Goal: Information Seeking & Learning: Learn about a topic

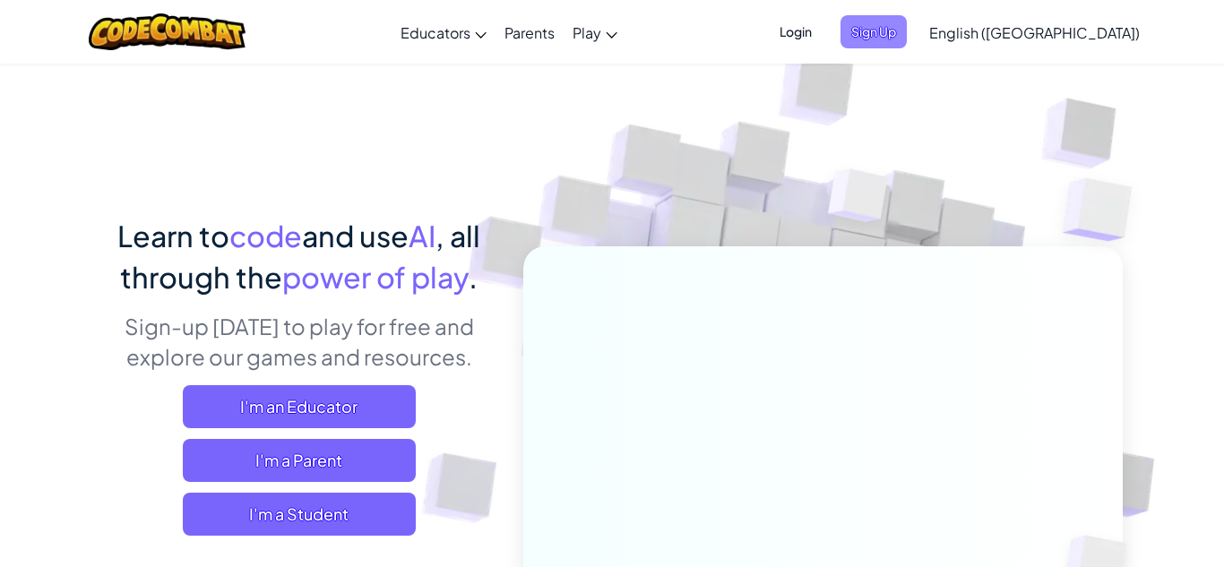
click at [906, 39] on span "Sign Up" at bounding box center [873, 31] width 66 height 33
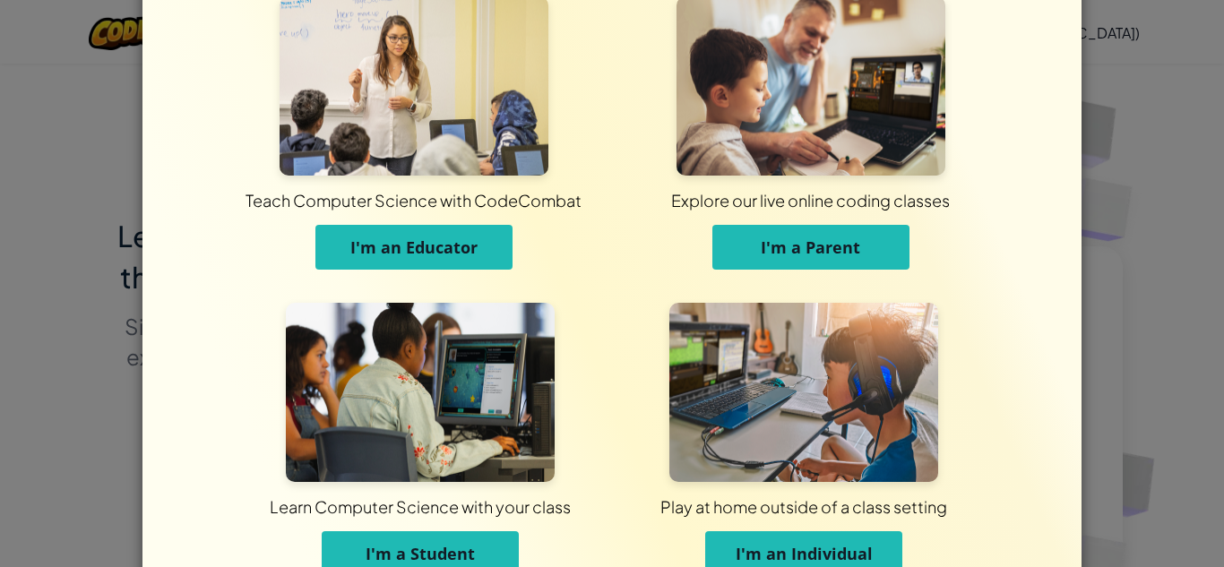
scroll to position [72, 0]
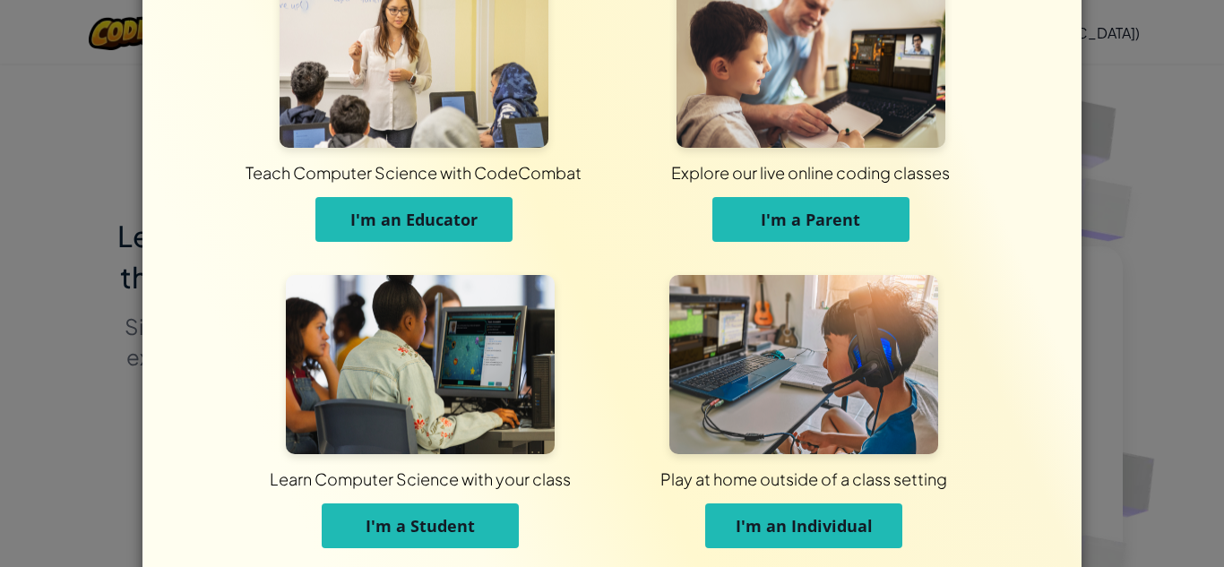
click at [467, 502] on span "Learn Computer Science with your class" at bounding box center [420, 478] width 294 height 49
click at [461, 521] on span "I'm a Student" at bounding box center [419, 525] width 109 height 21
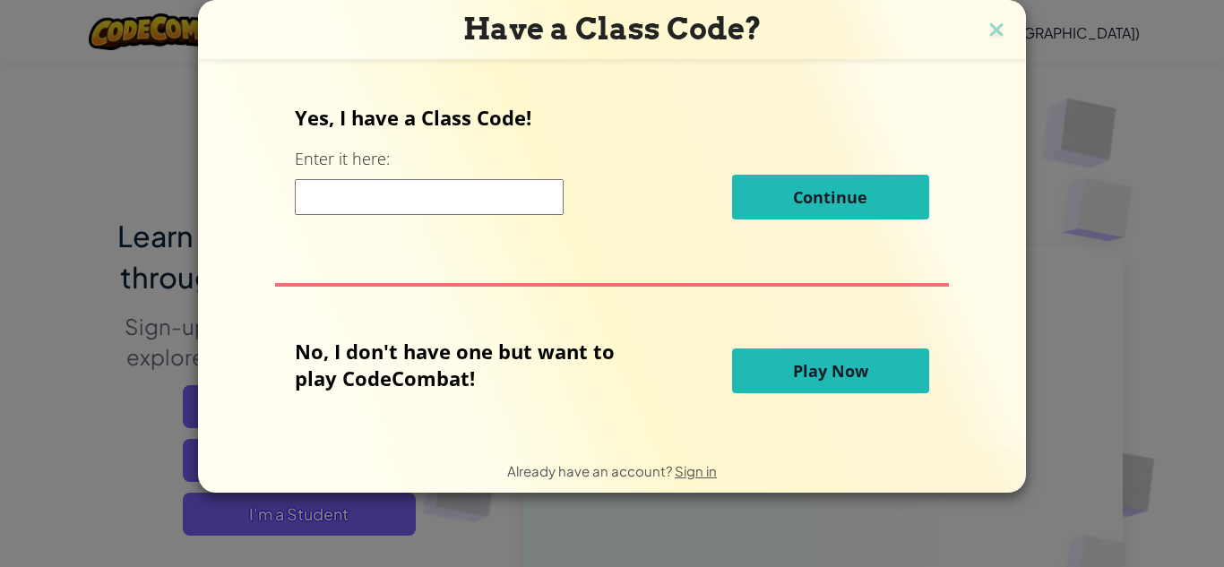
scroll to position [0, 0]
click at [506, 200] on input at bounding box center [429, 197] width 269 height 36
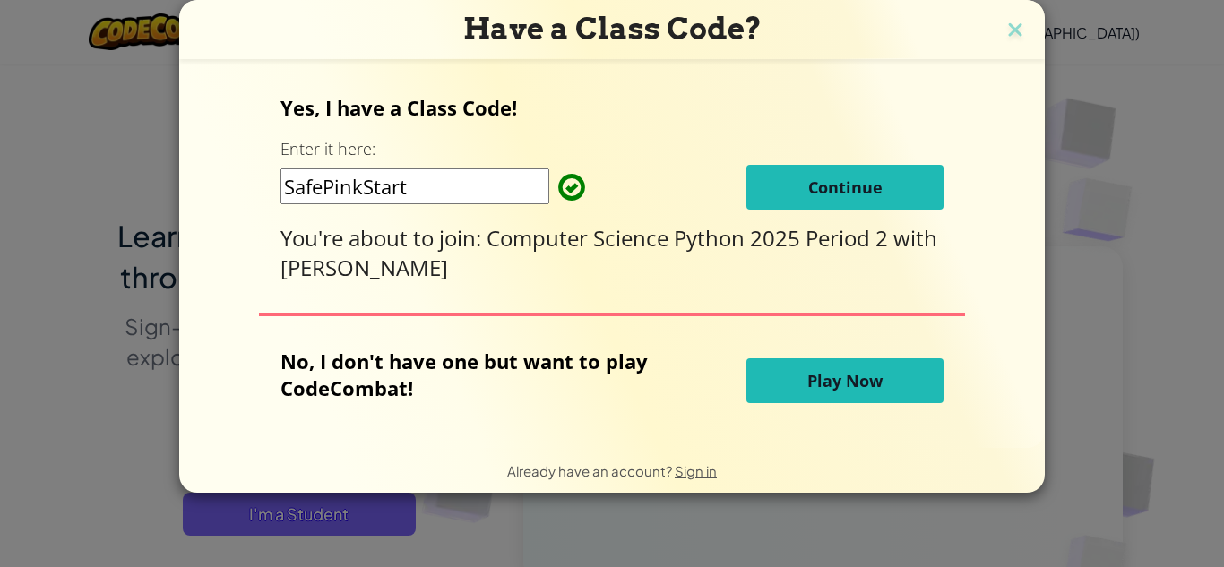
type input "SafePinkStart"
click at [969, 179] on div "Yes, I have a Class Code! Enter it here: SafePinkStart Continue You're about to…" at bounding box center [611, 253] width 829 height 351
click at [878, 190] on button "Continue" at bounding box center [844, 187] width 197 height 45
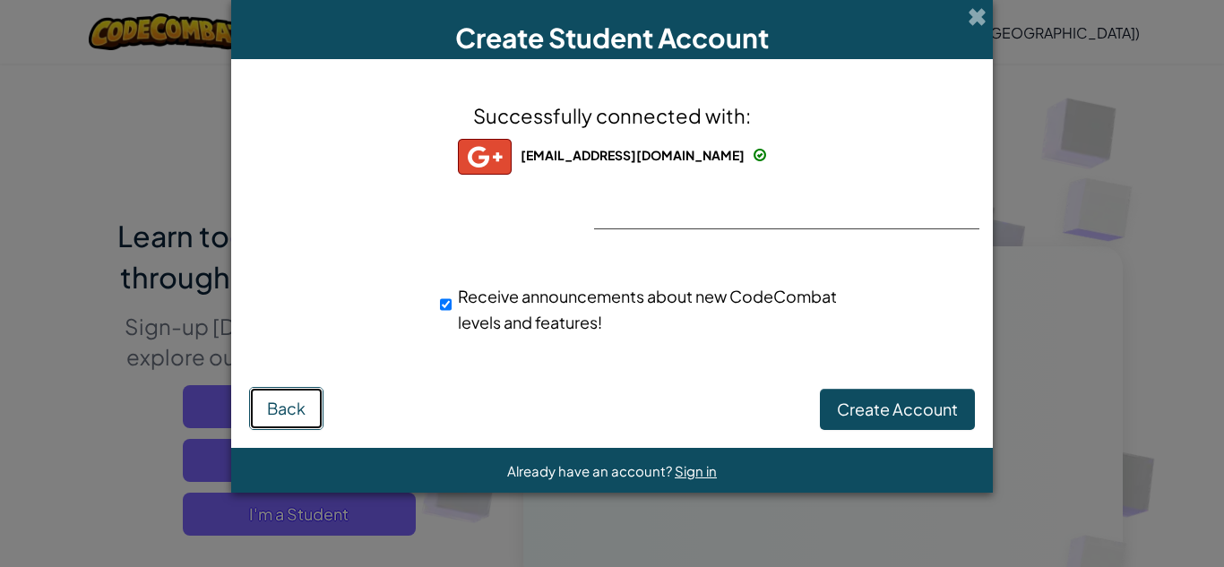
click at [270, 398] on span "Back" at bounding box center [286, 408] width 39 height 21
click at [926, 427] on button "Create Account" at bounding box center [897, 409] width 155 height 41
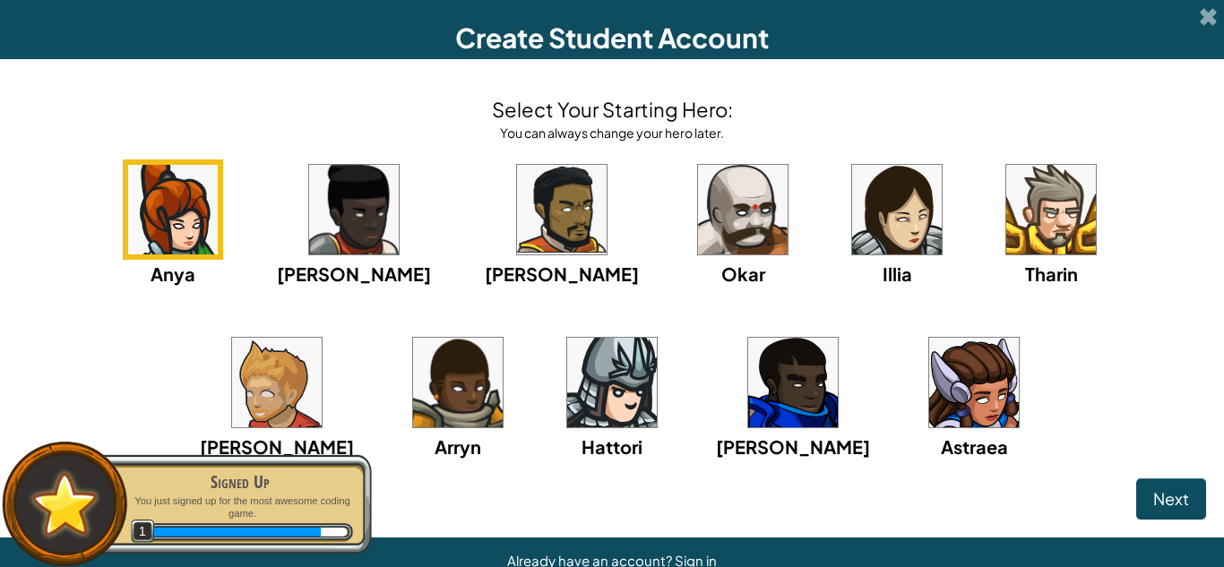
click at [852, 213] on img at bounding box center [897, 210] width 90 height 90
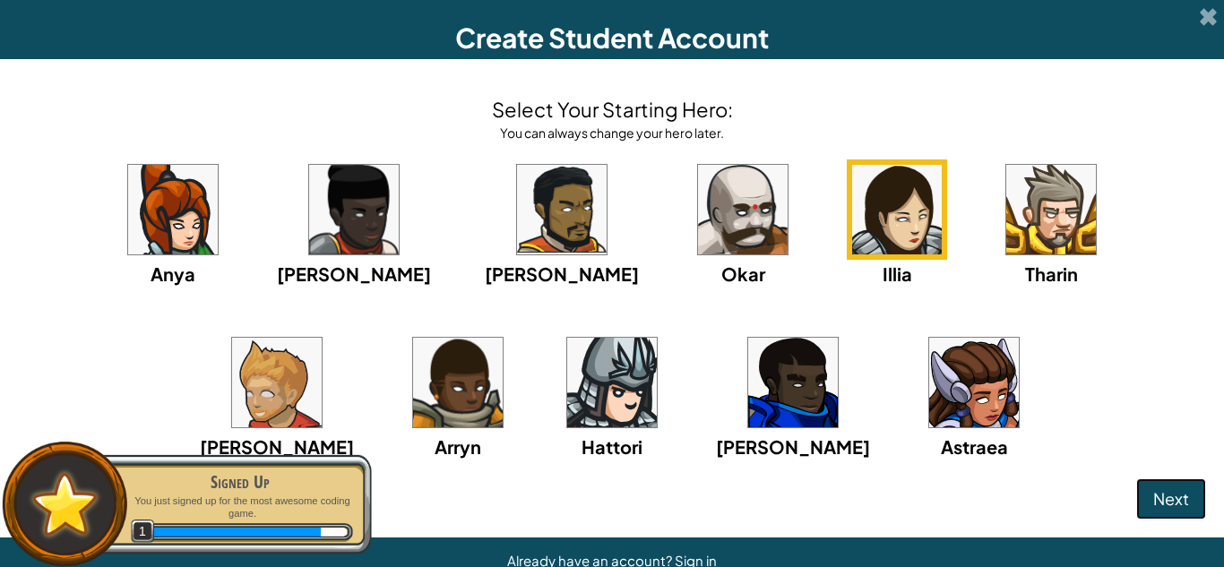
click at [1150, 498] on button "Next" at bounding box center [1171, 498] width 70 height 41
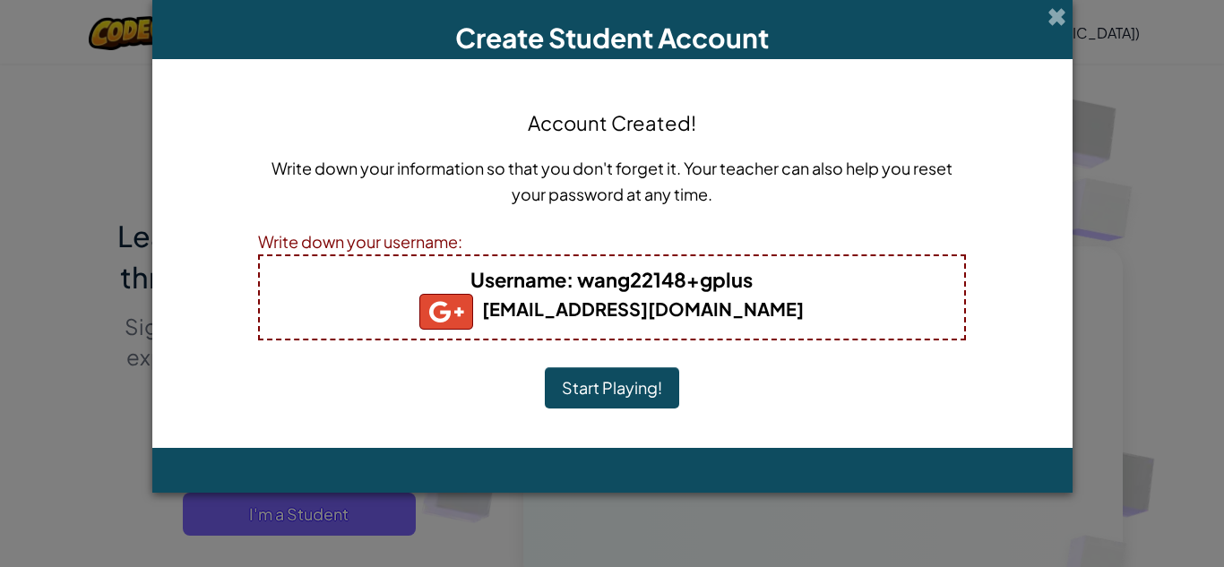
click at [659, 403] on button "Start Playing!" at bounding box center [612, 387] width 134 height 41
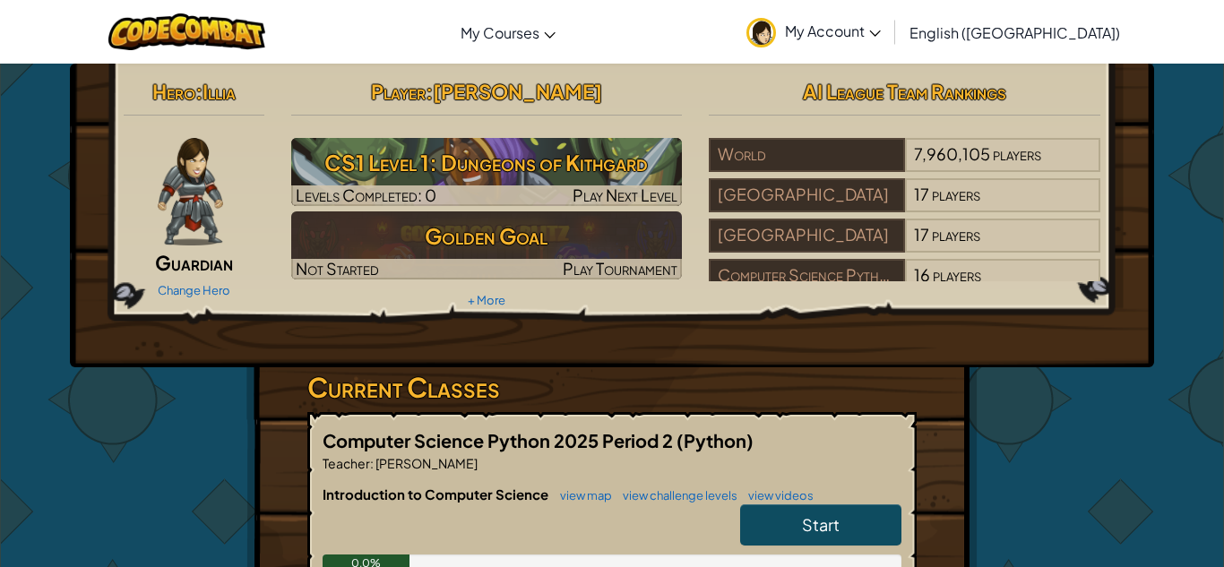
click at [810, 510] on link "Start" at bounding box center [820, 524] width 161 height 41
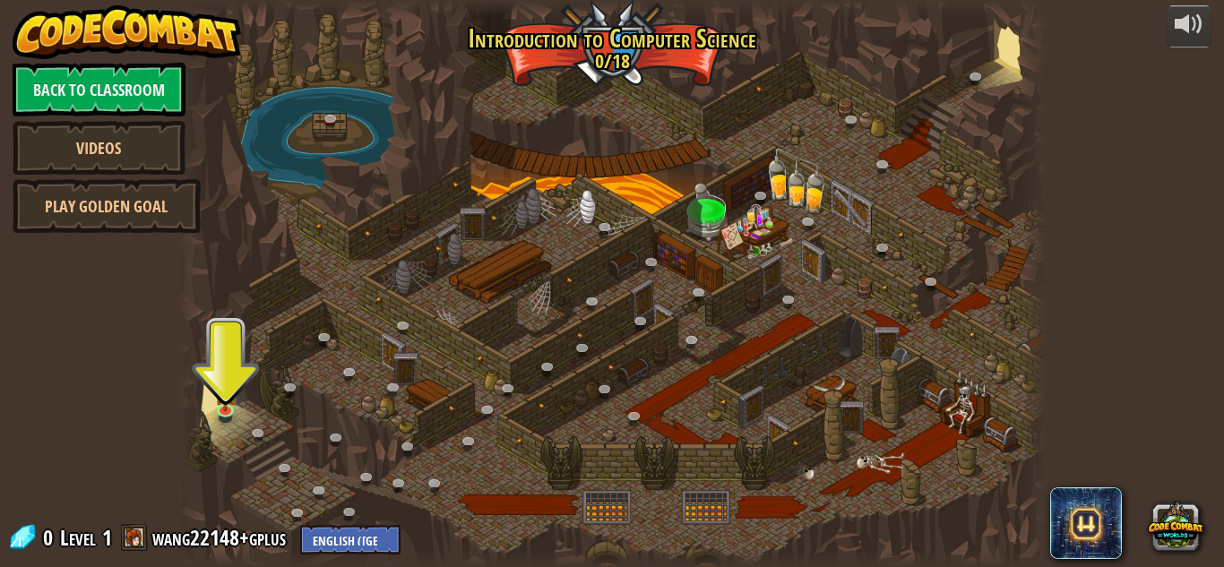
click at [1175, 106] on div "powered by Back to Classroom Videos Play Golden Goal 25. Kithgard Gates (Locked…" at bounding box center [612, 283] width 1224 height 567
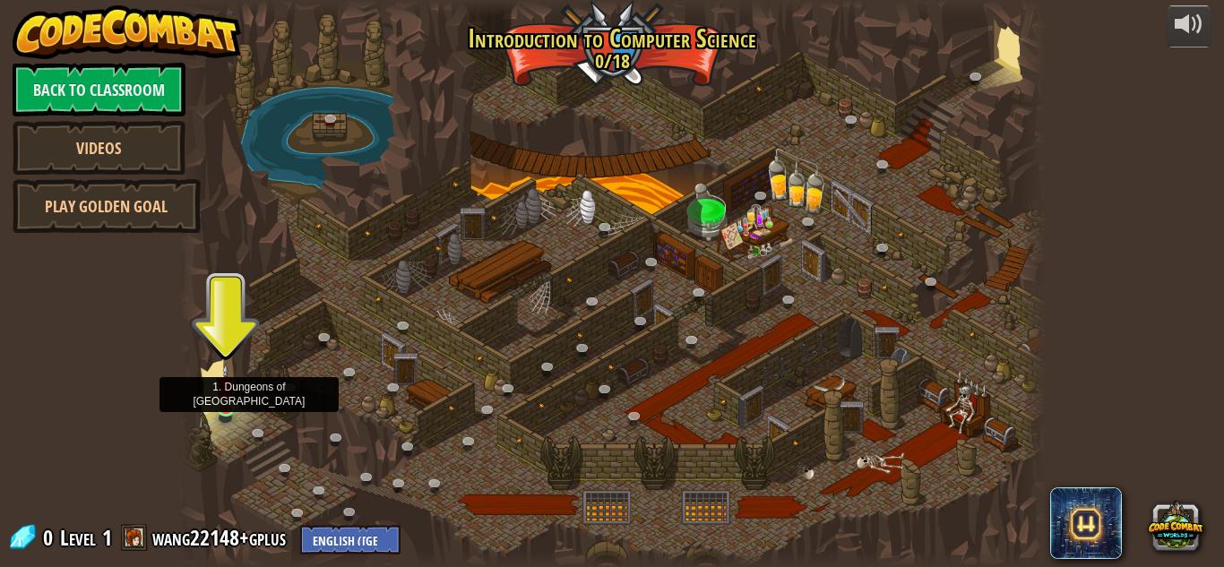
click at [228, 399] on img at bounding box center [226, 386] width 21 height 47
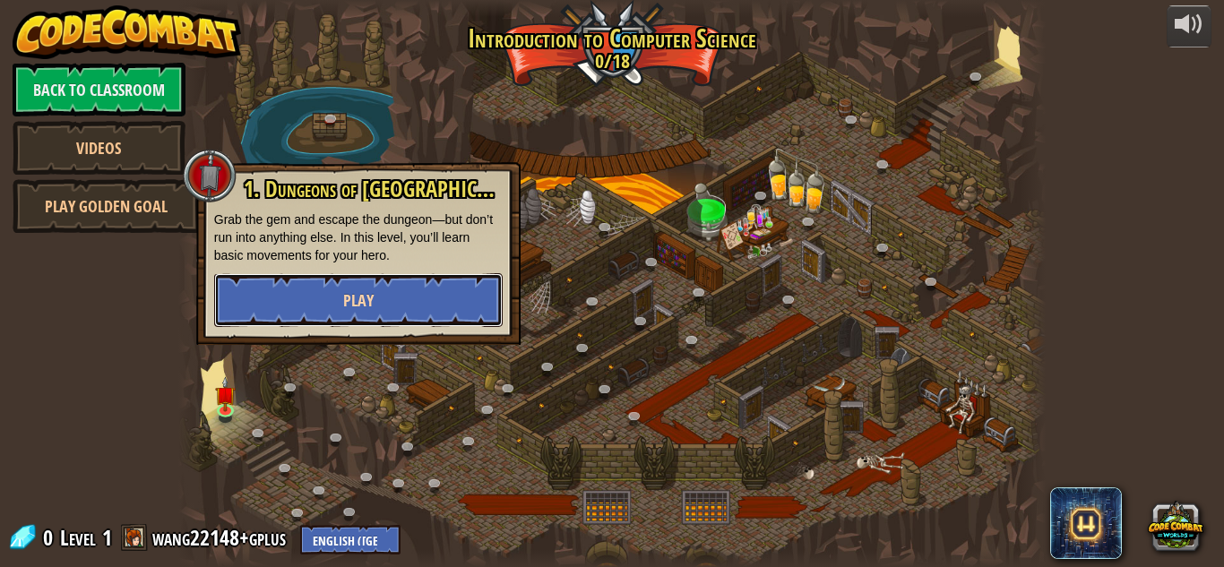
click at [428, 287] on button "Play" at bounding box center [358, 300] width 288 height 54
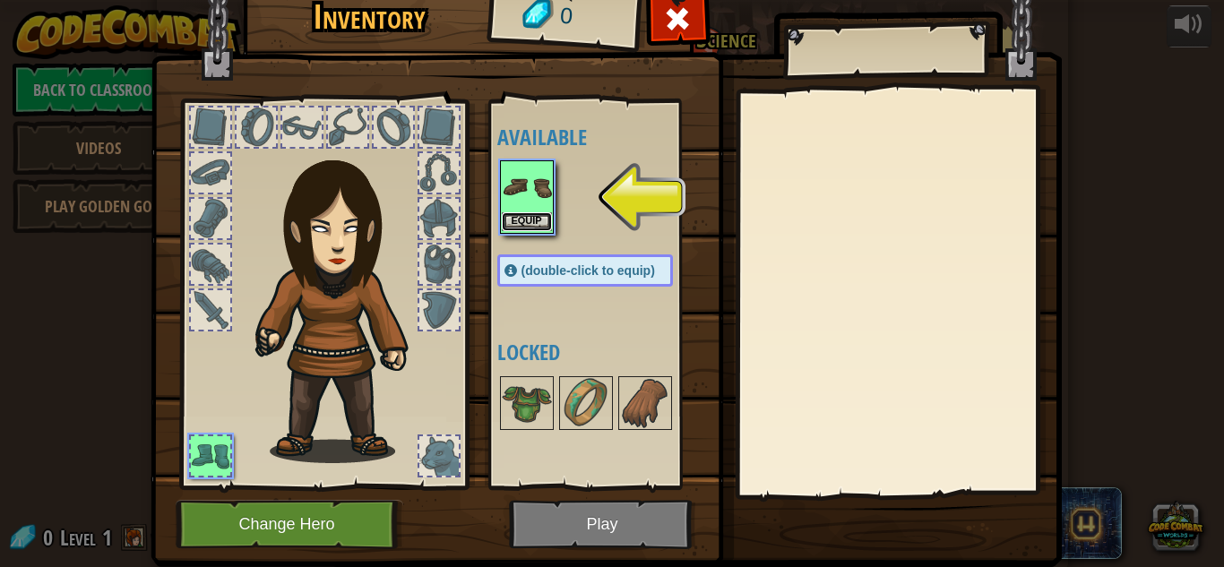
click at [538, 230] on button "Equip" at bounding box center [527, 221] width 50 height 19
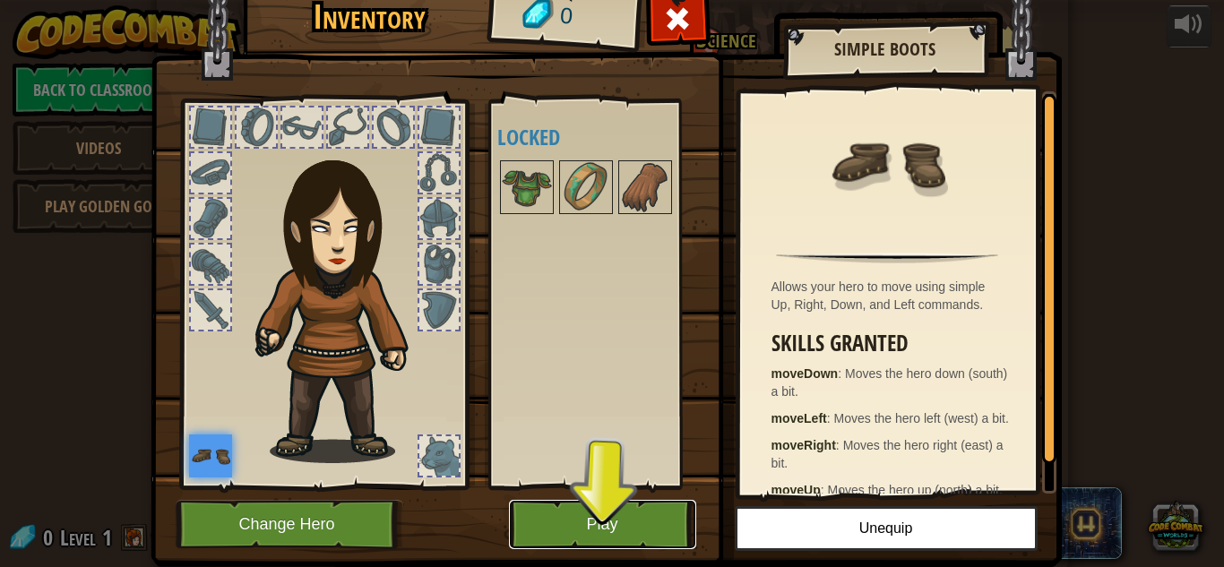
click at [563, 506] on button "Play" at bounding box center [602, 524] width 187 height 49
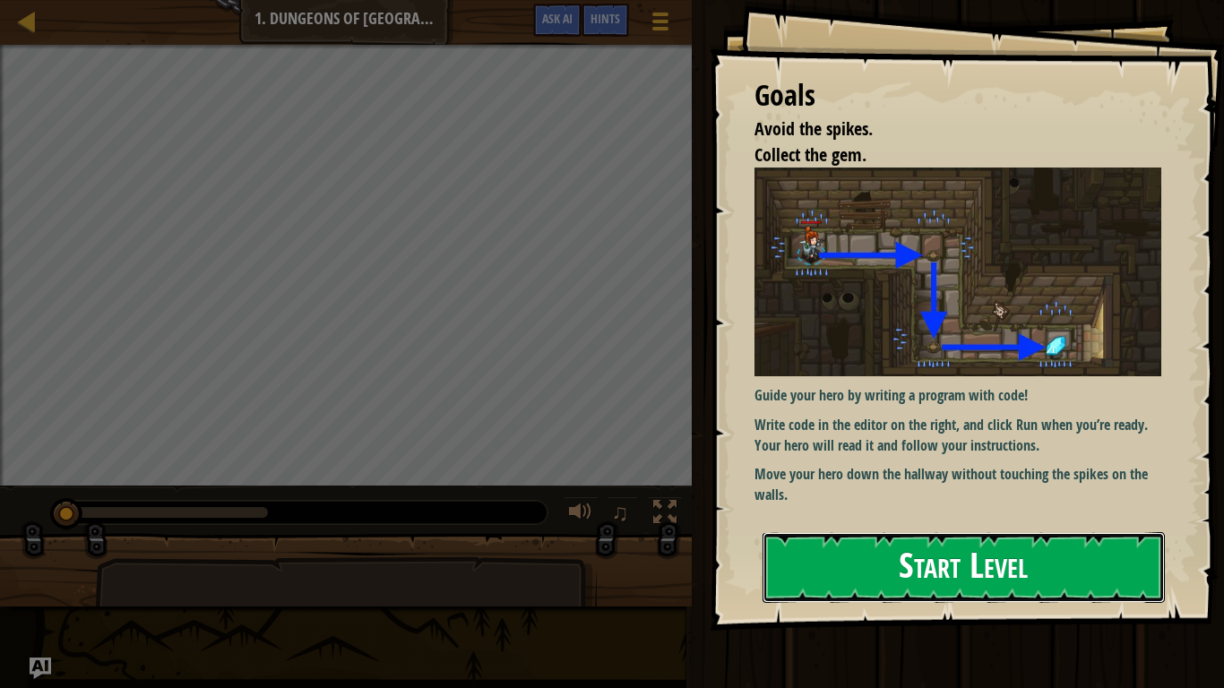
click at [902, 543] on button "Start Level" at bounding box center [963, 567] width 402 height 71
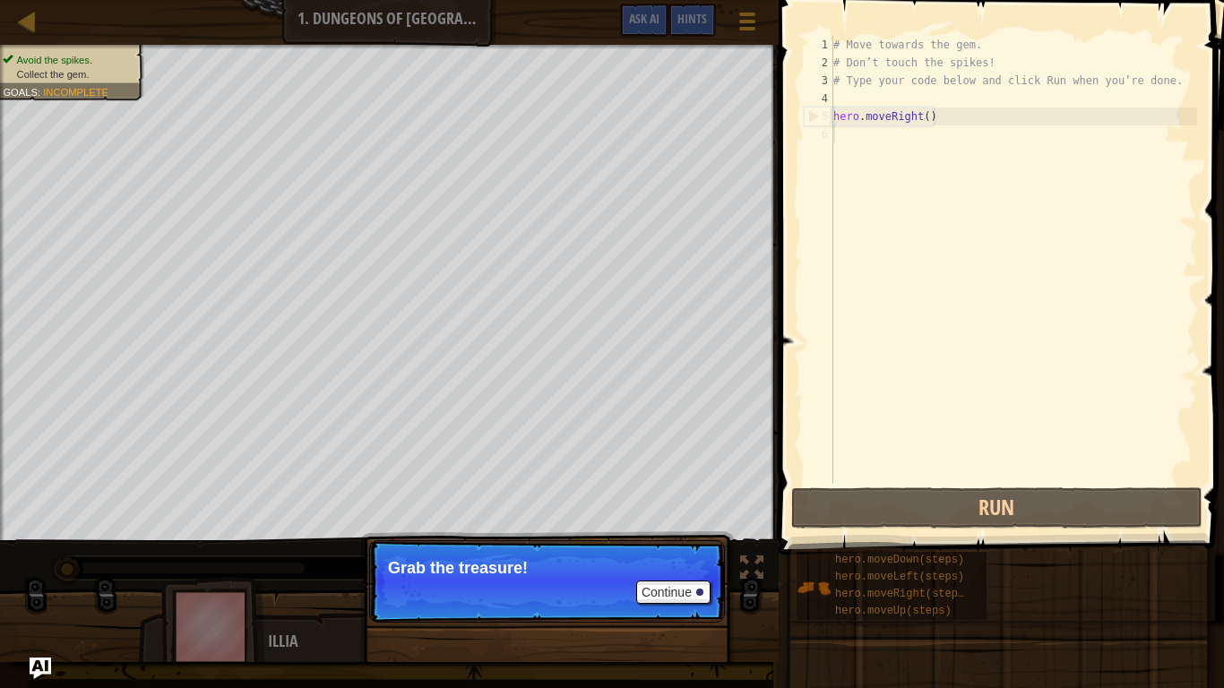
click at [789, 318] on span at bounding box center [1003, 251] width 460 height 607
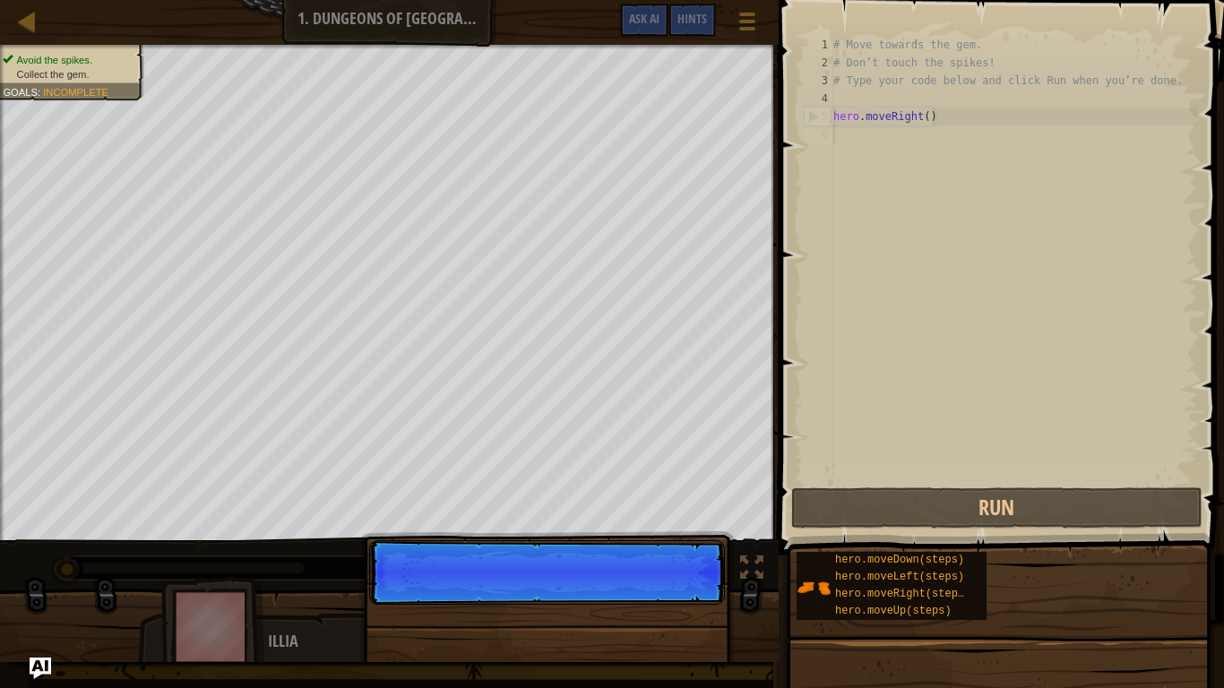
scroll to position [8, 0]
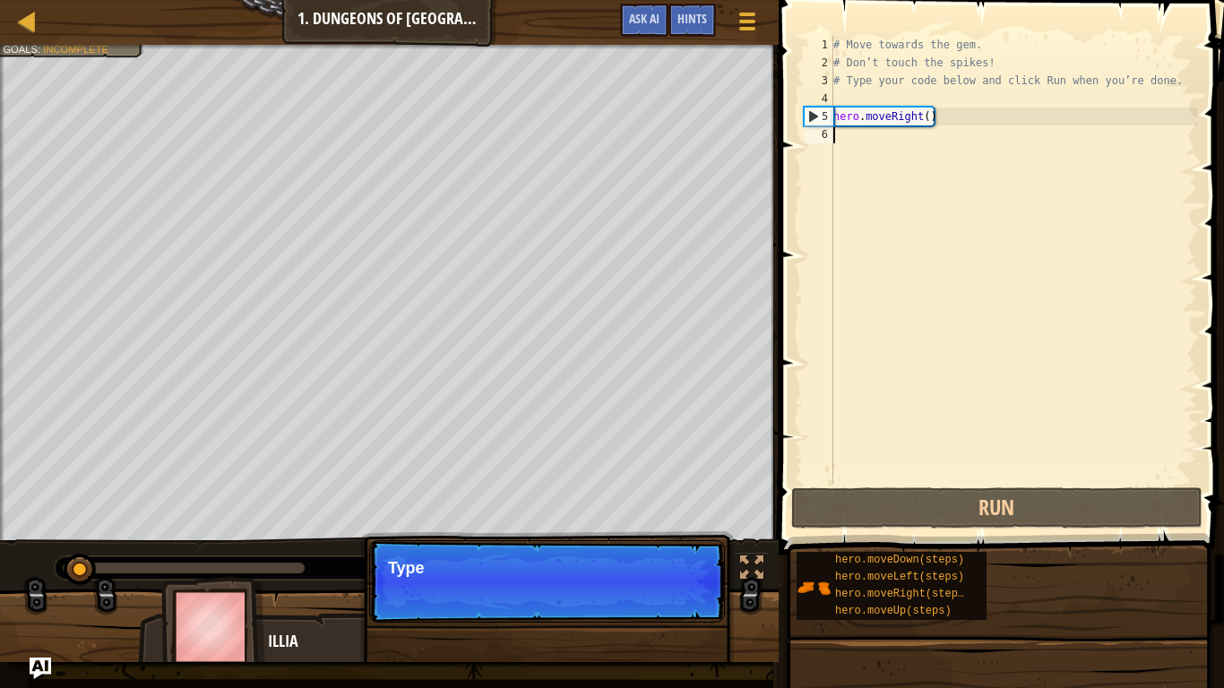
click at [688, 566] on p "Continue Type" at bounding box center [547, 581] width 356 height 82
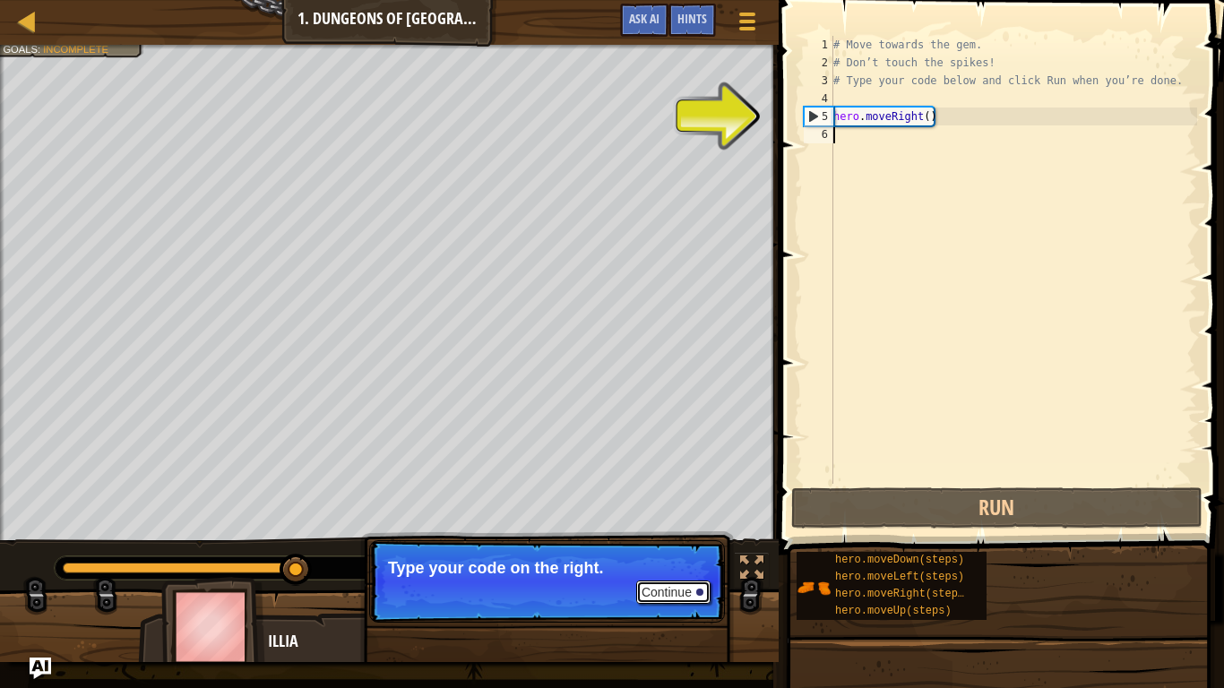
click at [691, 566] on button "Continue" at bounding box center [673, 591] width 74 height 23
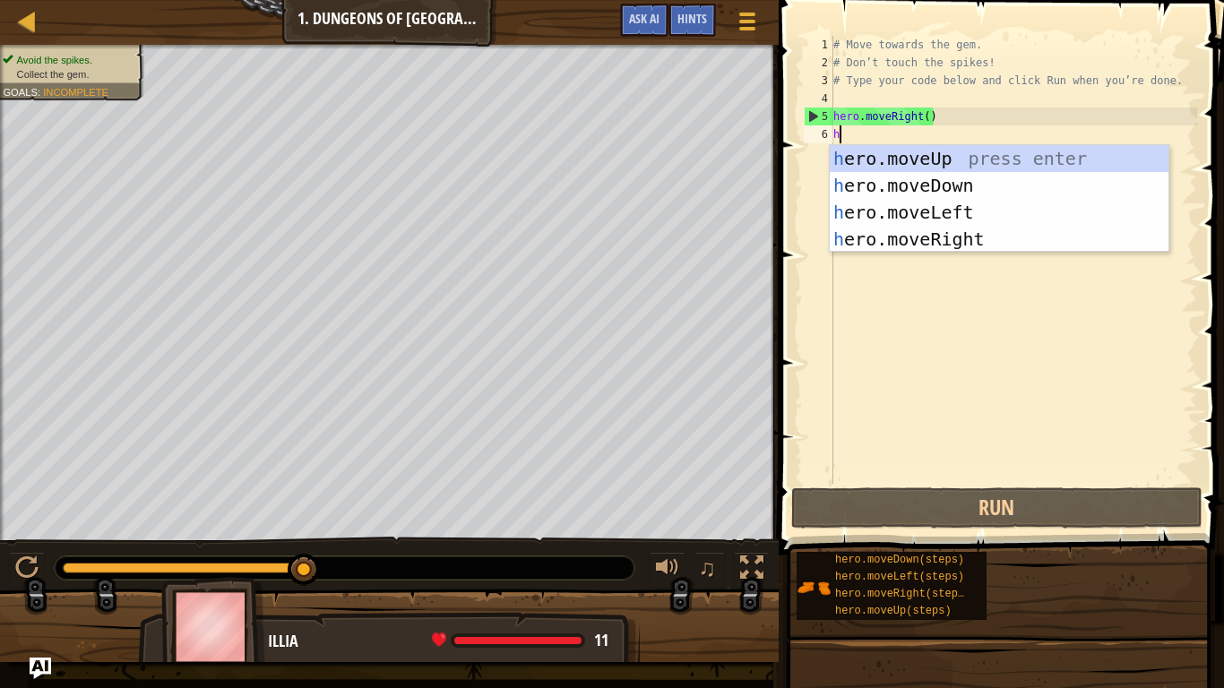
type textarea "he"
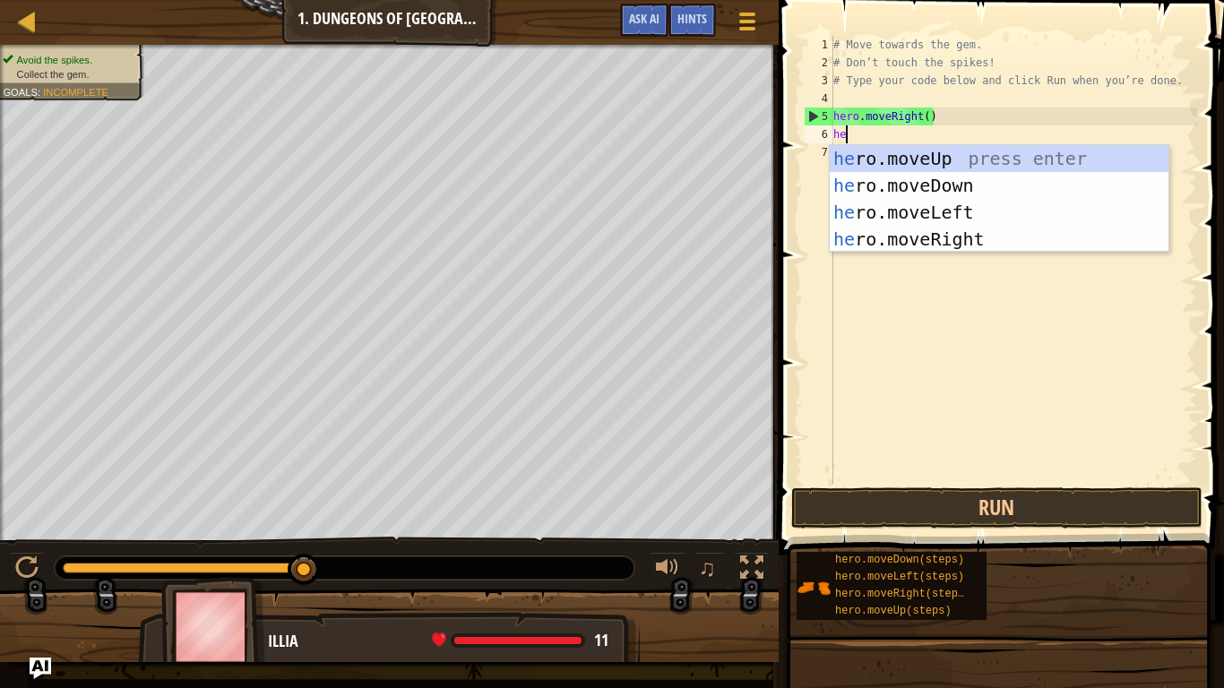
scroll to position [8, 1]
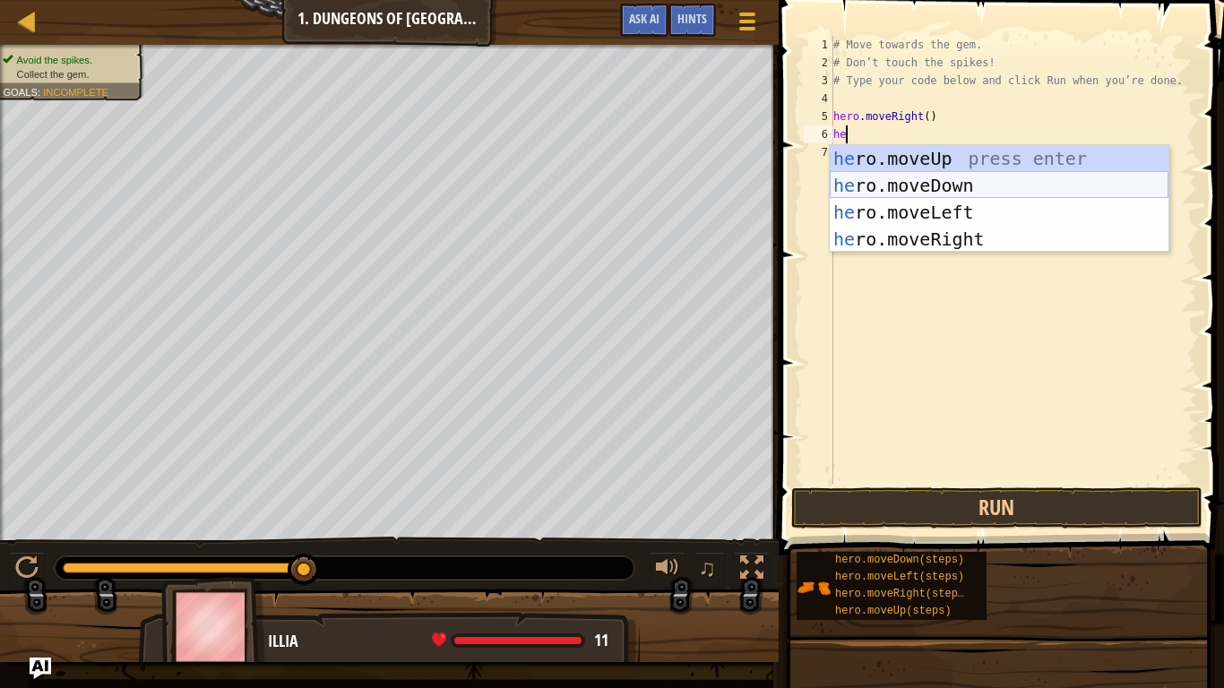
click at [1000, 184] on div "he ro.moveUp press enter he ro.moveDown press enter he ro.moveLeft press enter …" at bounding box center [998, 225] width 339 height 161
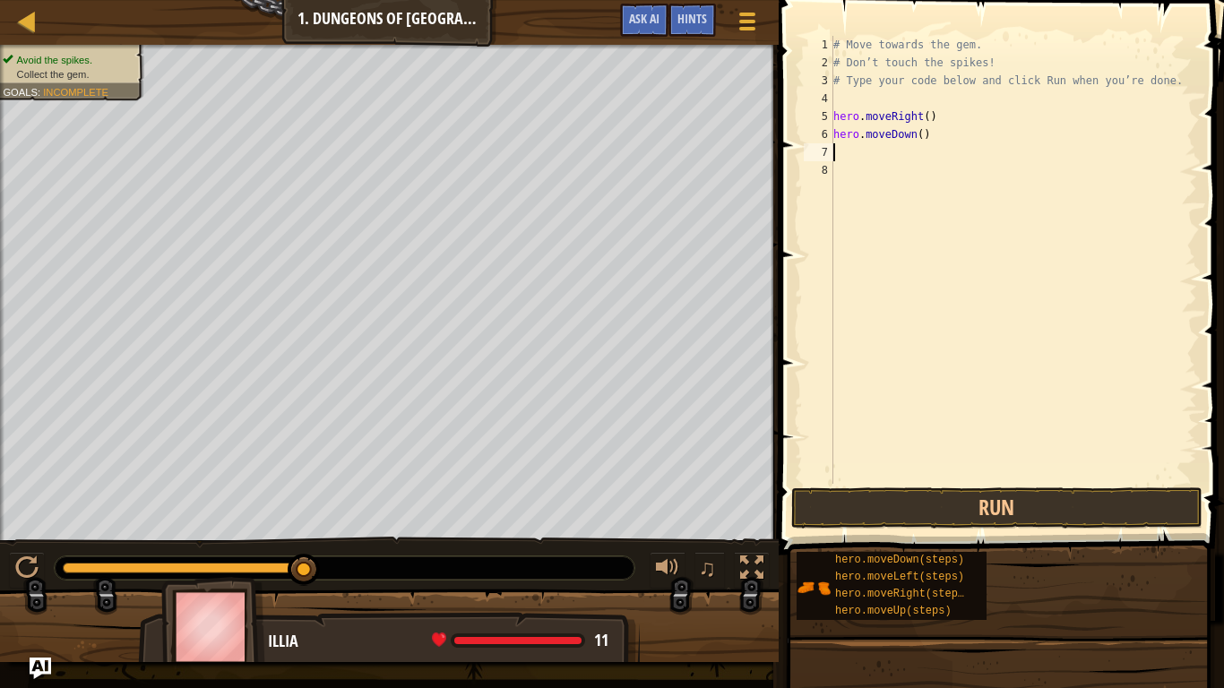
scroll to position [8, 0]
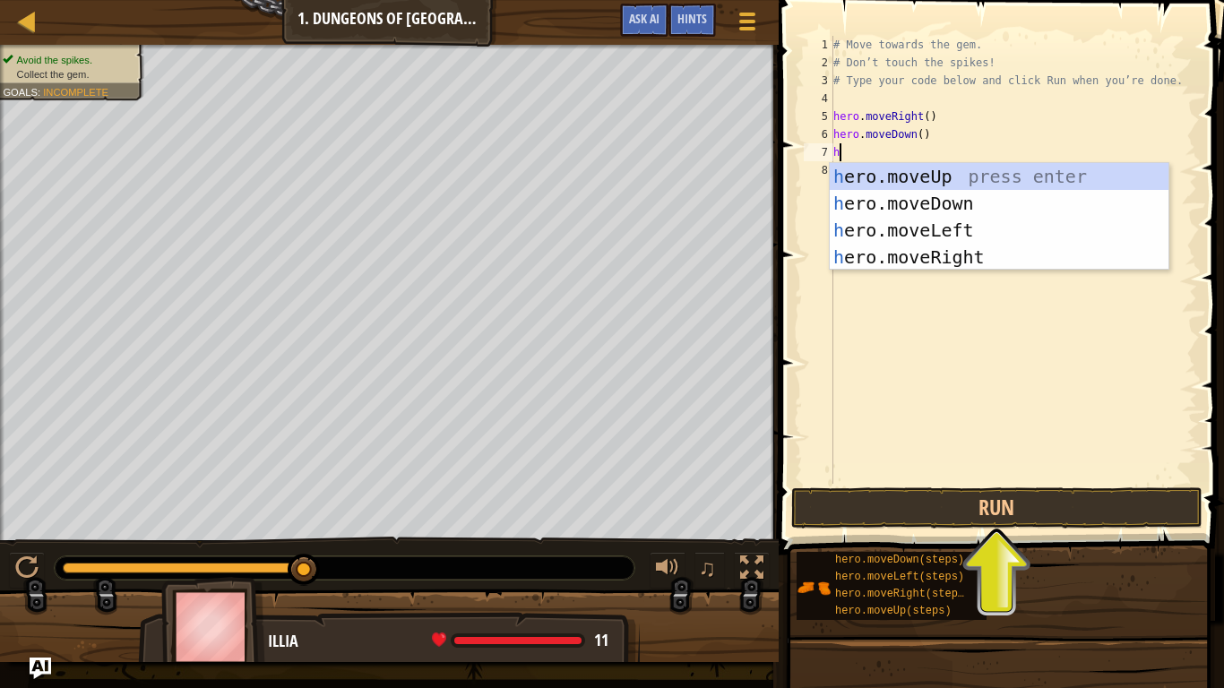
type textarea "he"
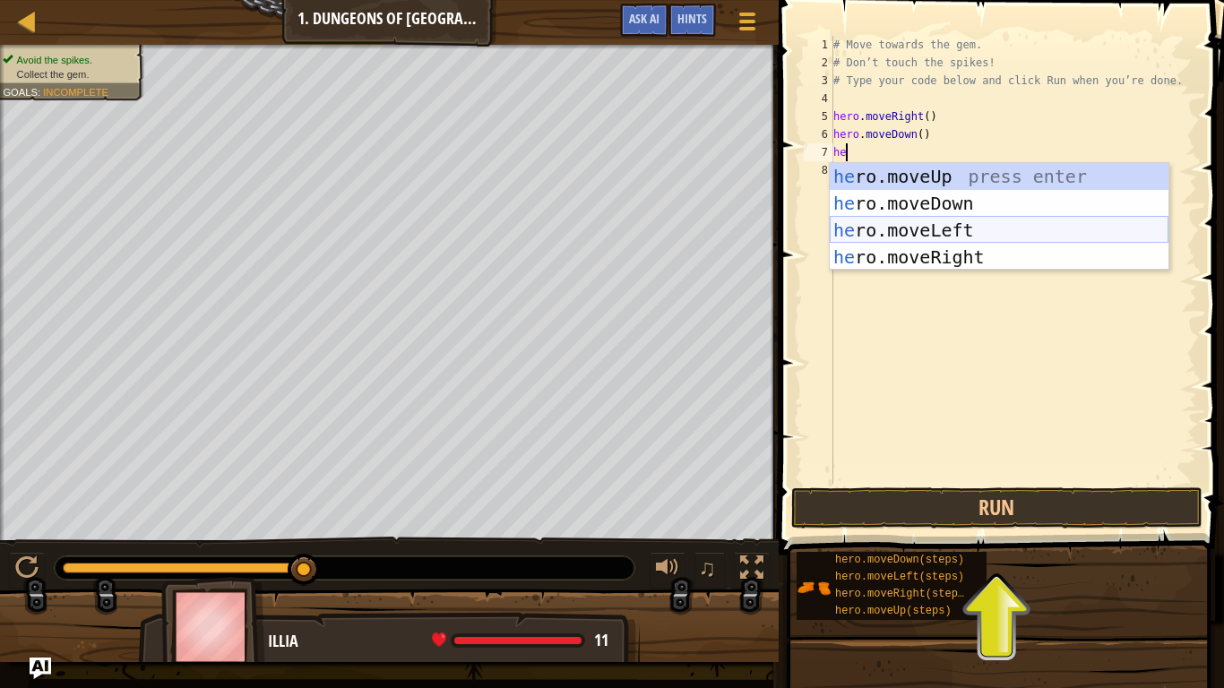
click at [1001, 221] on div "he ro.moveUp press enter he ro.moveDown press enter he ro.moveLeft press enter …" at bounding box center [998, 243] width 339 height 161
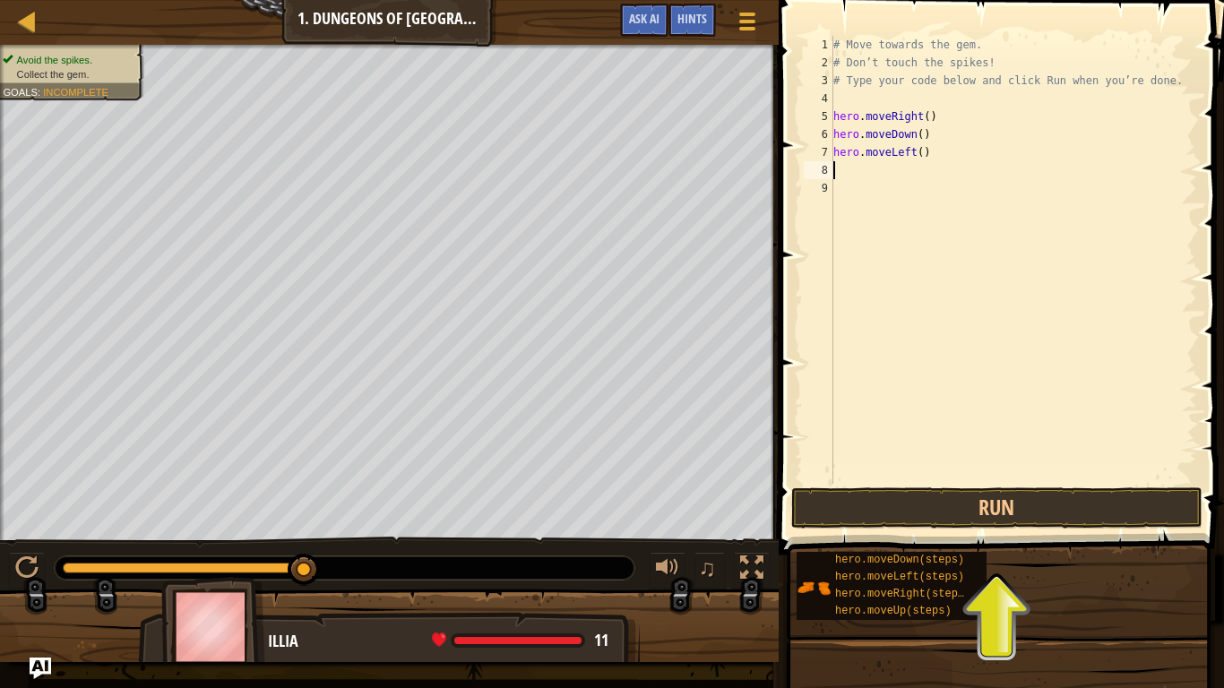
scroll to position [8, 0]
click at [918, 154] on div "# Move towards the gem. # Don’t touch the spikes! # Type your code below and cl…" at bounding box center [1012, 278] width 367 height 484
click at [914, 157] on div "# Move towards the gem. # Don’t touch the spikes! # Type your code below and cl…" at bounding box center [1012, 278] width 367 height 484
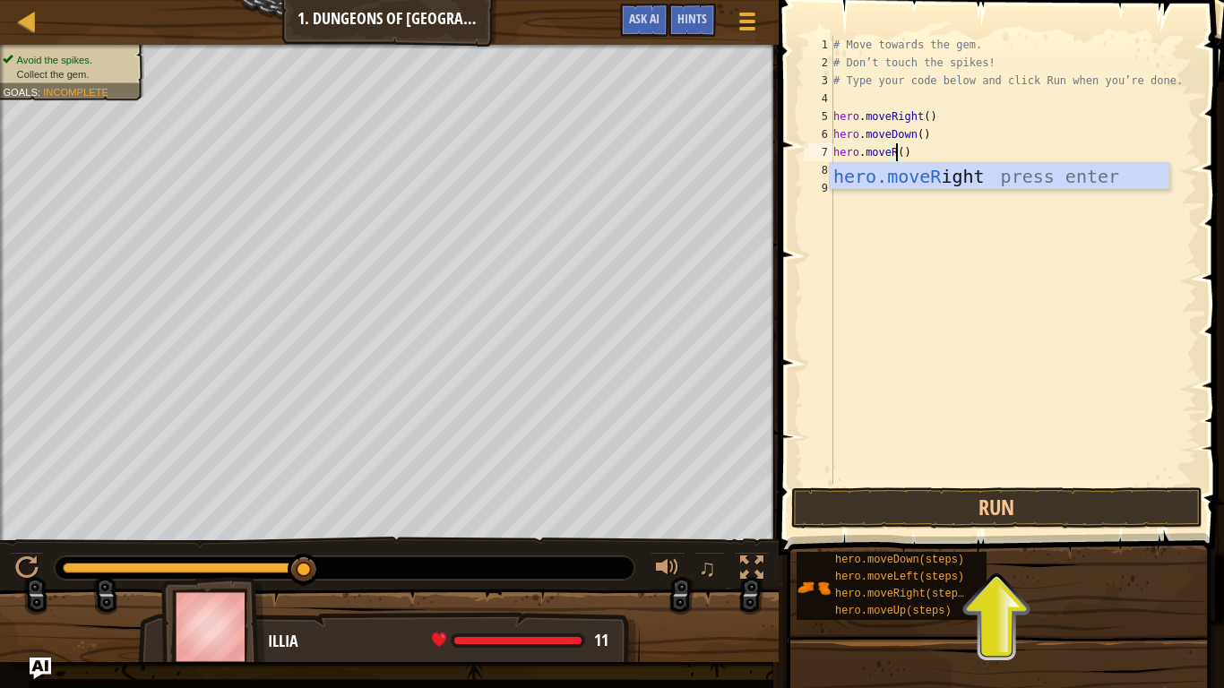
scroll to position [8, 9]
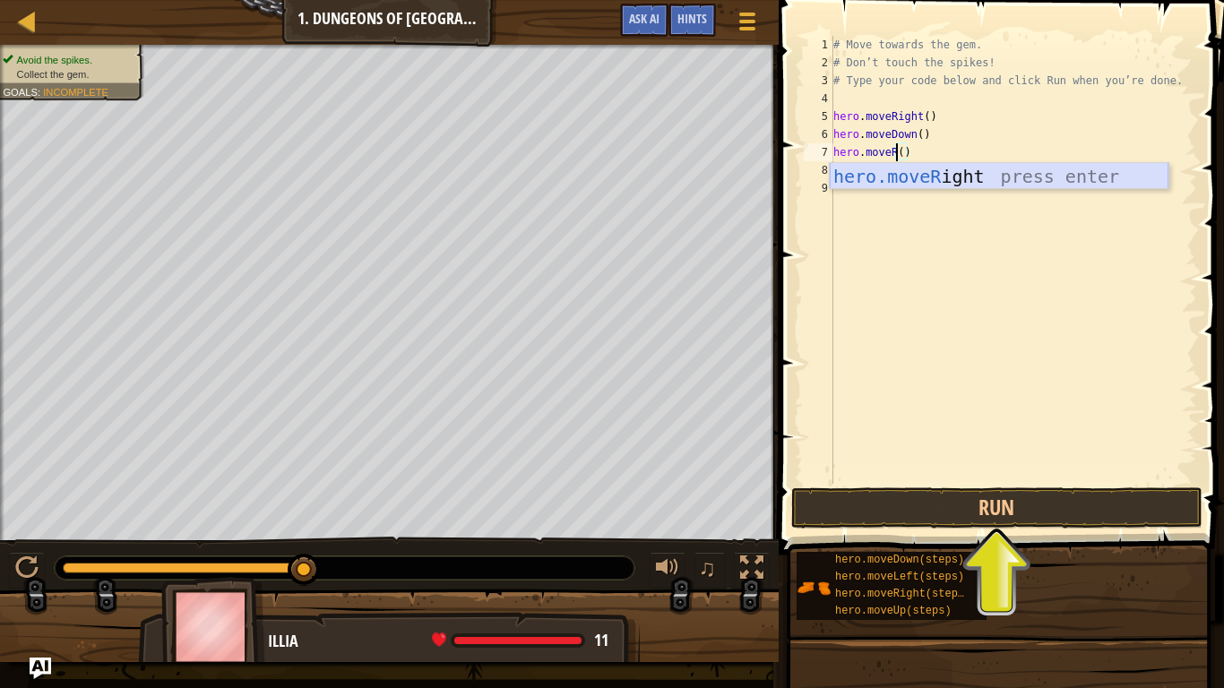
click at [923, 174] on div "hero.moveR ight press enter" at bounding box center [998, 203] width 339 height 81
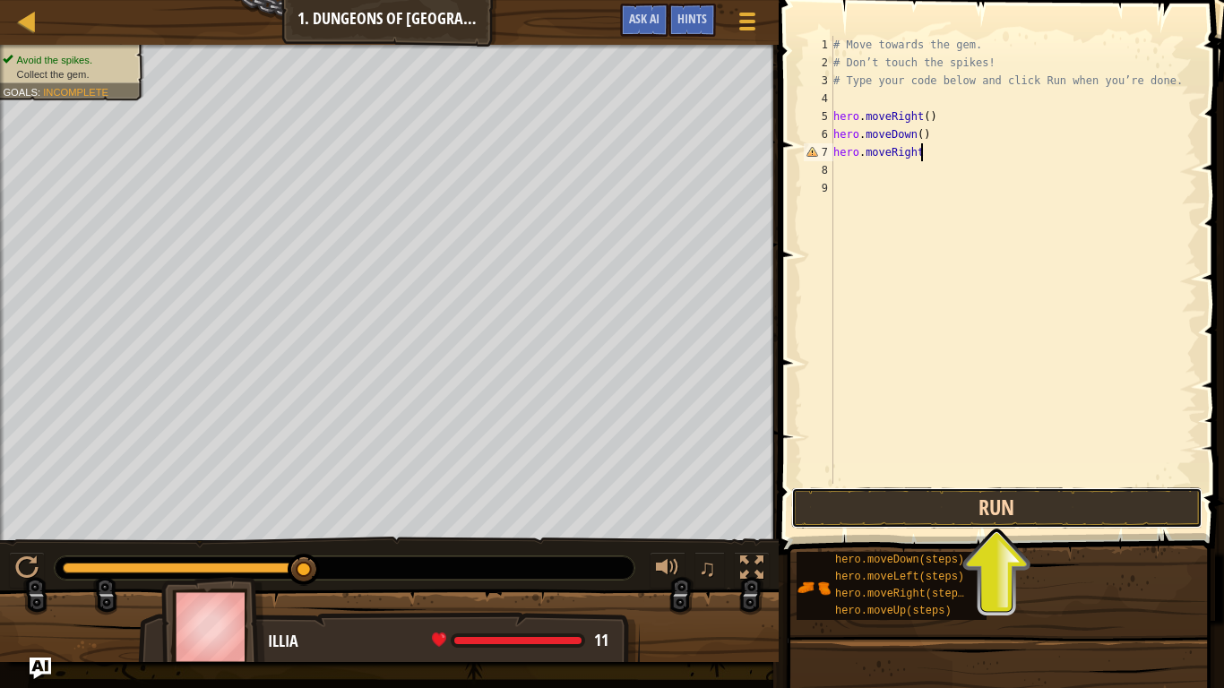
click at [997, 495] on button "Run" at bounding box center [996, 507] width 411 height 41
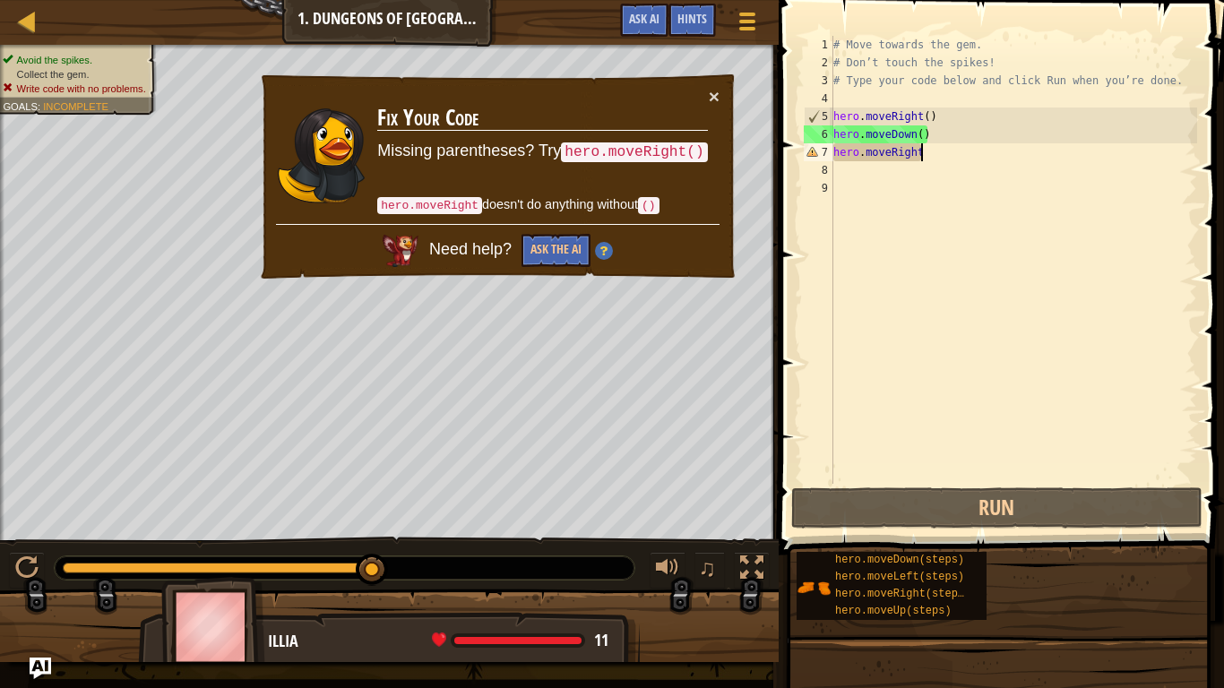
click at [719, 102] on div "× Fix Your Code Missing parentheses? Try hero.moveRight() hero.moveRight doesn'…" at bounding box center [497, 177] width 479 height 209
click at [710, 94] on button "×" at bounding box center [714, 96] width 11 height 19
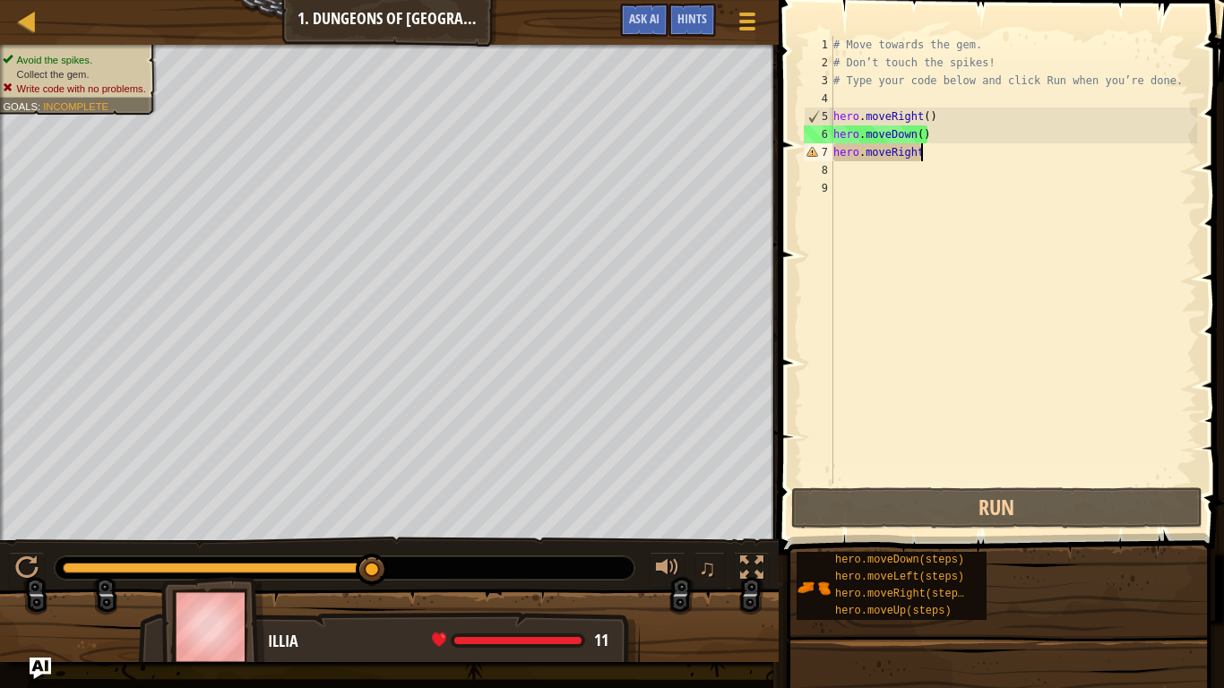
click at [922, 155] on div "# Move towards the gem. # Don’t touch the spikes! # Type your code below and cl…" at bounding box center [1012, 278] width 367 height 484
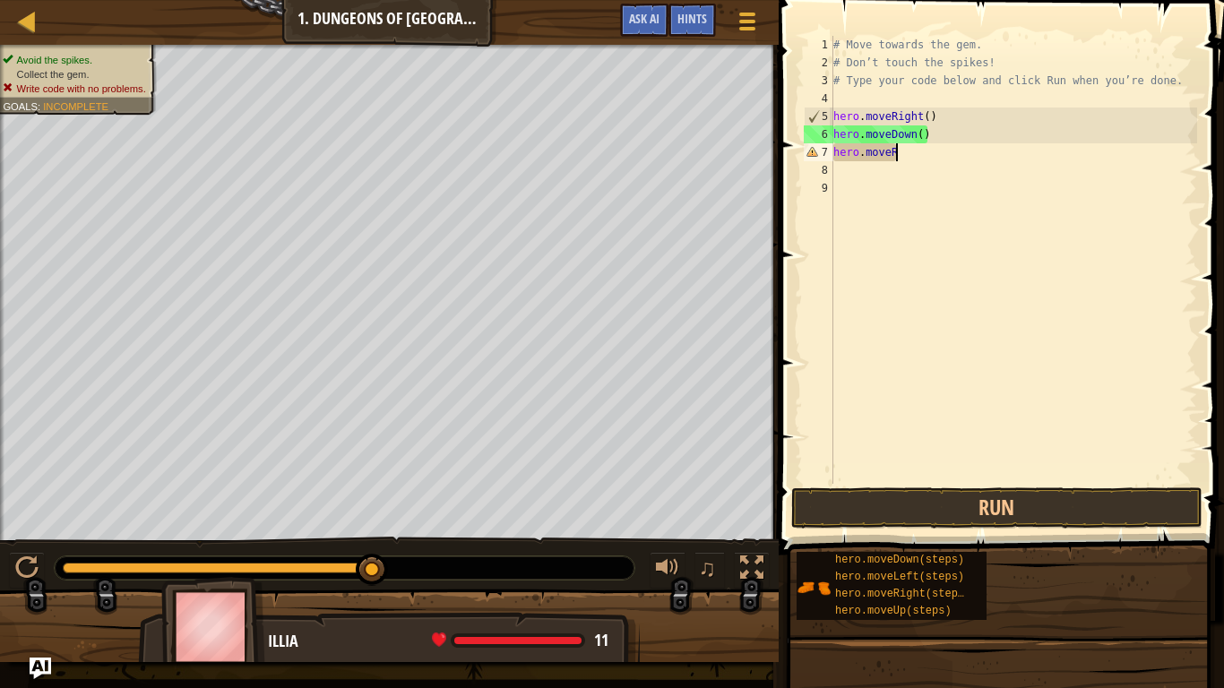
scroll to position [8, 7]
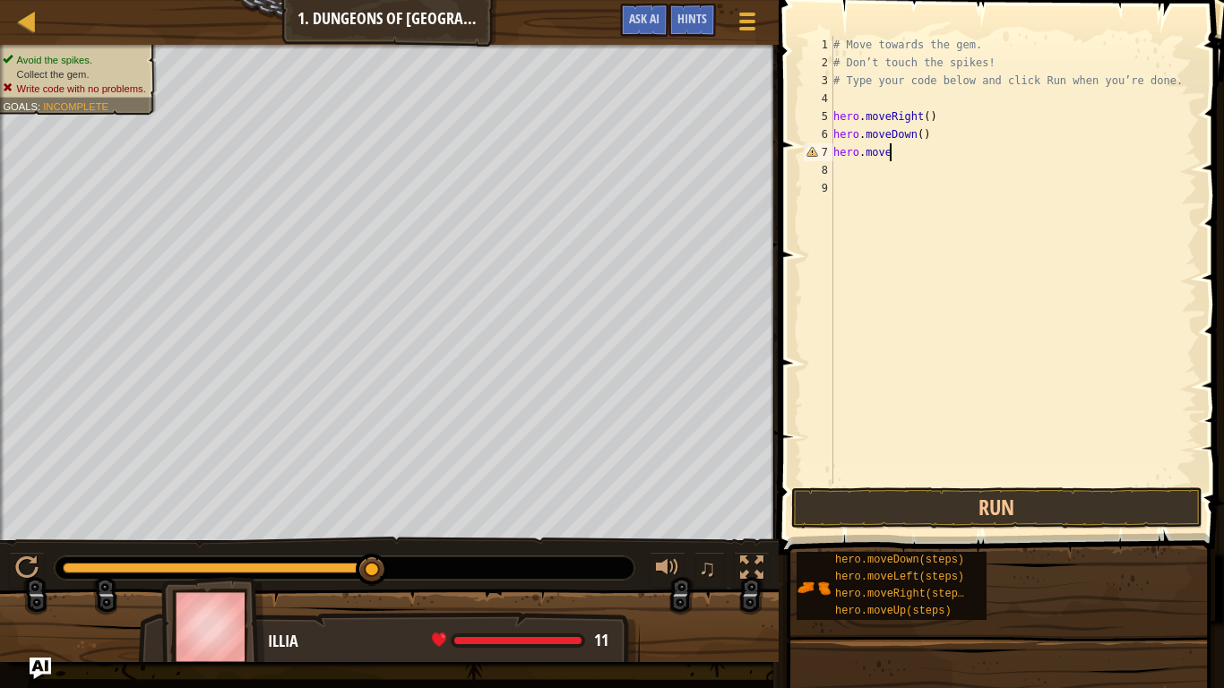
type textarea "hero.moveL"
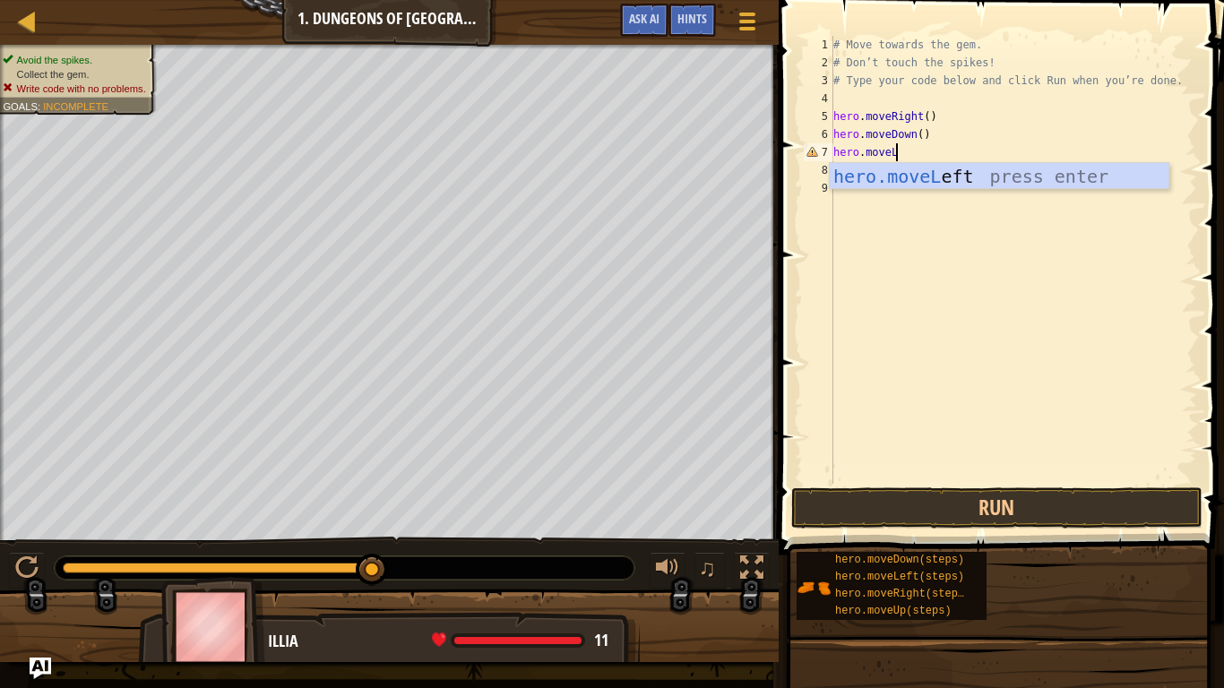
scroll to position [8, 8]
click at [1012, 169] on div "hero.moveL eft press enter" at bounding box center [998, 203] width 339 height 81
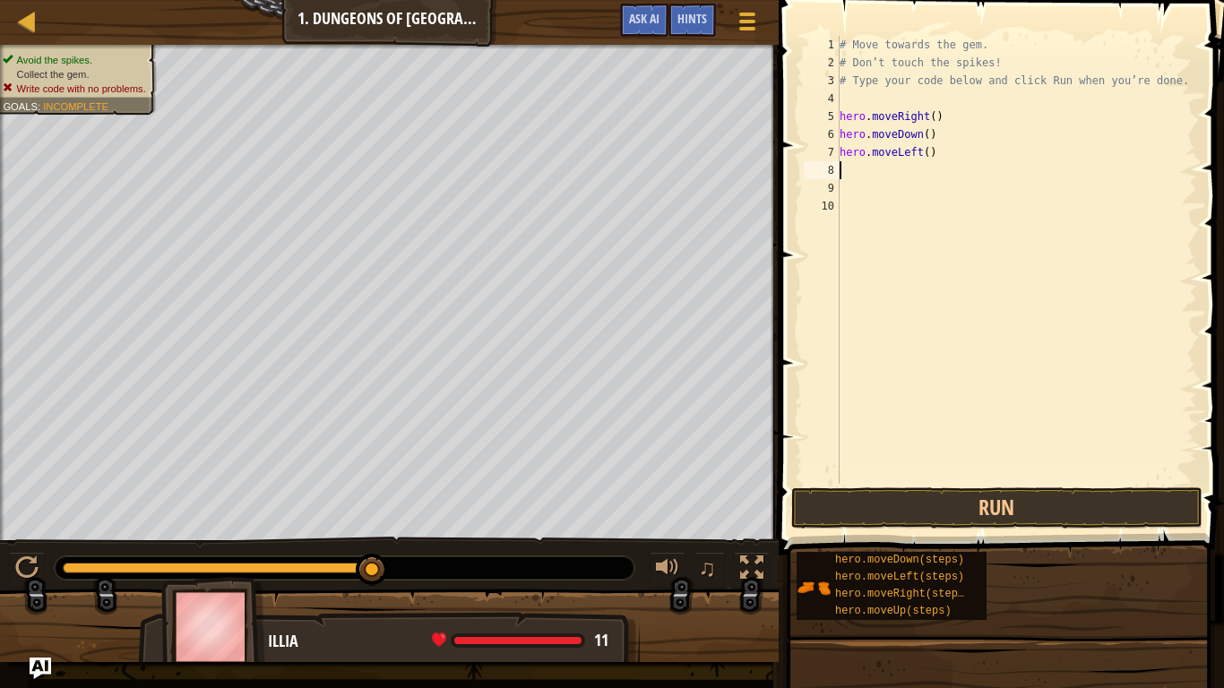
scroll to position [8, 0]
click at [993, 516] on button "Run" at bounding box center [996, 507] width 411 height 41
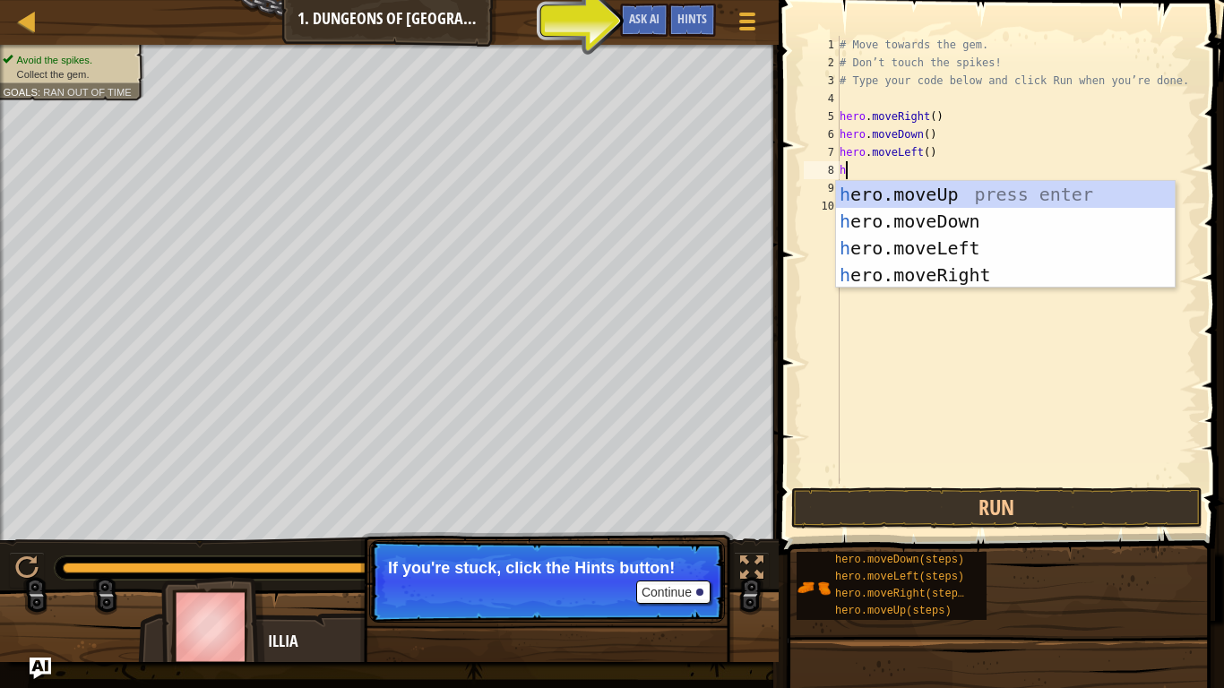
type textarea "h"
click at [695, 566] on button "Continue" at bounding box center [673, 591] width 74 height 23
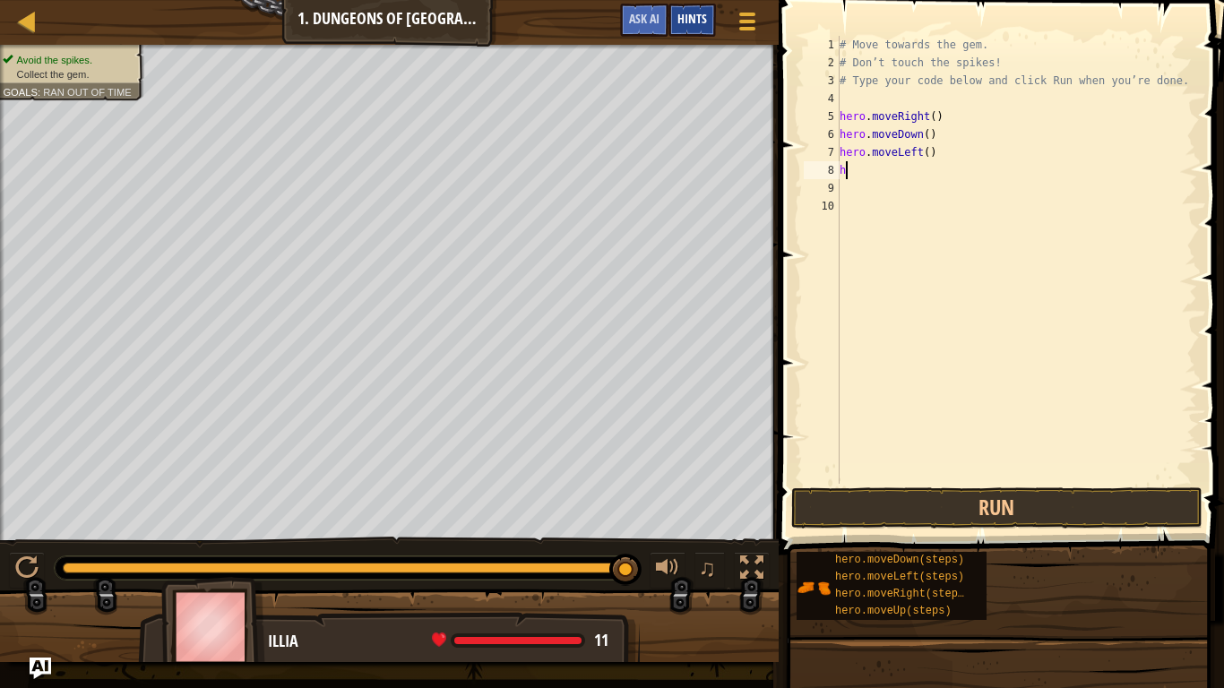
click at [702, 12] on span "Hints" at bounding box center [692, 18] width 30 height 17
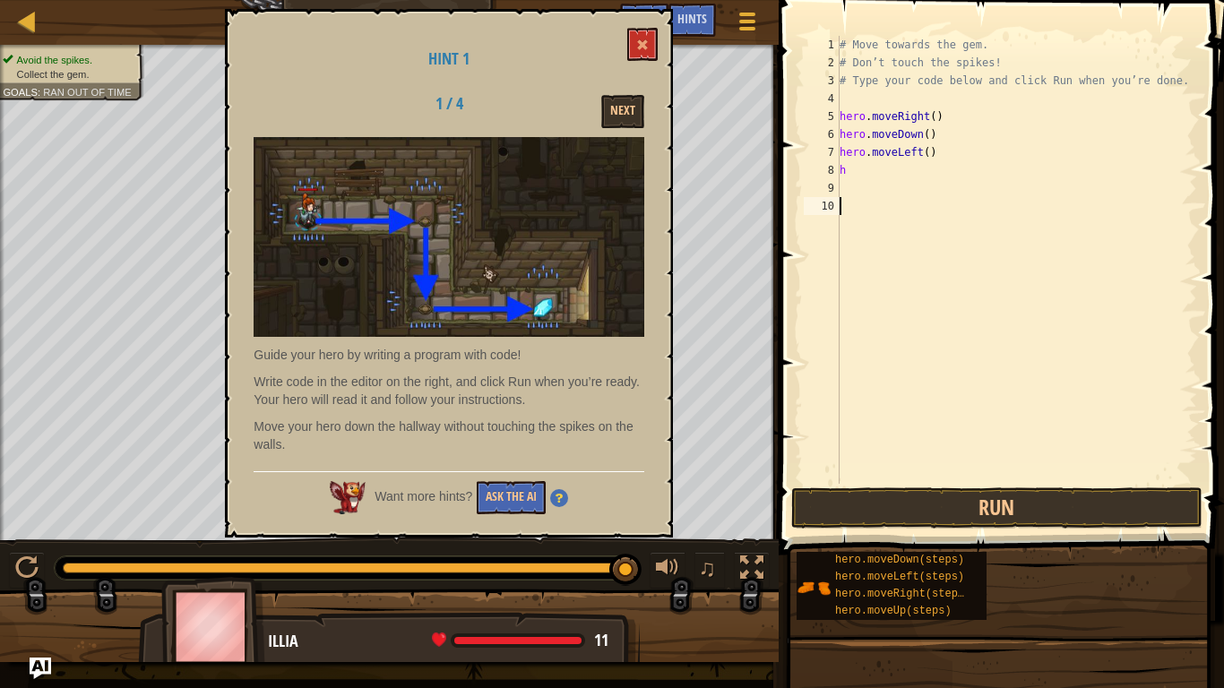
click at [907, 258] on div "# Move towards the gem. # Don’t touch the spikes! # Type your code below and cl…" at bounding box center [1016, 278] width 361 height 484
click at [919, 153] on div "# Move towards the gem. # Don’t touch the spikes! # Type your code below and cl…" at bounding box center [1016, 278] width 361 height 484
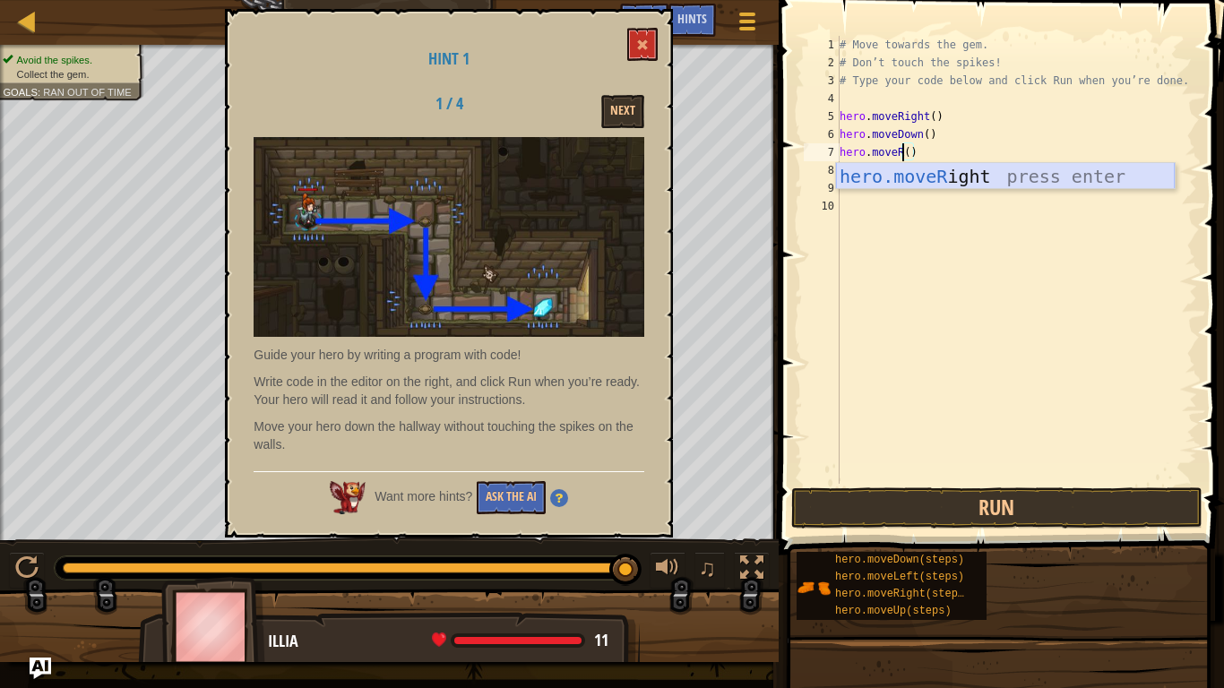
click at [973, 166] on div "hero.moveR ight press enter" at bounding box center [1005, 203] width 339 height 81
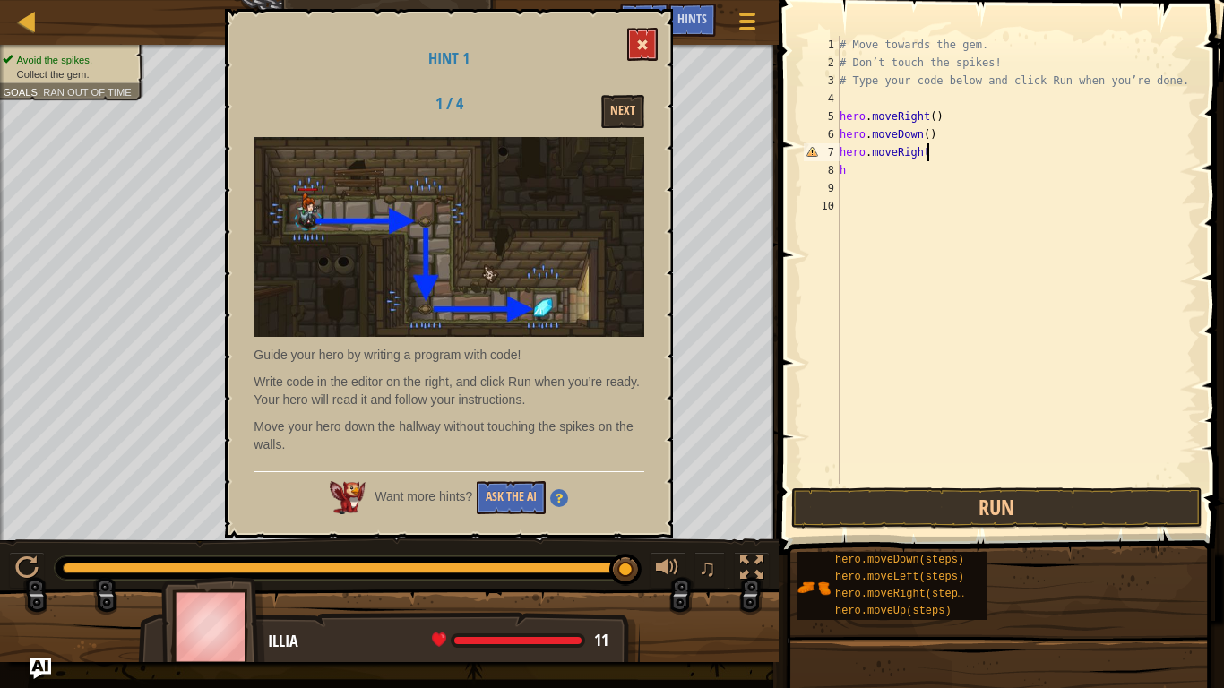
type textarea "hero.moveRight"
click at [646, 41] on span at bounding box center [642, 45] width 13 height 13
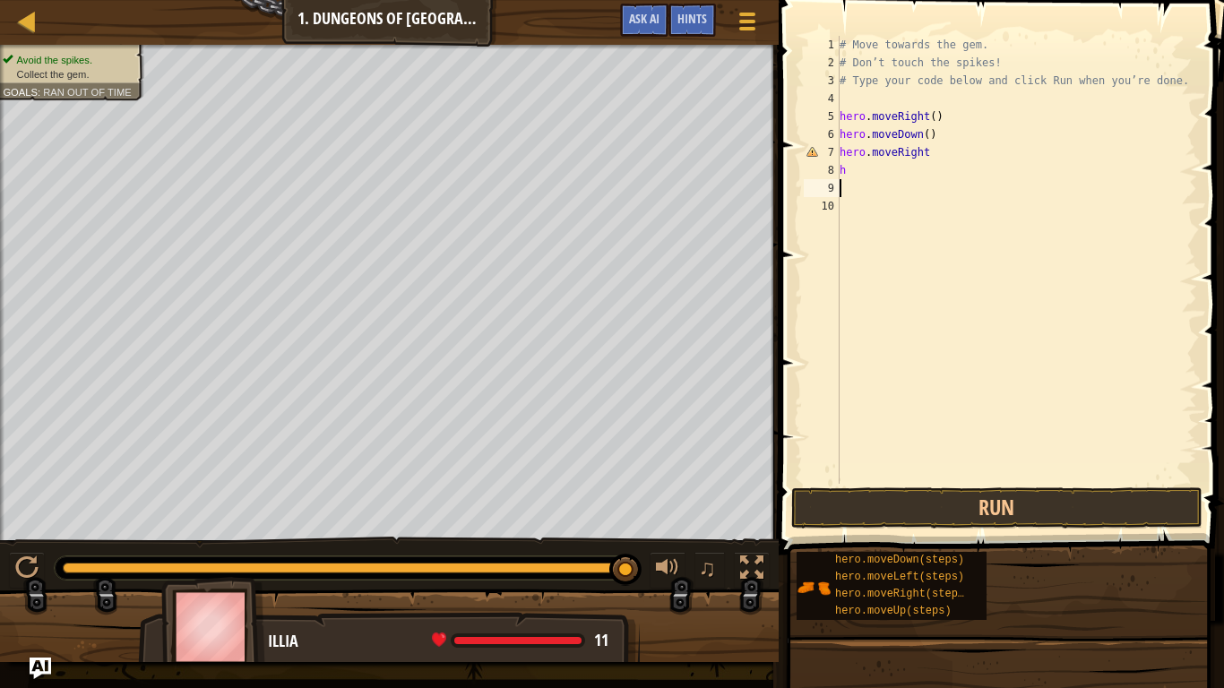
click at [868, 190] on div "# Move towards the gem. # Don’t touch the spikes! # Type your code below and cl…" at bounding box center [1016, 278] width 361 height 484
click at [862, 184] on div "# Move towards the gem. # Don’t touch the spikes! # Type your code below and cl…" at bounding box center [1016, 278] width 361 height 484
click at [855, 176] on div "# Move towards the gem. # Don’t touch the spikes! # Type your code below and cl…" at bounding box center [1016, 278] width 361 height 484
type textarea "h"
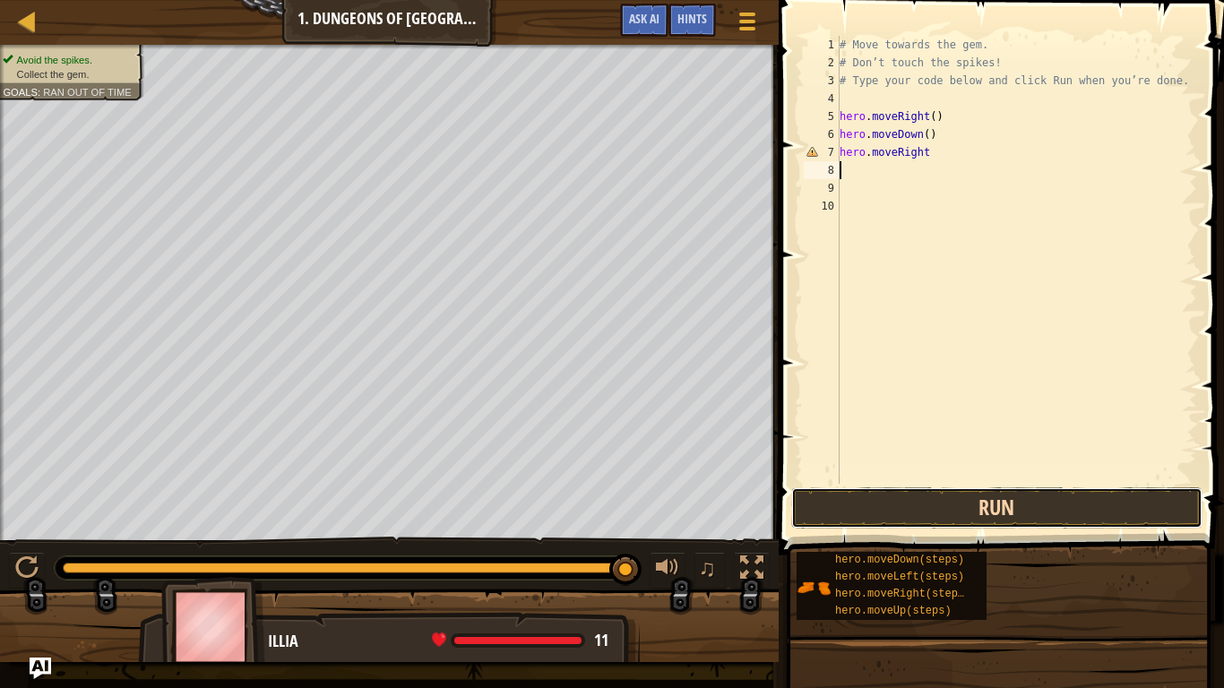
click at [916, 495] on button "Run" at bounding box center [996, 507] width 411 height 41
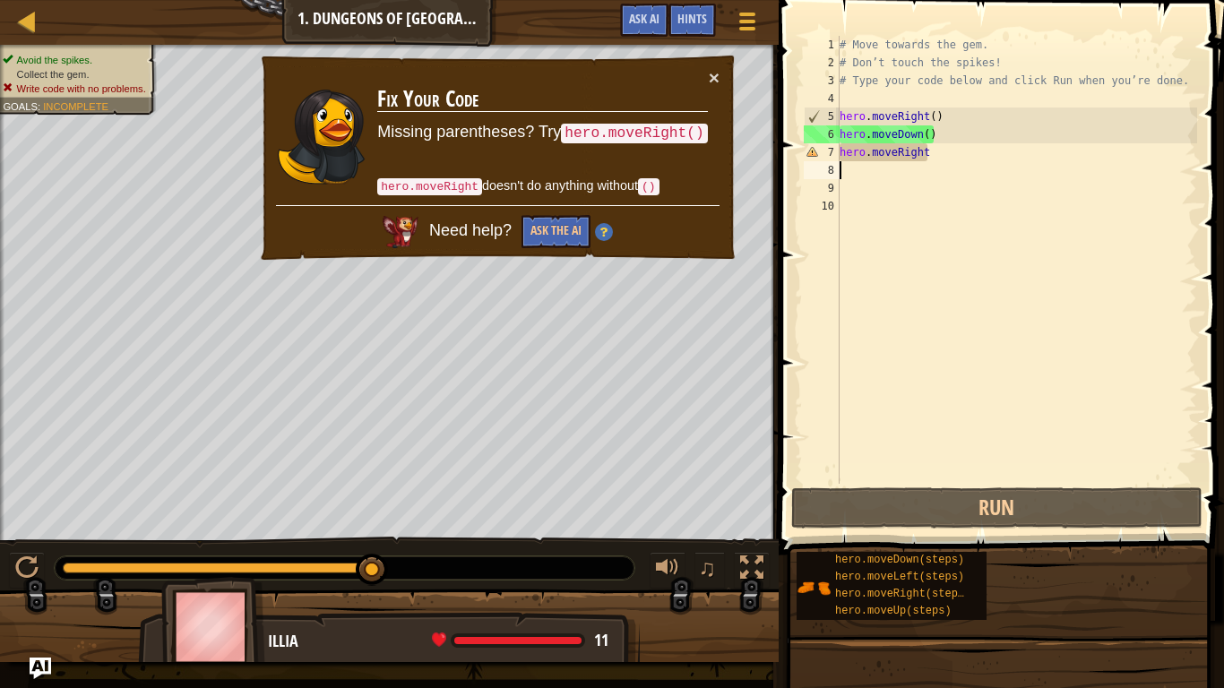
click at [930, 153] on div "# Move towards the gem. # Don’t touch the spikes! # Type your code below and cl…" at bounding box center [1016, 278] width 361 height 484
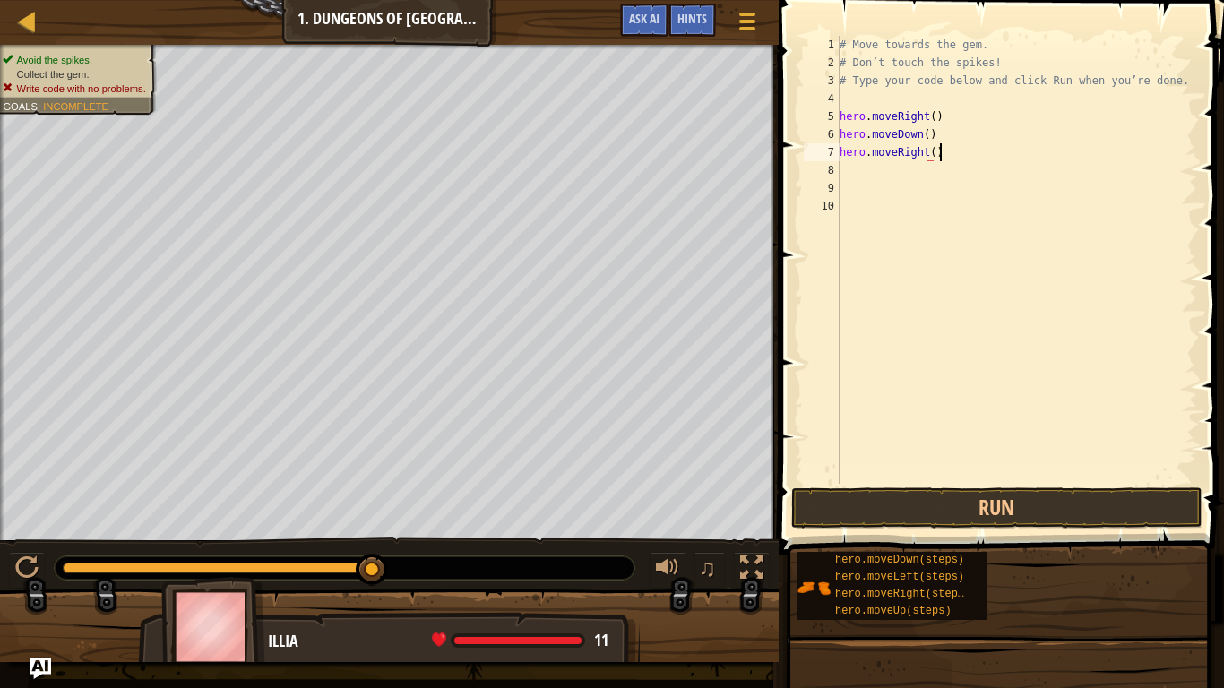
scroll to position [8, 13]
type textarea "hero.moveRight()"
click at [985, 502] on button "Run" at bounding box center [996, 507] width 411 height 41
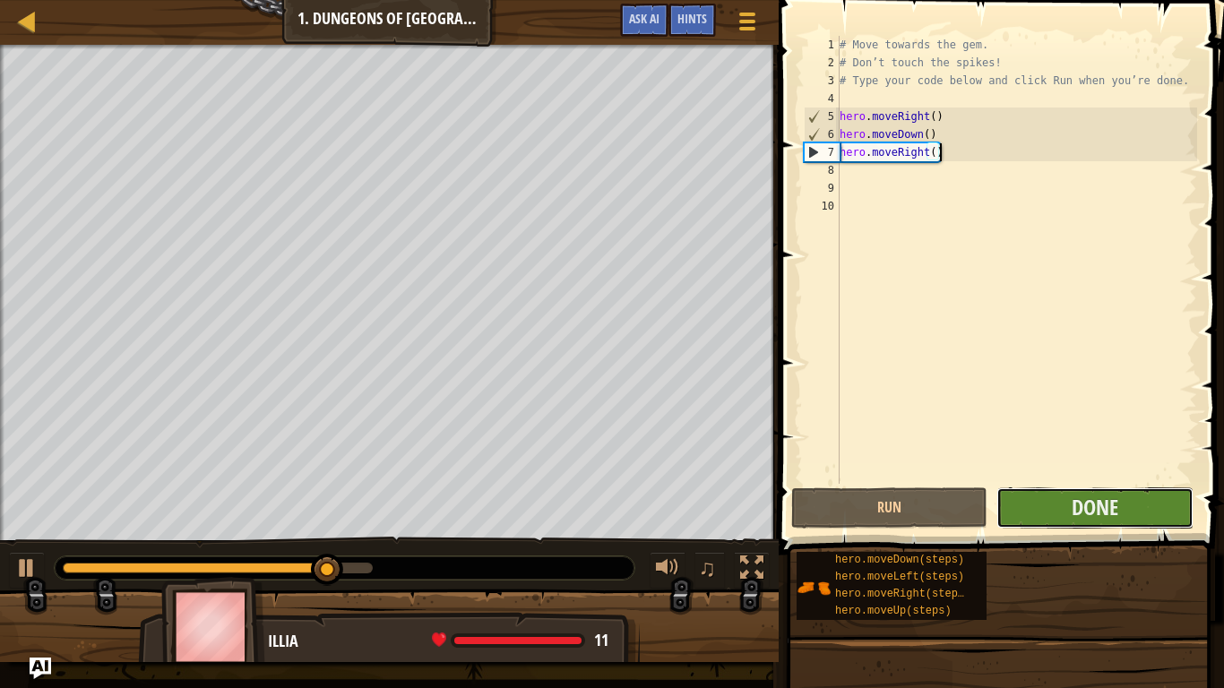
click at [1019, 508] on button "Done" at bounding box center [1094, 507] width 196 height 41
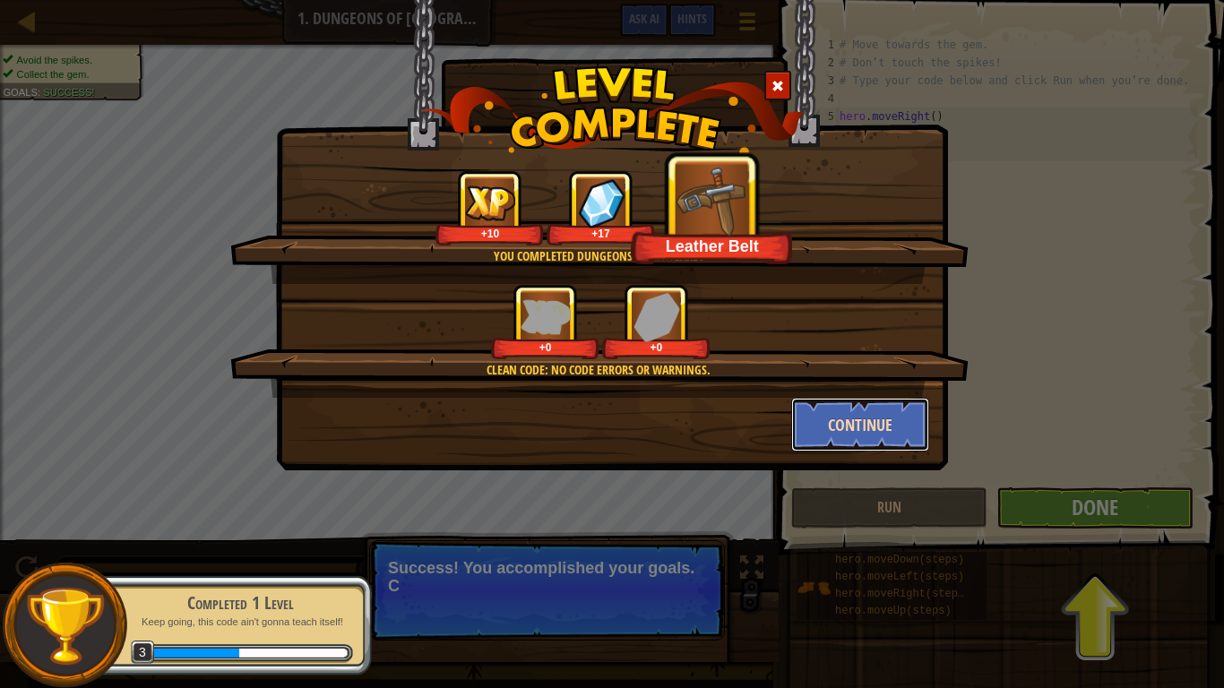
click at [819, 442] on button "Continue" at bounding box center [860, 425] width 139 height 54
click at [533, 532] on div "You completed Dungeons of Kithgard! +10 +17 Leather Belt Clean code: no code er…" at bounding box center [612, 344] width 1224 height 688
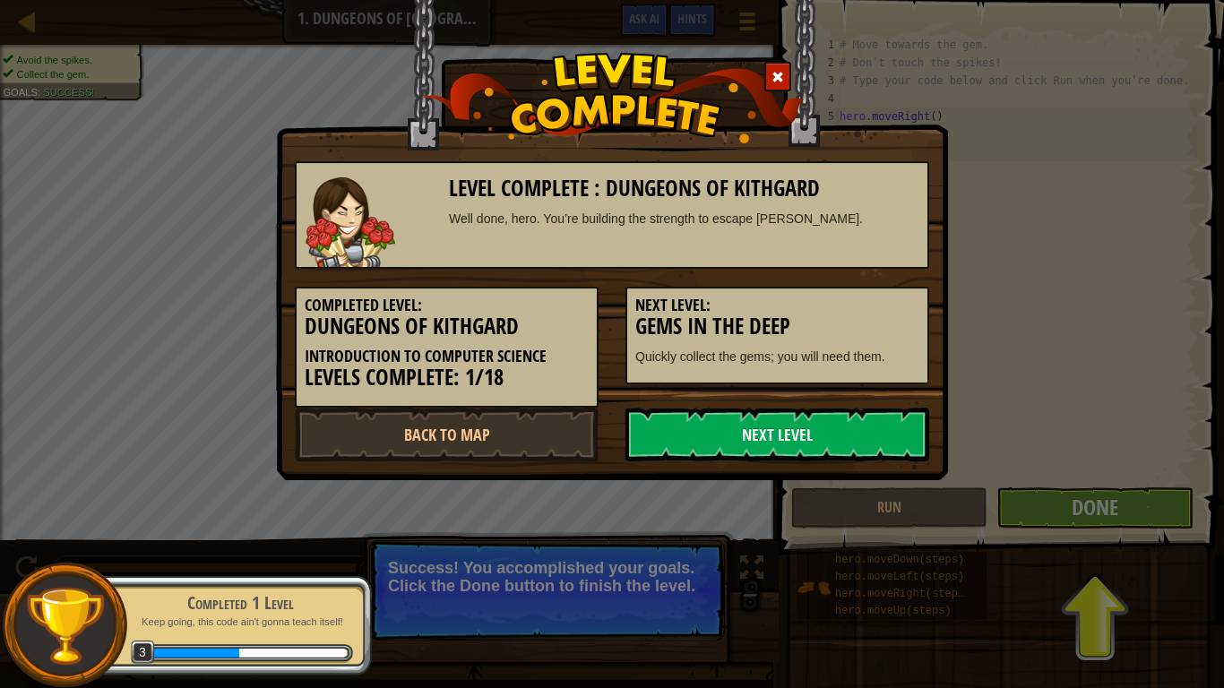
click at [839, 424] on link "Next Level" at bounding box center [777, 435] width 304 height 54
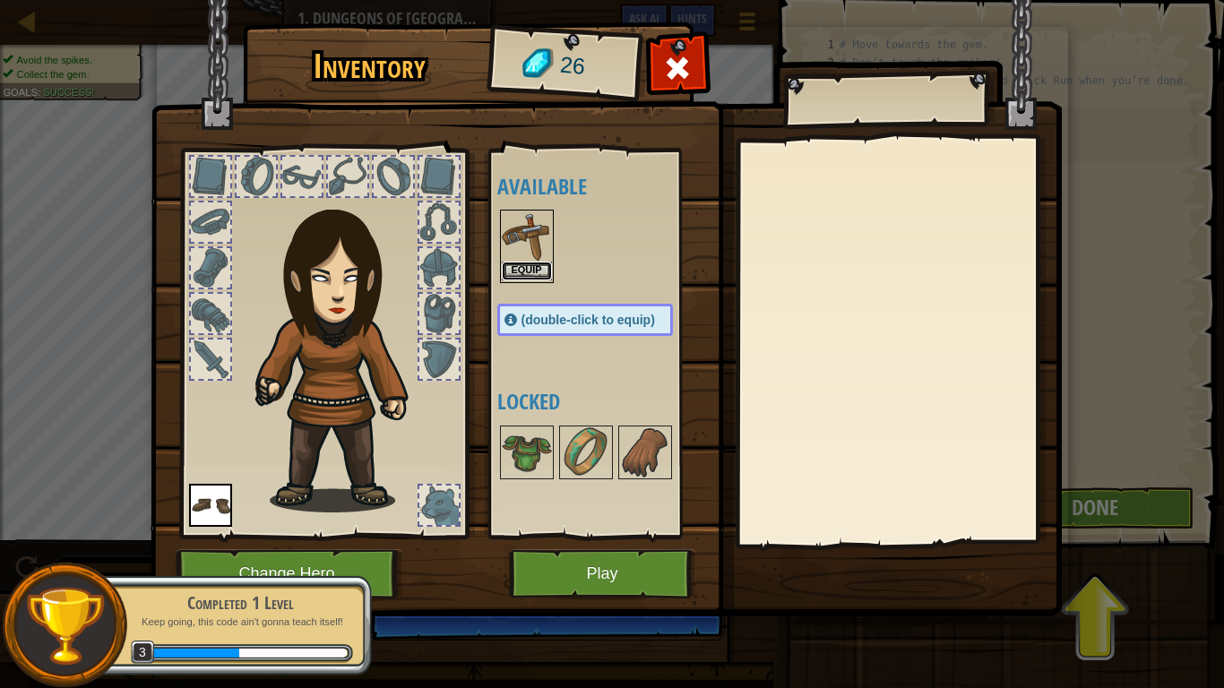
click at [520, 271] on button "Equip" at bounding box center [527, 271] width 50 height 19
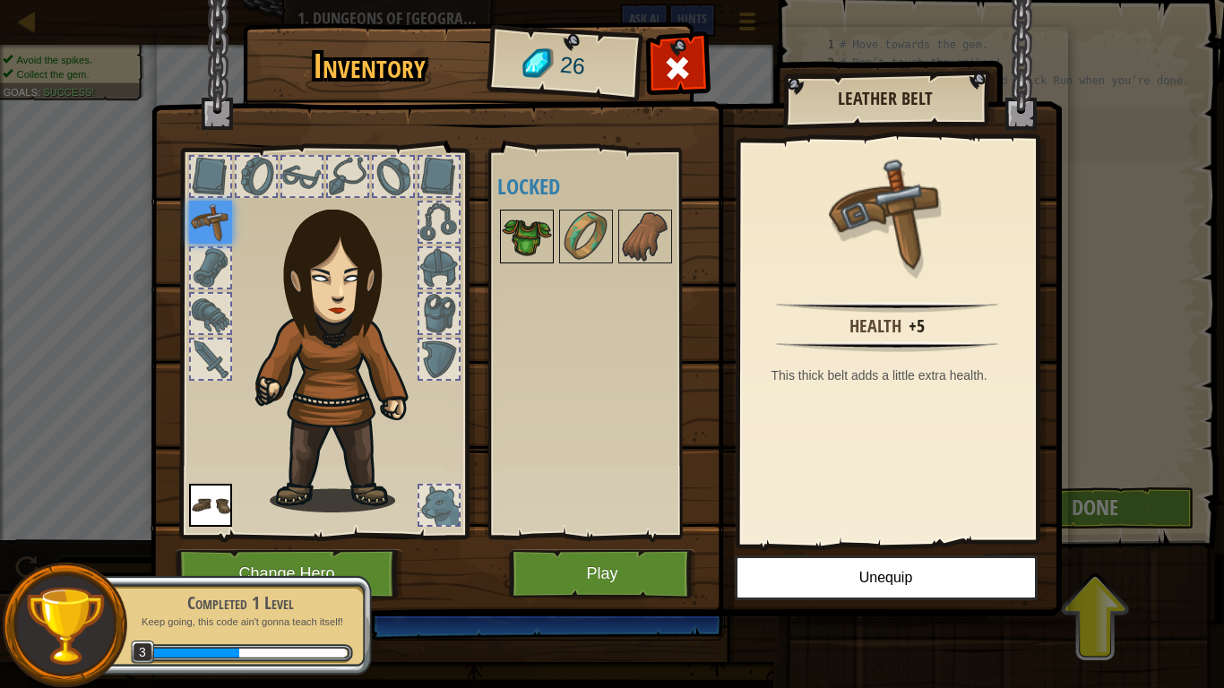
click at [520, 249] on img at bounding box center [527, 236] width 50 height 50
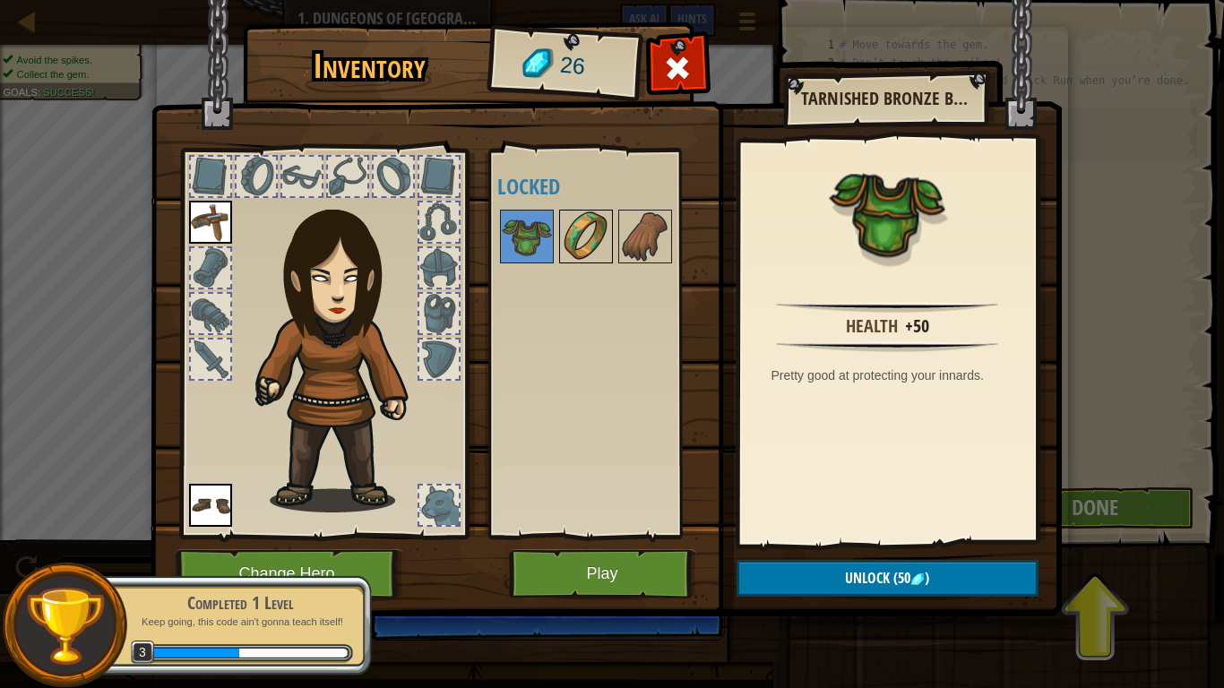
click at [610, 225] on img at bounding box center [586, 236] width 50 height 50
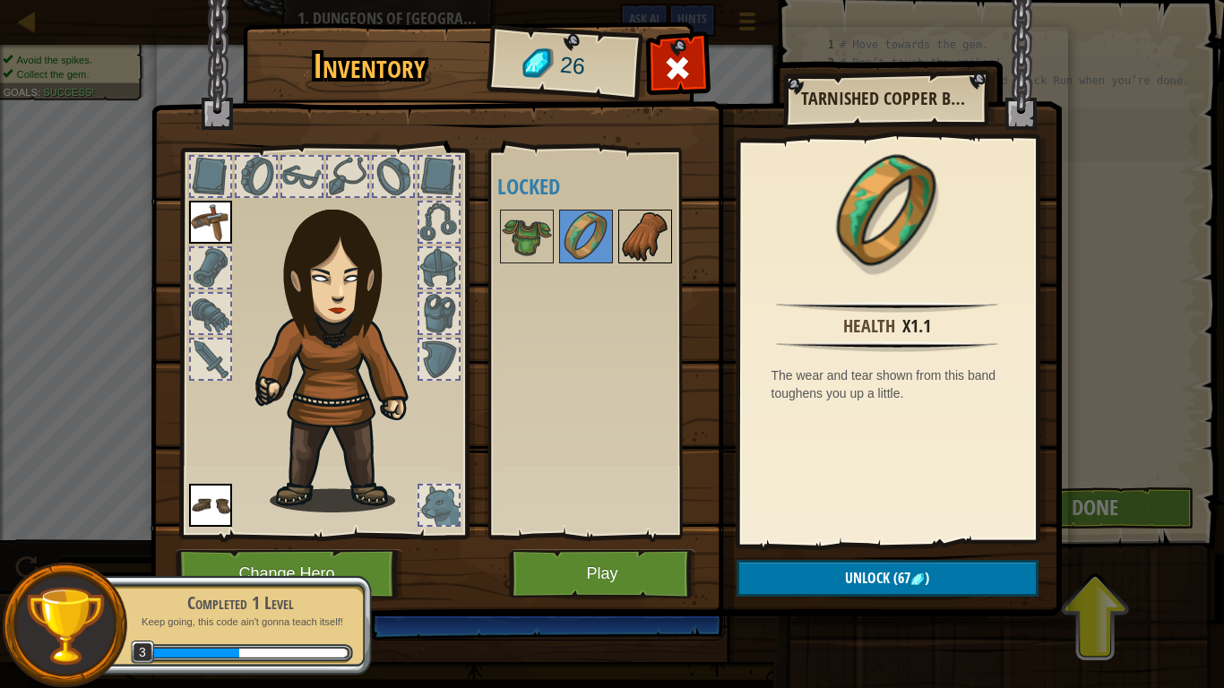
click at [640, 225] on img at bounding box center [645, 236] width 50 height 50
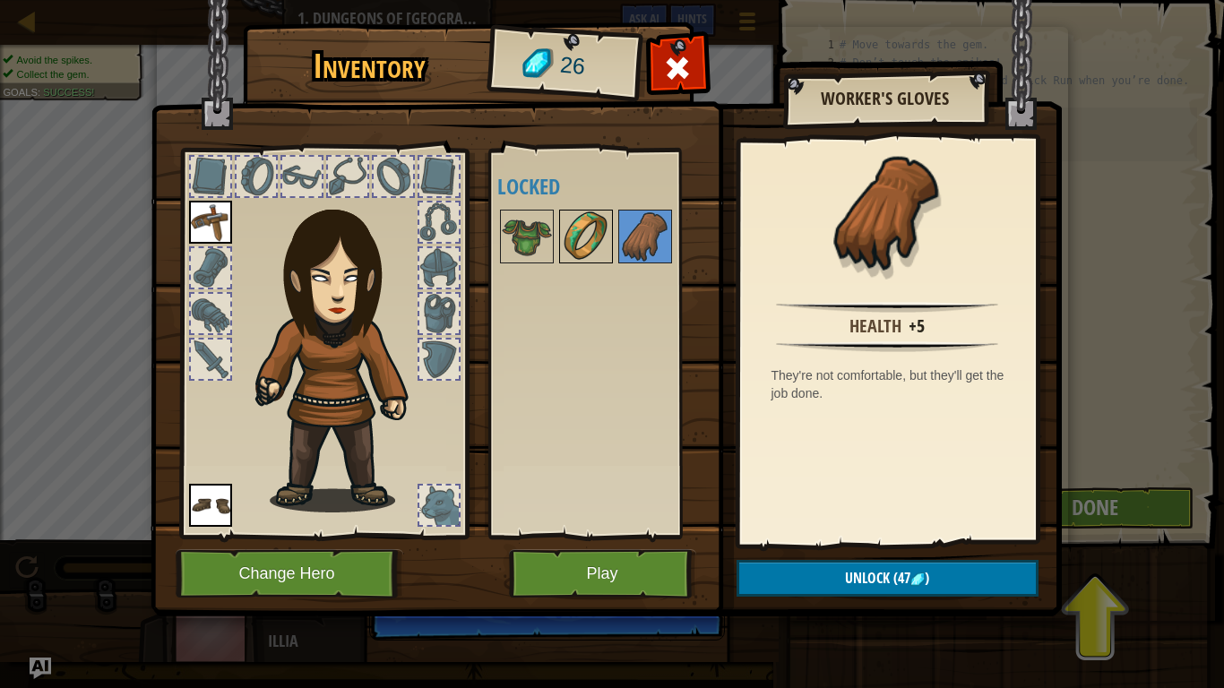
click at [573, 257] on img at bounding box center [586, 236] width 50 height 50
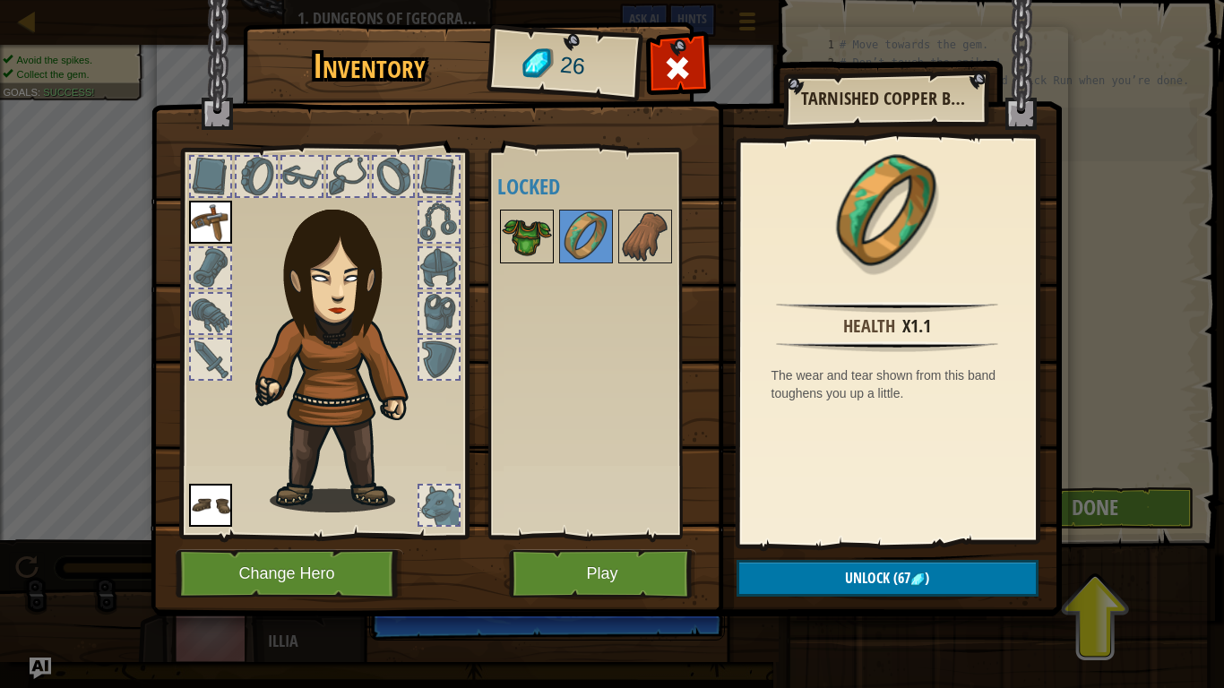
click at [549, 245] on img at bounding box center [527, 236] width 50 height 50
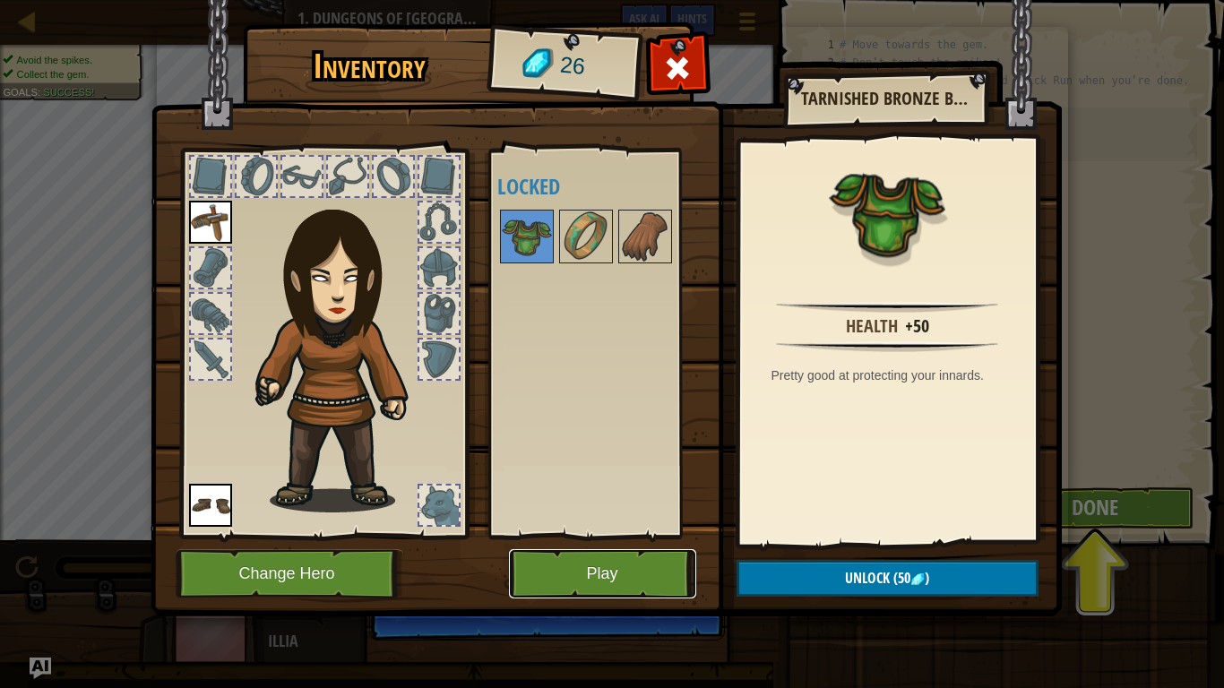
click at [522, 566] on button "Play" at bounding box center [602, 573] width 187 height 49
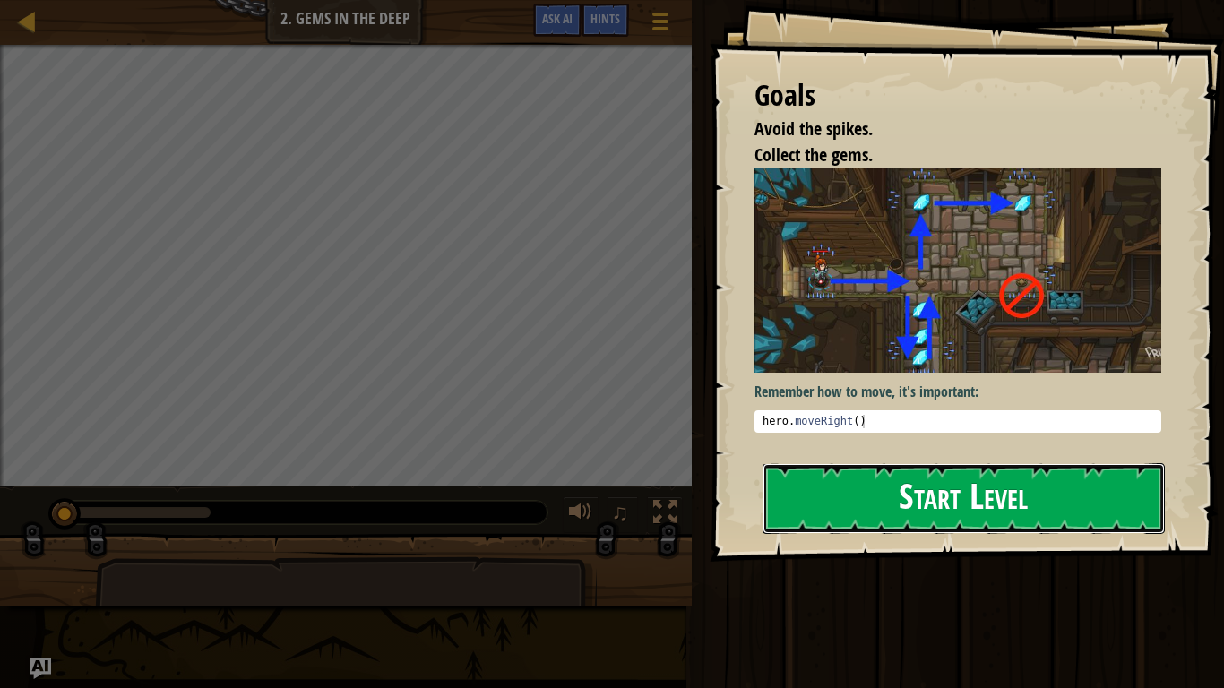
click at [819, 490] on button "Start Level" at bounding box center [963, 498] width 402 height 71
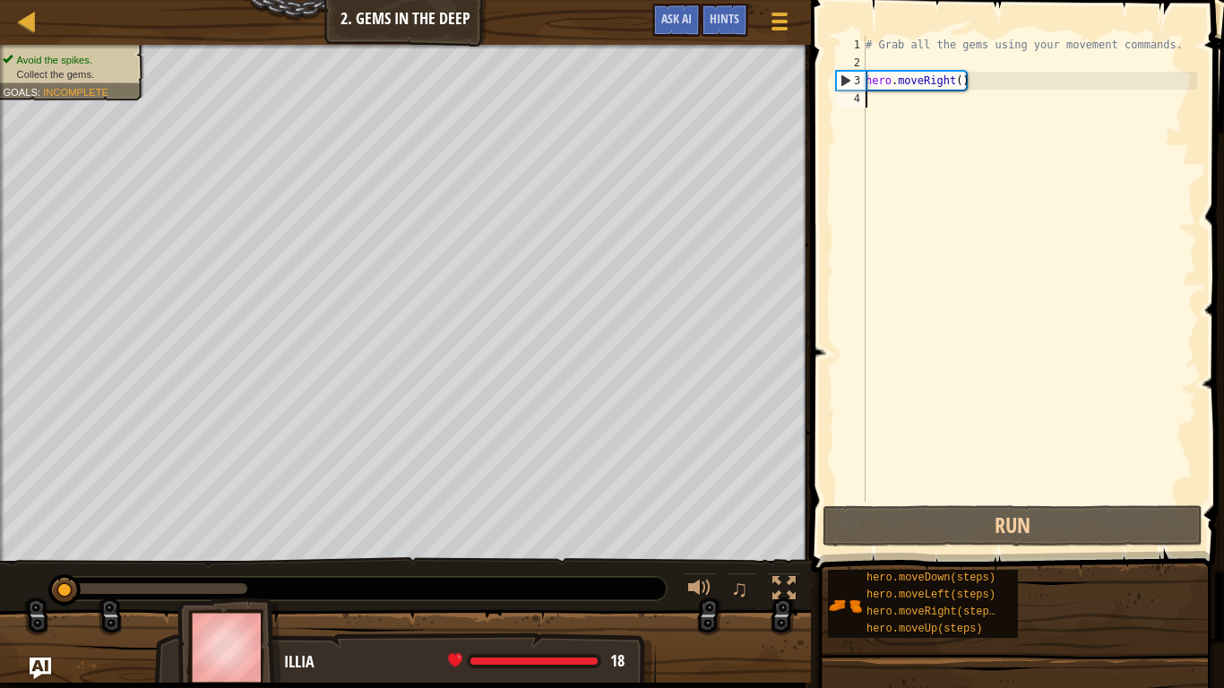
scroll to position [8, 0]
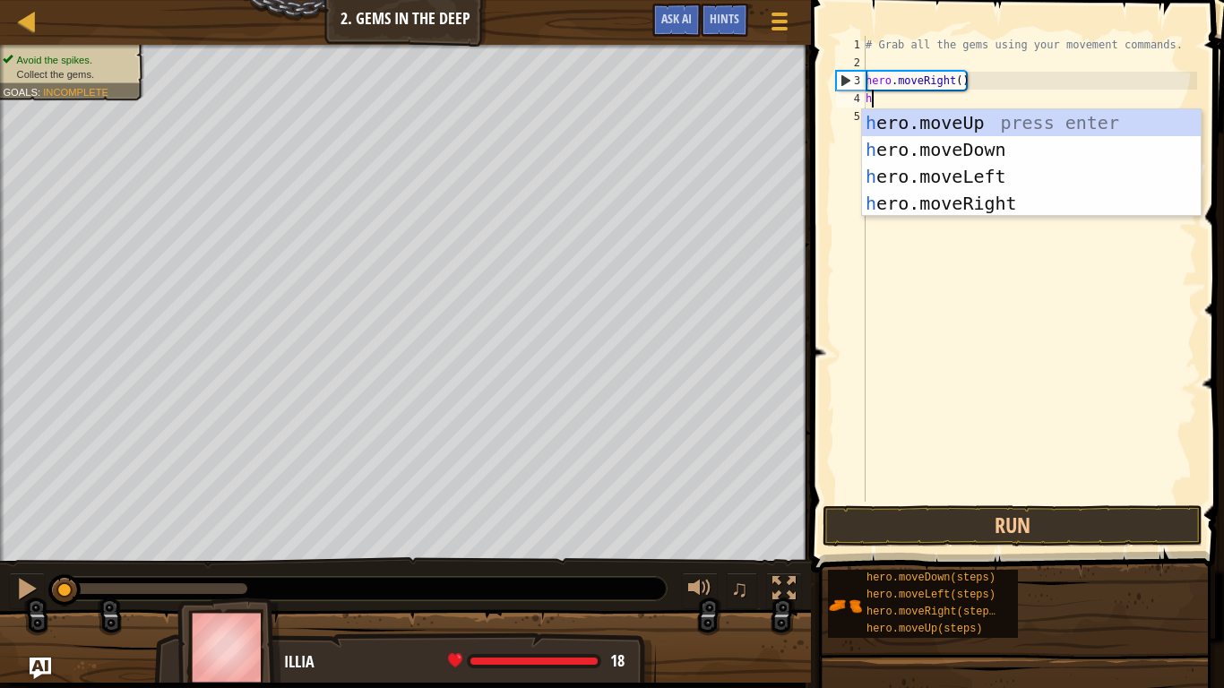
type textarea "he"
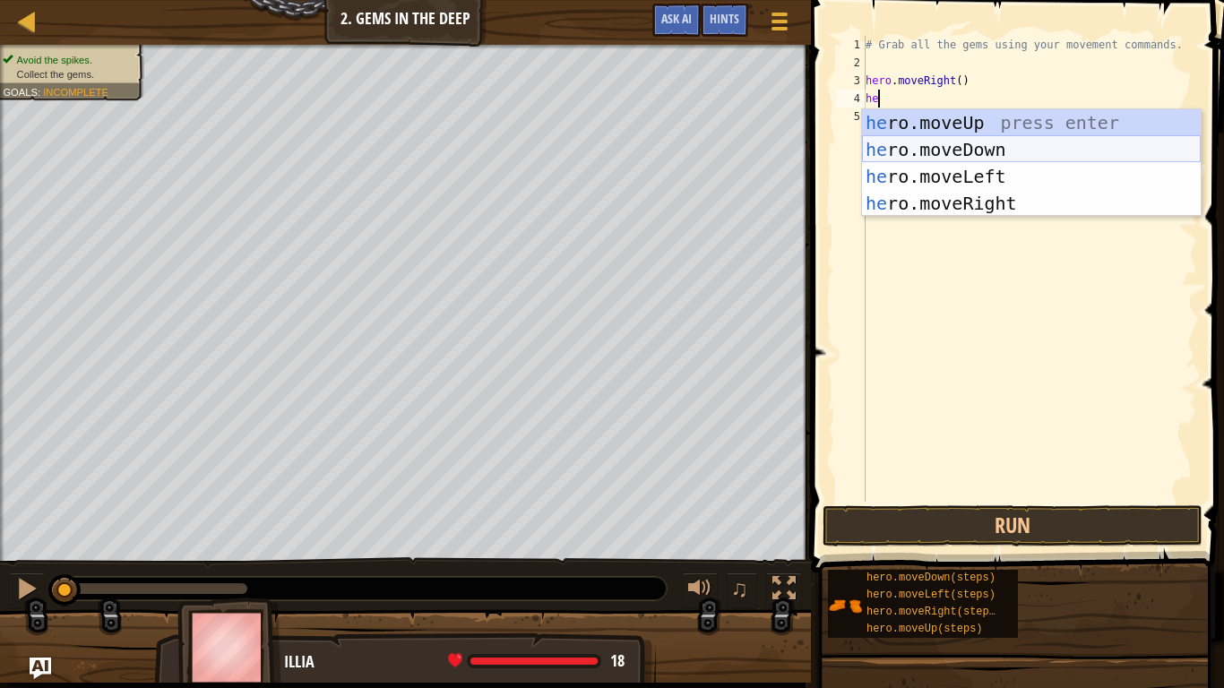
click at [1003, 142] on div "he ro.moveUp press enter he ro.moveDown press enter he ro.moveLeft press enter …" at bounding box center [1031, 189] width 339 height 161
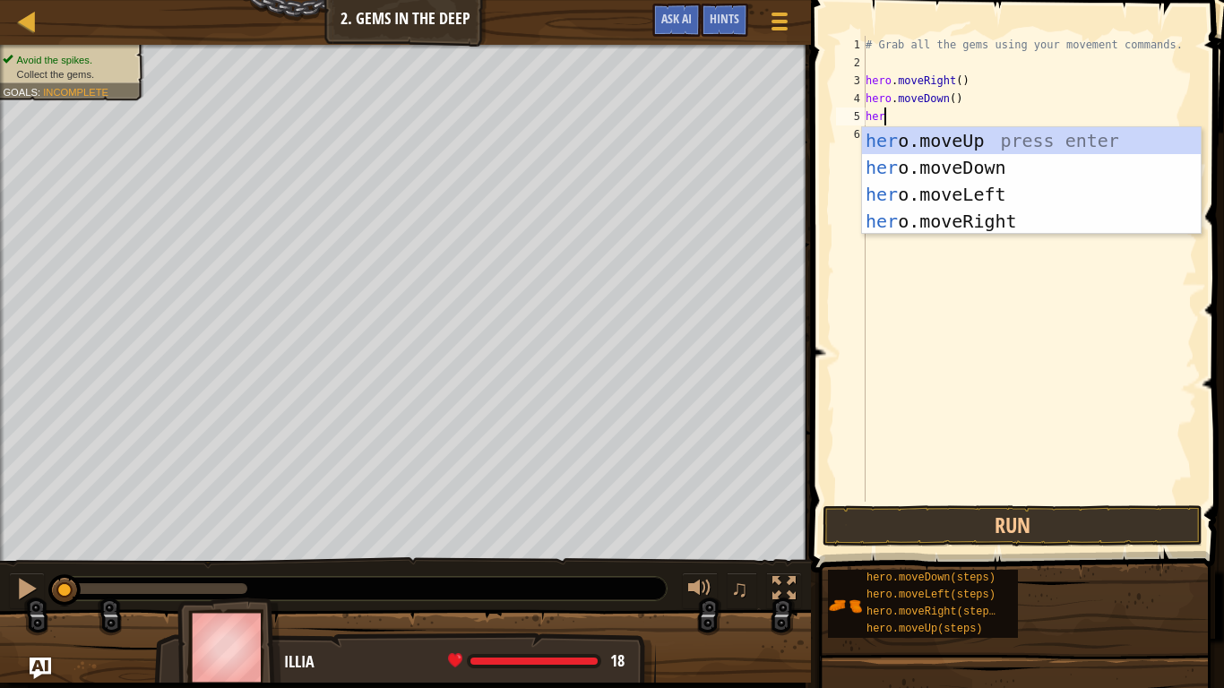
type textarea "hero"
click at [975, 147] on div "hero .moveUp press enter hero .moveDown press enter hero .moveLeft press enter …" at bounding box center [1031, 207] width 339 height 161
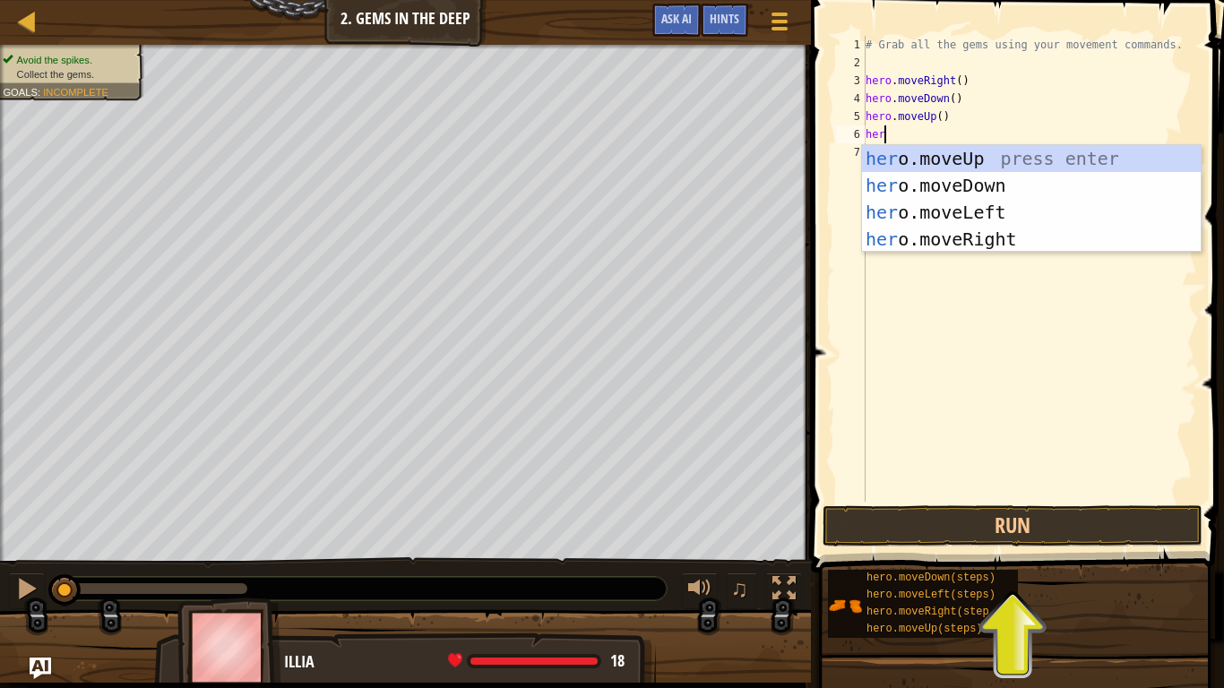
type textarea "hero"
click at [897, 235] on div "hero .moveUp press enter hero .moveDown press enter hero .moveLeft press enter …" at bounding box center [1031, 225] width 339 height 161
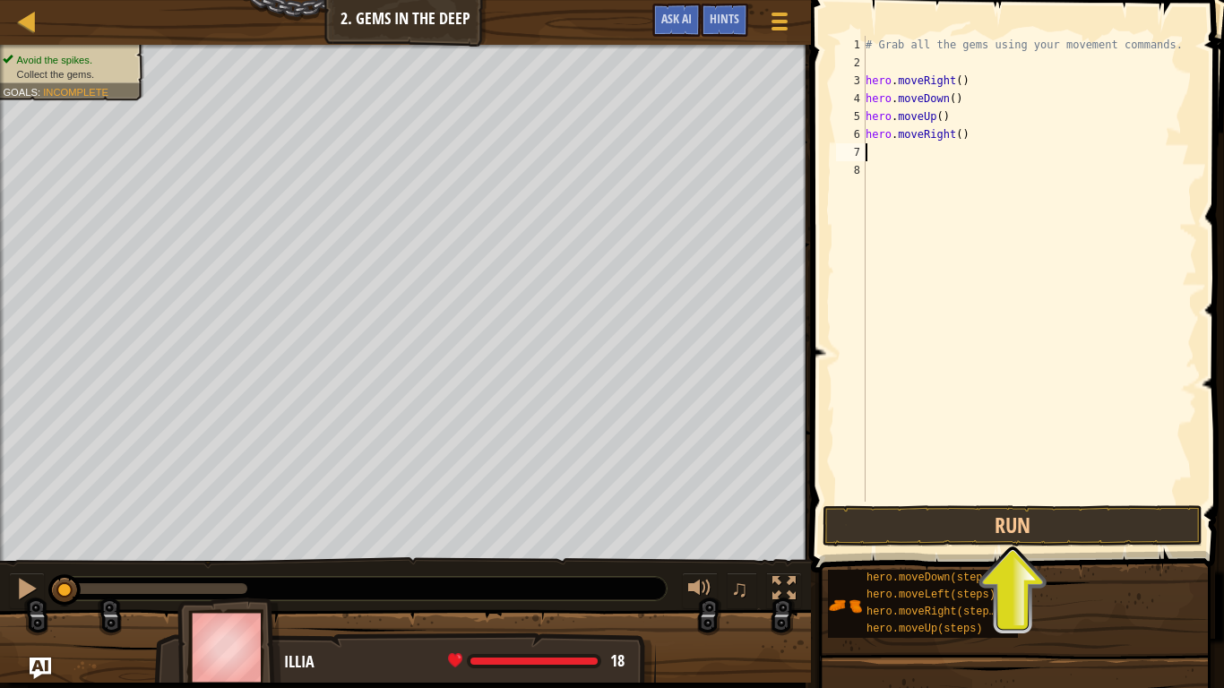
scroll to position [8, 0]
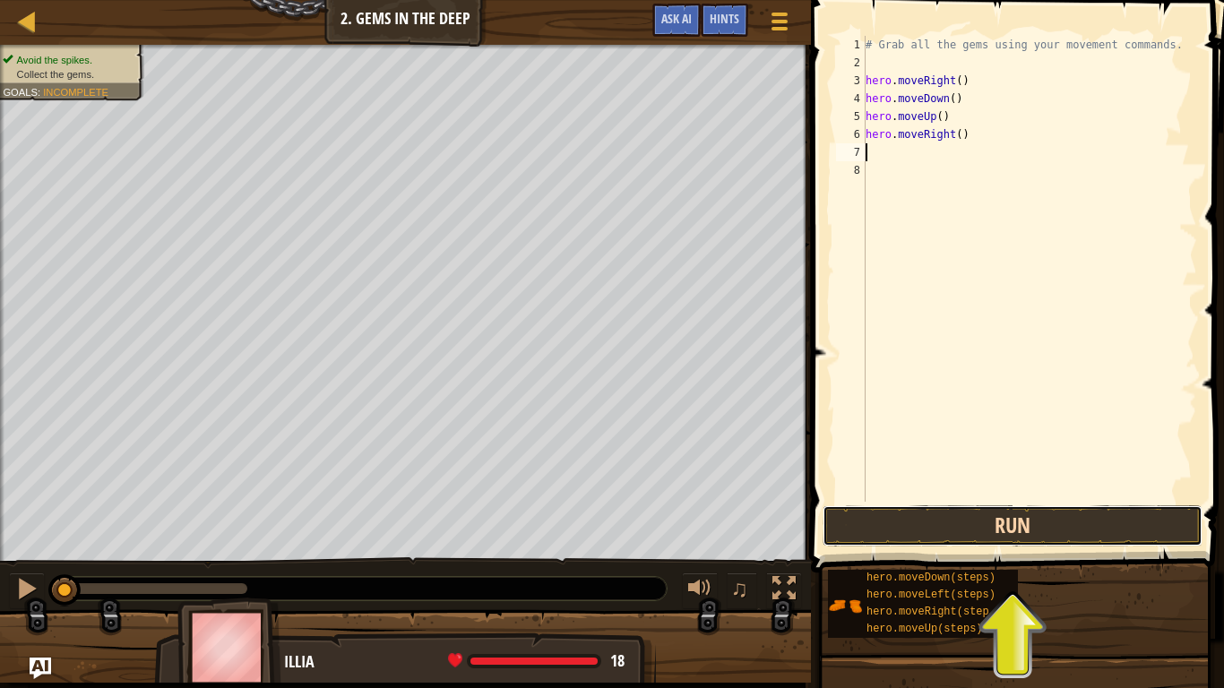
click at [989, 539] on button "Run" at bounding box center [1012, 525] width 380 height 41
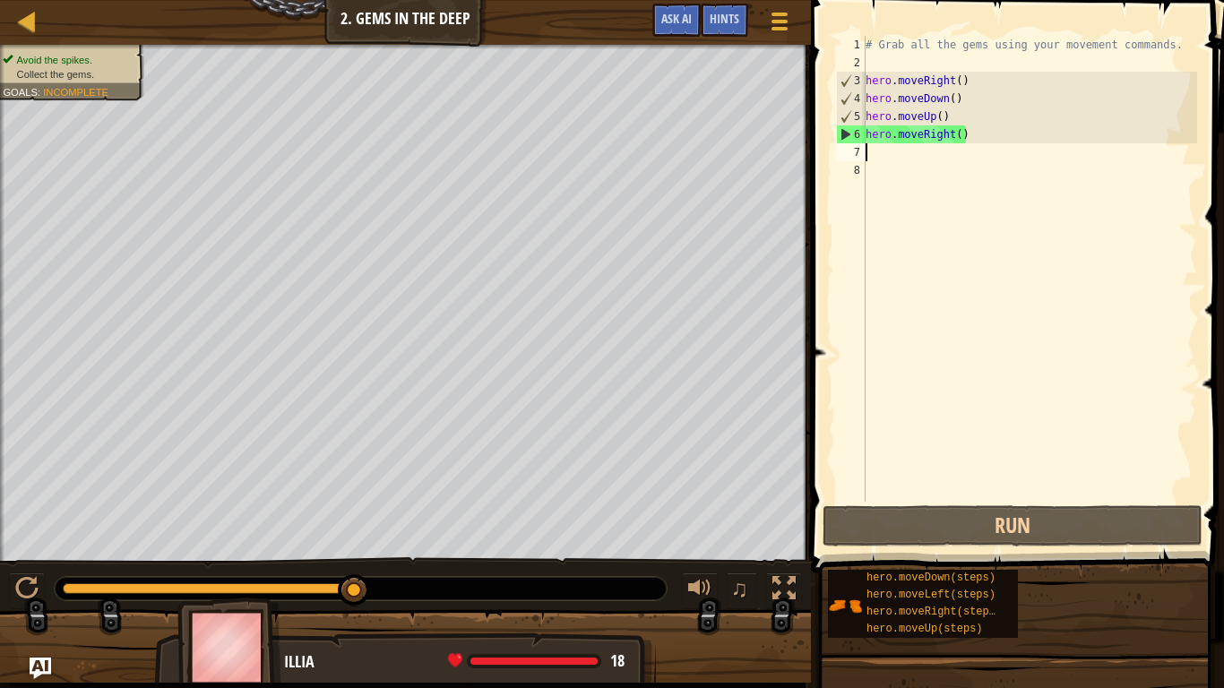
click at [955, 118] on div "# Grab all the gems using your movement commands. hero . moveRight ( ) hero . m…" at bounding box center [1029, 287] width 335 height 502
type textarea "hero.moveUp()"
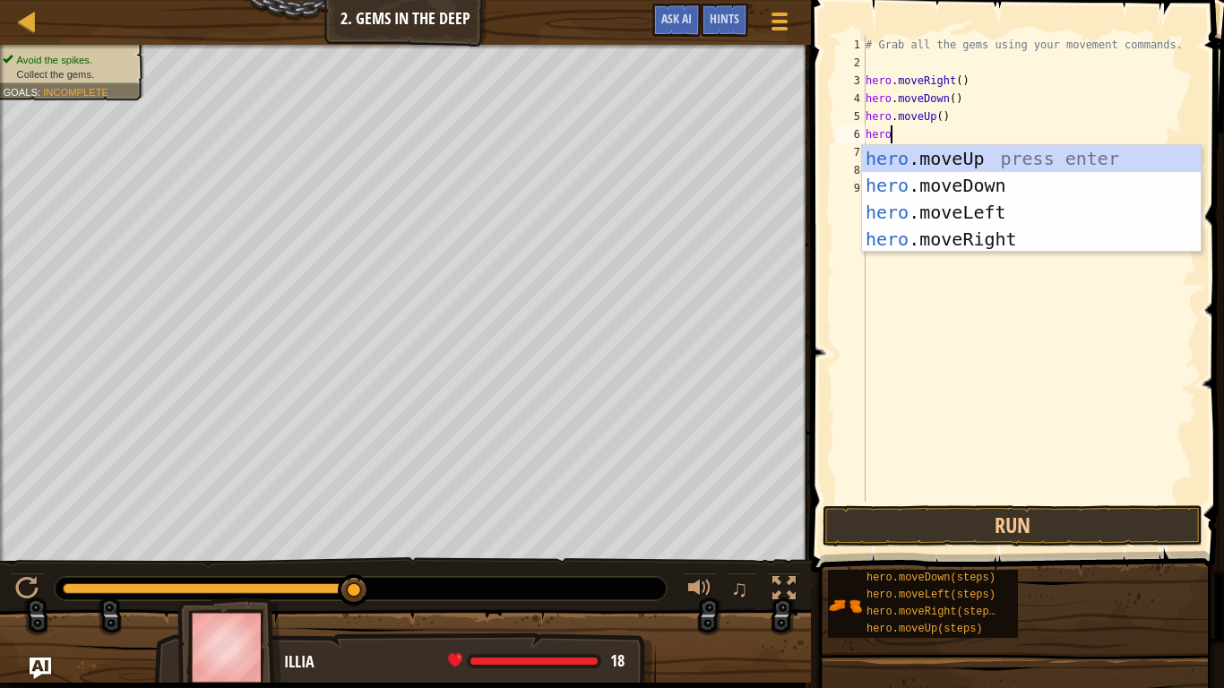
scroll to position [8, 3]
type textarea "hero."
click at [1014, 151] on div "hero. moveUp press enter hero. moveDown press enter hero. moveLeft press enter …" at bounding box center [1031, 225] width 339 height 161
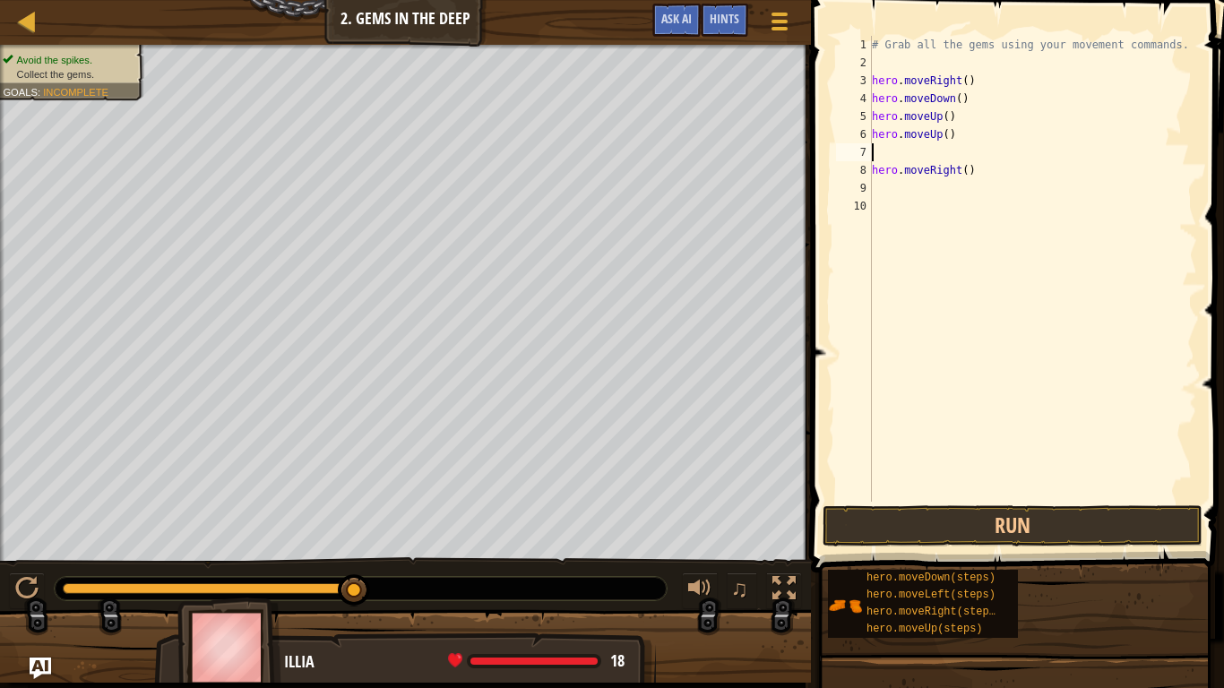
scroll to position [8, 0]
click at [873, 173] on div "# Grab all the gems using your movement commands. hero . moveRight ( ) hero . m…" at bounding box center [1032, 287] width 329 height 502
type textarea "hero.moveRight()"
click at [872, 173] on div "# Grab all the gems using your movement commands. hero . moveRight ( ) hero . m…" at bounding box center [1029, 287] width 335 height 502
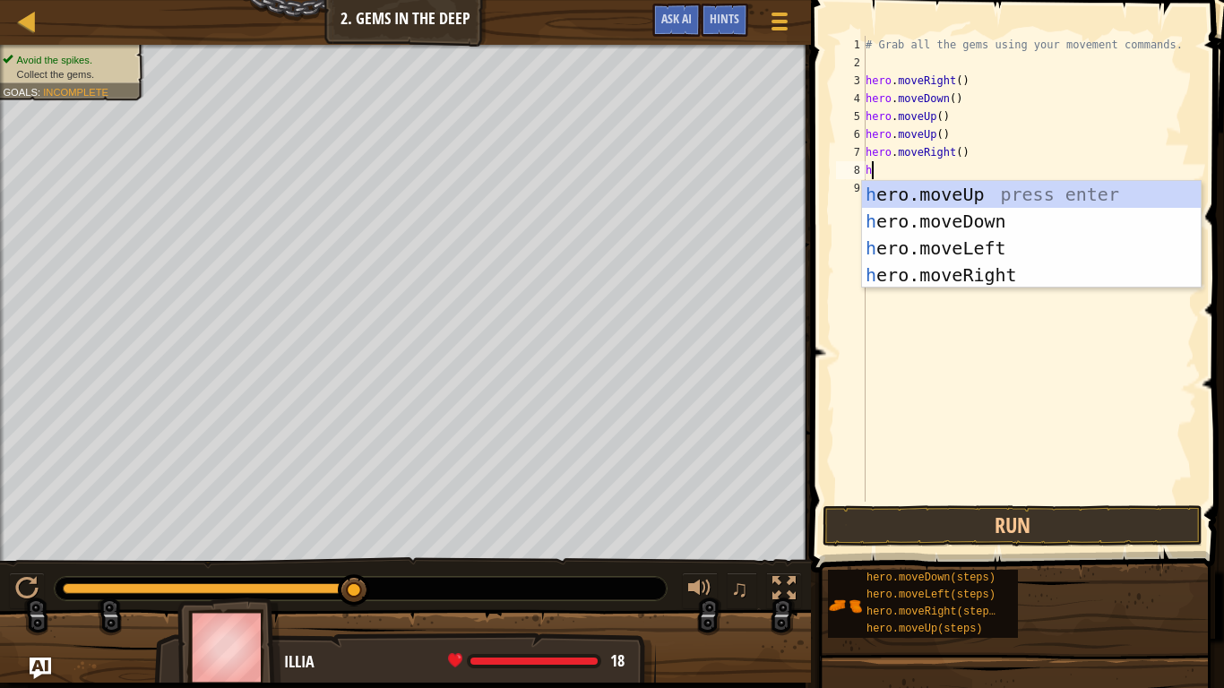
type textarea "he"
click at [947, 211] on div "he ro.moveUp press enter he ro.moveDown press enter he ro.moveLeft press enter …" at bounding box center [1031, 261] width 339 height 161
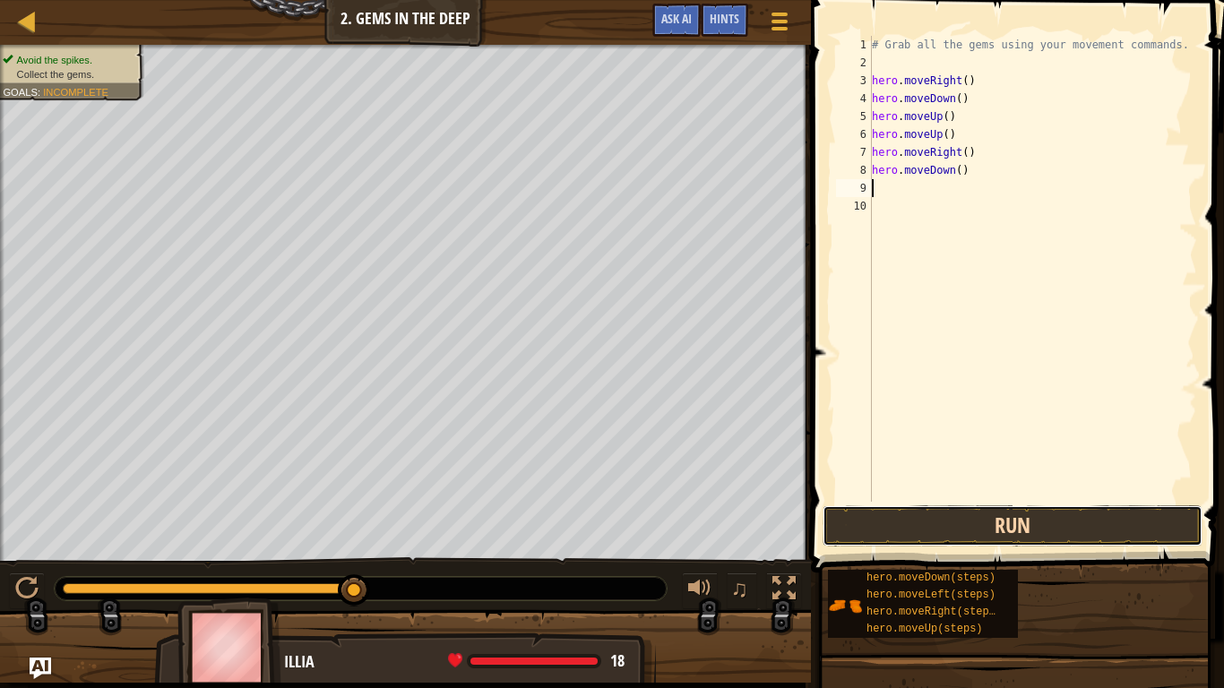
click at [978, 528] on button "Run" at bounding box center [1012, 525] width 380 height 41
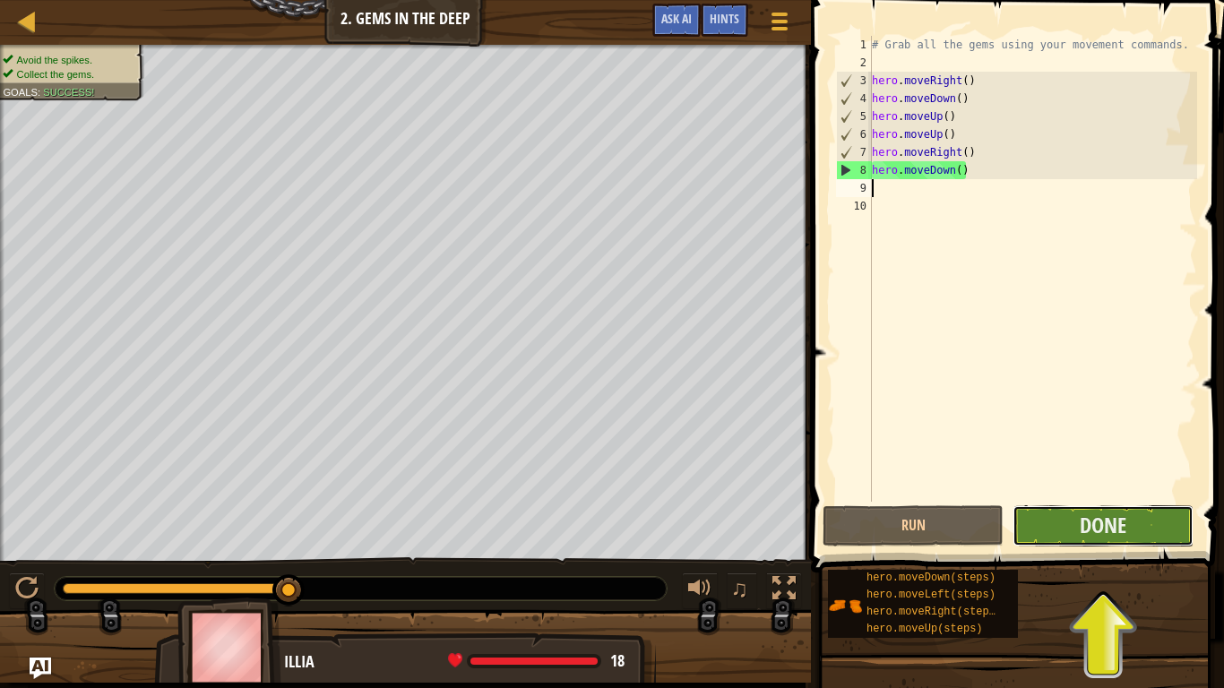
click at [1165, 524] on button "Done" at bounding box center [1102, 525] width 181 height 41
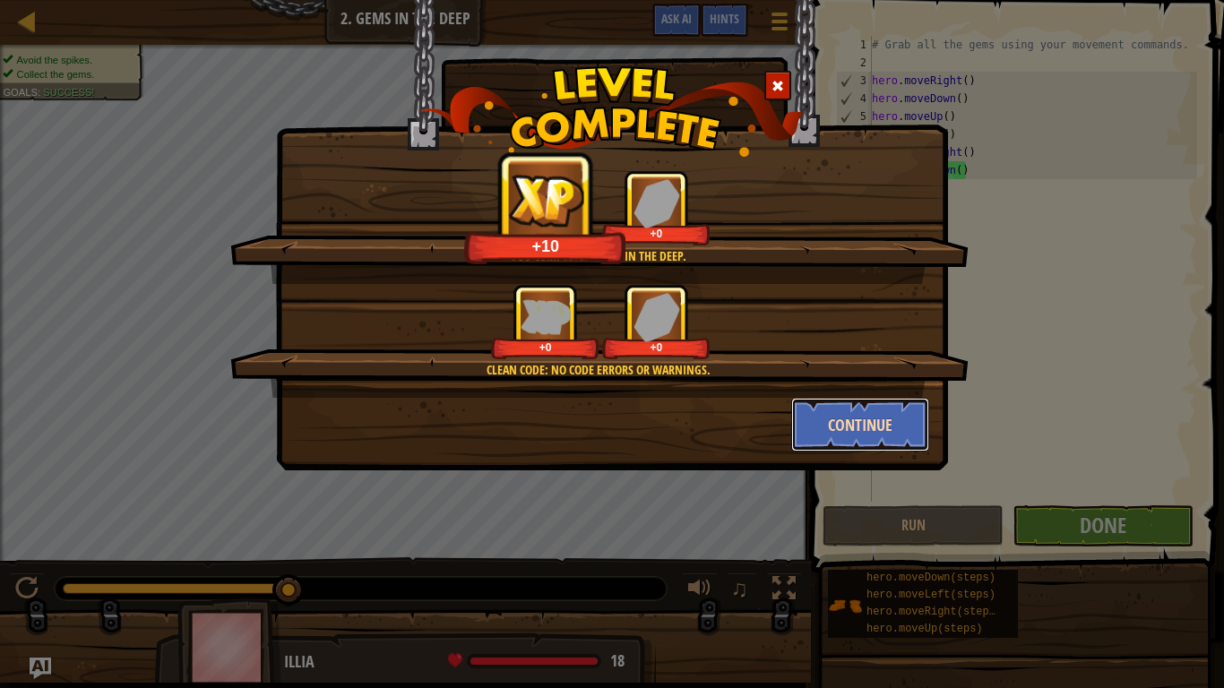
click at [881, 431] on button "Continue" at bounding box center [860, 425] width 139 height 54
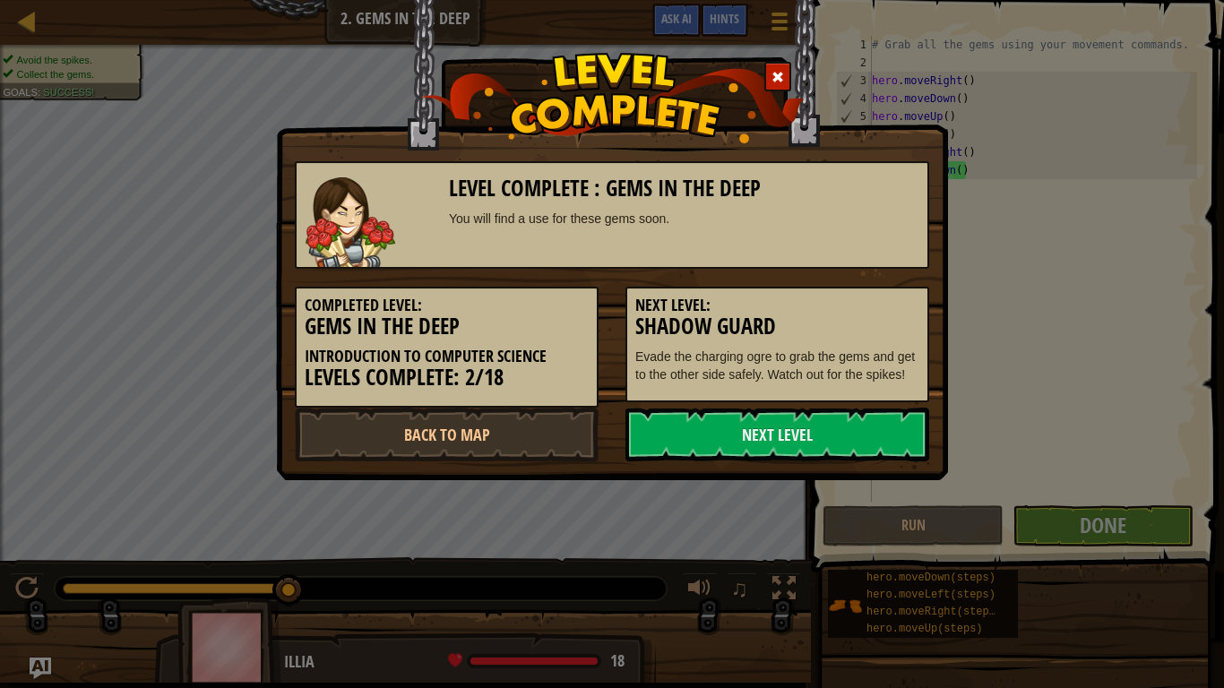
click at [881, 431] on link "Next Level" at bounding box center [777, 435] width 304 height 54
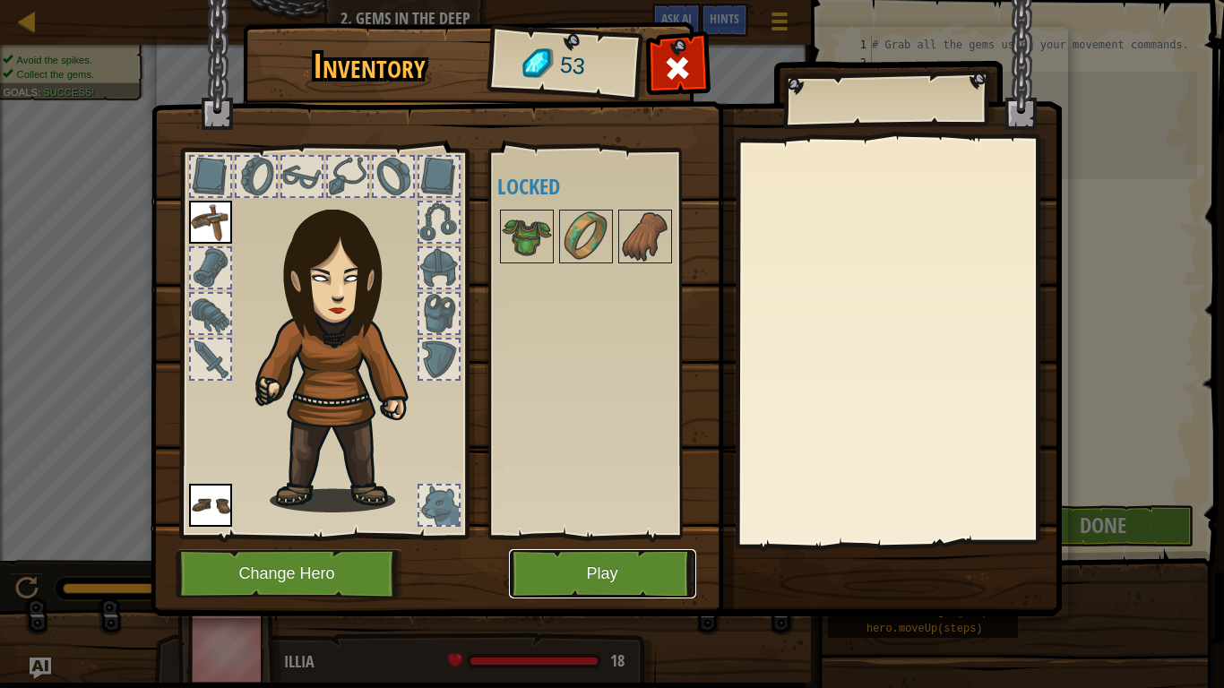
click at [568, 566] on button "Play" at bounding box center [602, 573] width 187 height 49
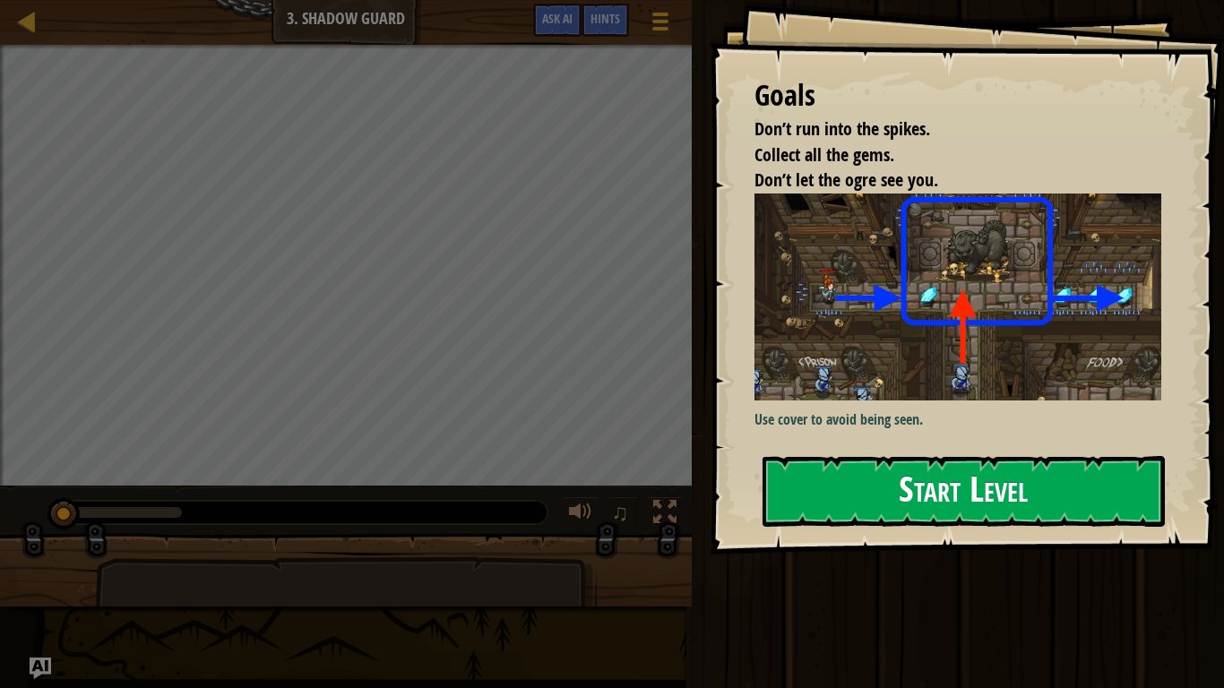
click at [957, 449] on div "Goals Don’t run into the spikes. Collect all the gems. Don’t let the ogre see y…" at bounding box center [966, 277] width 514 height 554
click at [962, 468] on button "Start Level" at bounding box center [963, 491] width 402 height 71
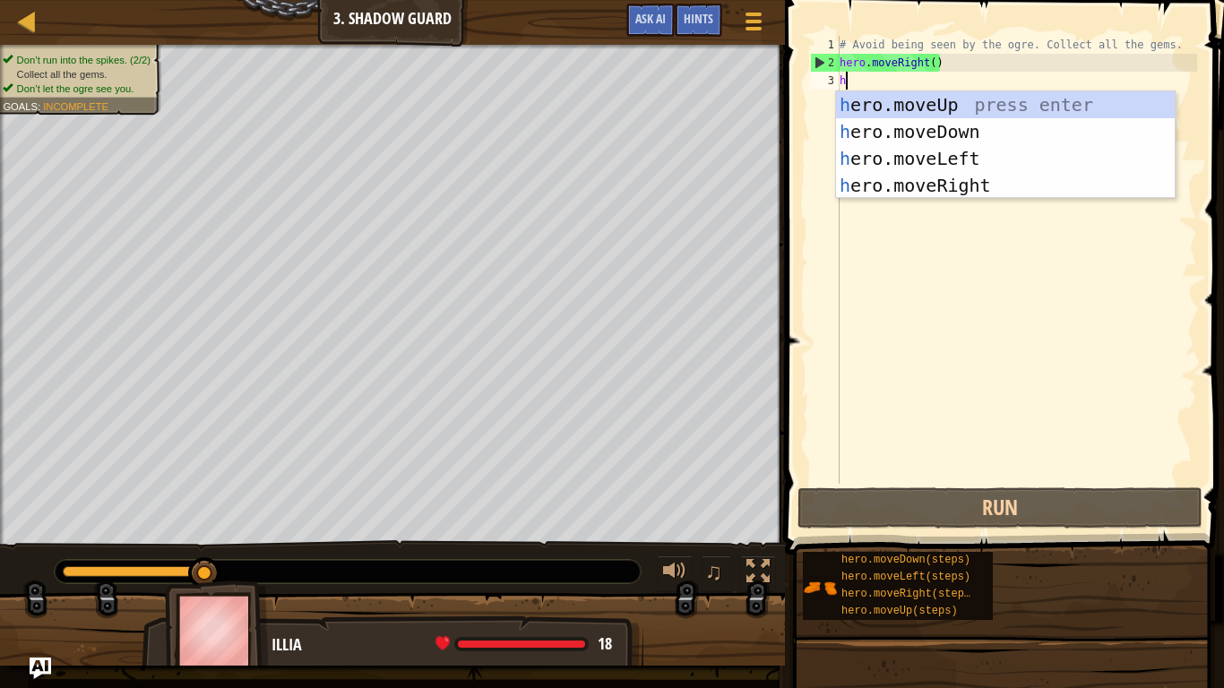
scroll to position [8, 0]
type textarea "he"
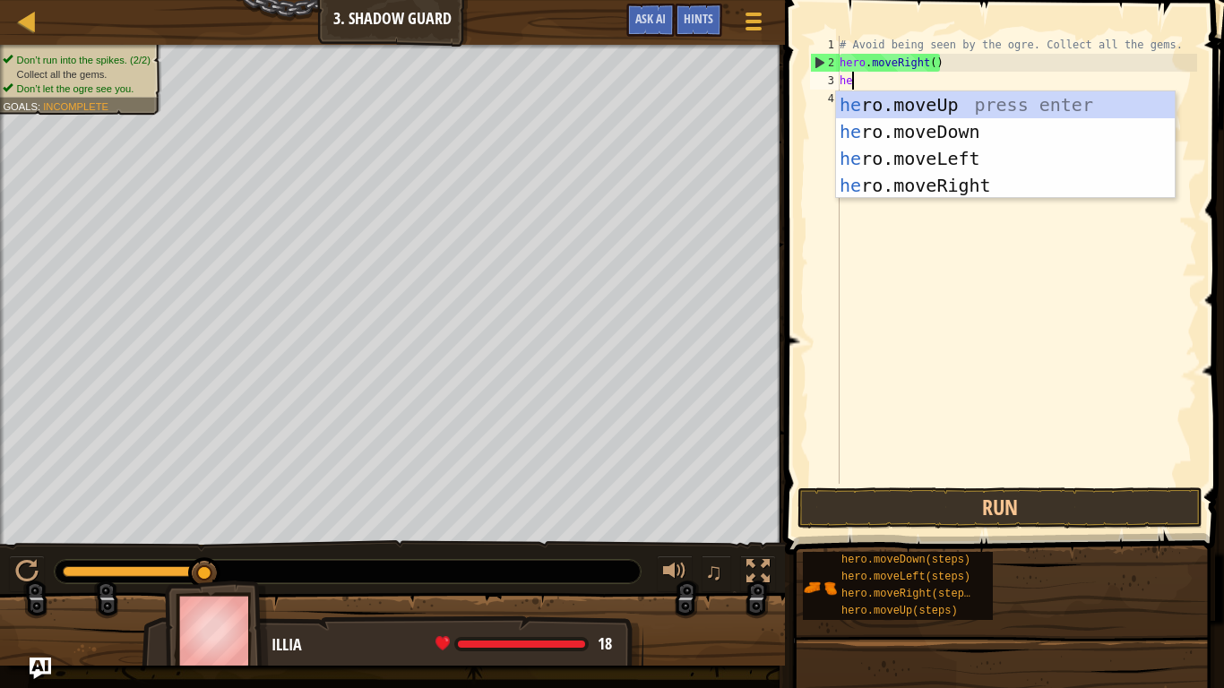
scroll to position [8, 1]
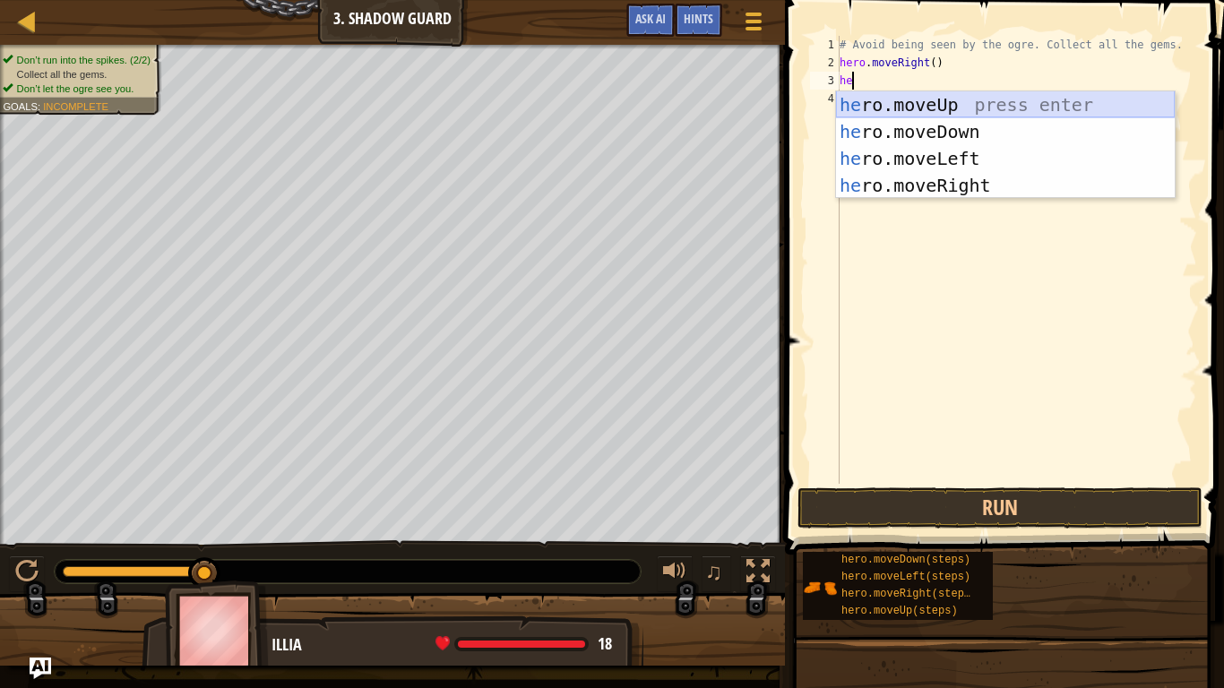
click at [1085, 100] on div "he ro.moveUp press enter he ro.moveDown press enter he ro.moveLeft press enter …" at bounding box center [1005, 171] width 339 height 161
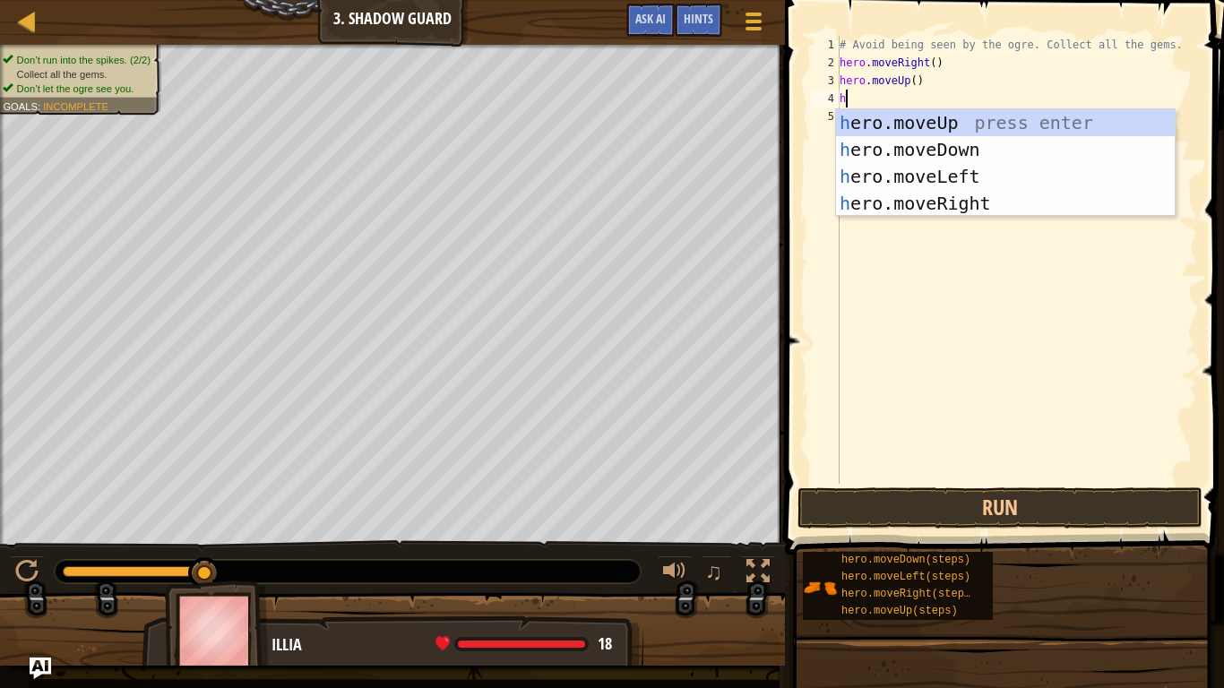
type textarea "he"
click at [991, 197] on div "he ro.moveUp press enter he ro.moveDown press enter he ro.moveLeft press enter …" at bounding box center [1005, 189] width 339 height 161
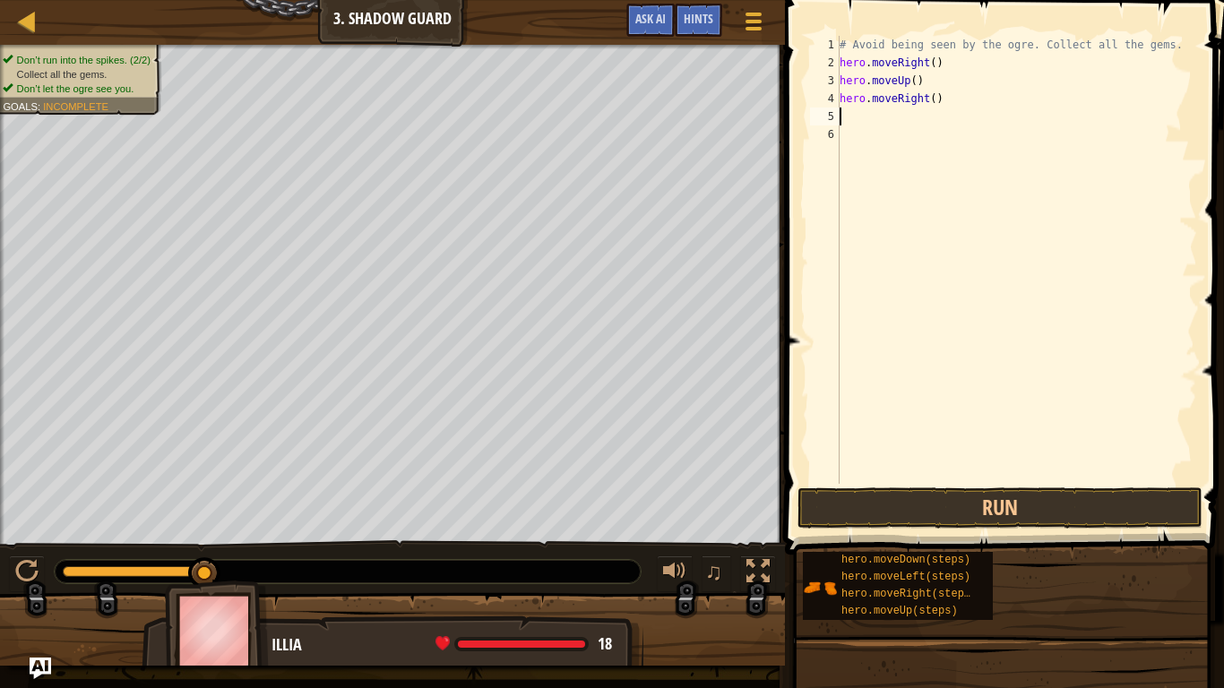
scroll to position [8, 0]
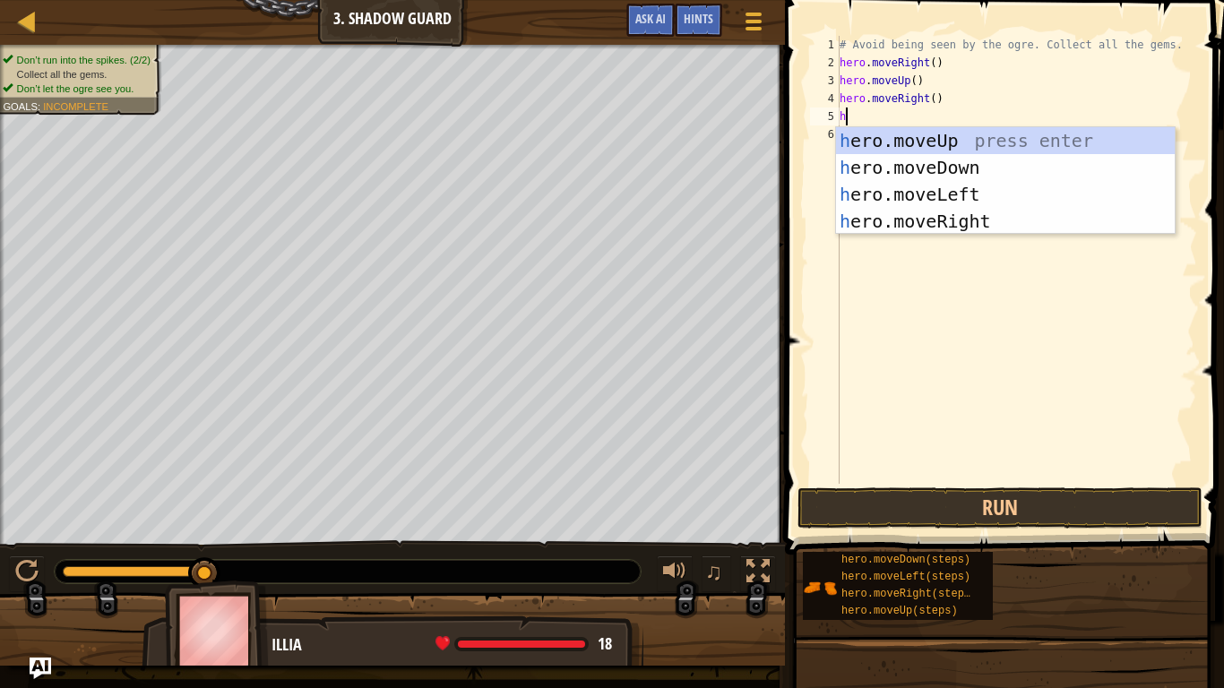
type textarea "he"
click at [1024, 172] on div "he ro.moveUp press enter he ro.moveDown press enter he ro.moveLeft press enter …" at bounding box center [1005, 207] width 339 height 161
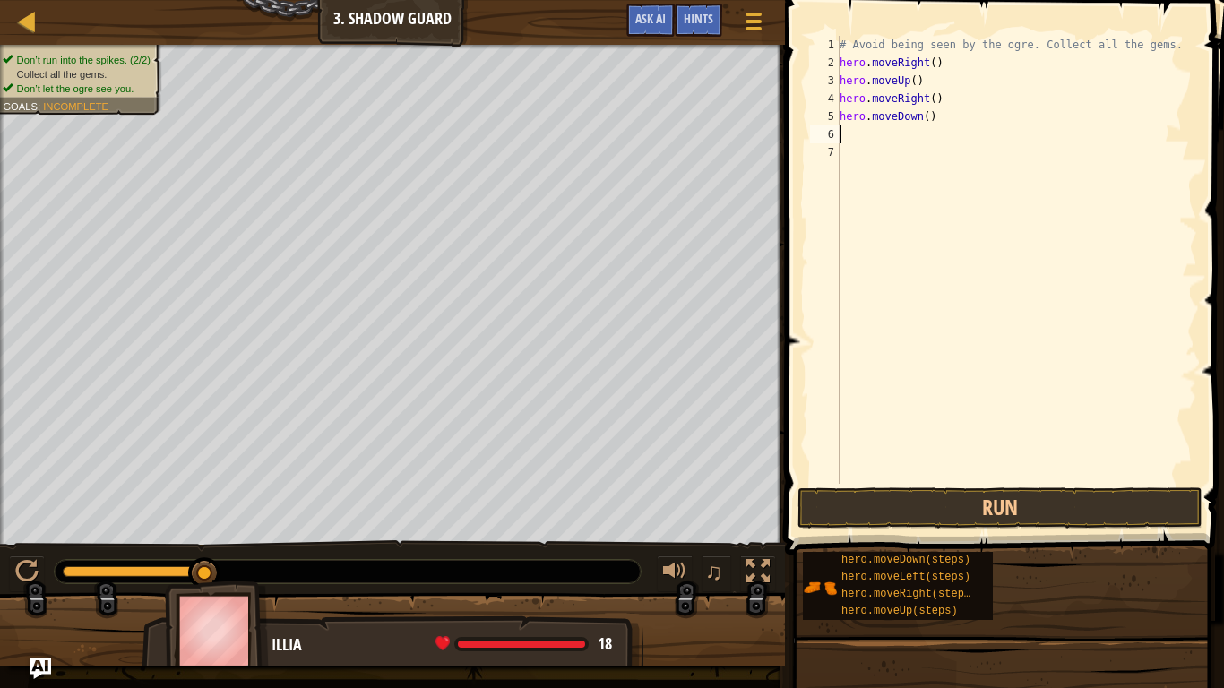
scroll to position [8, 0]
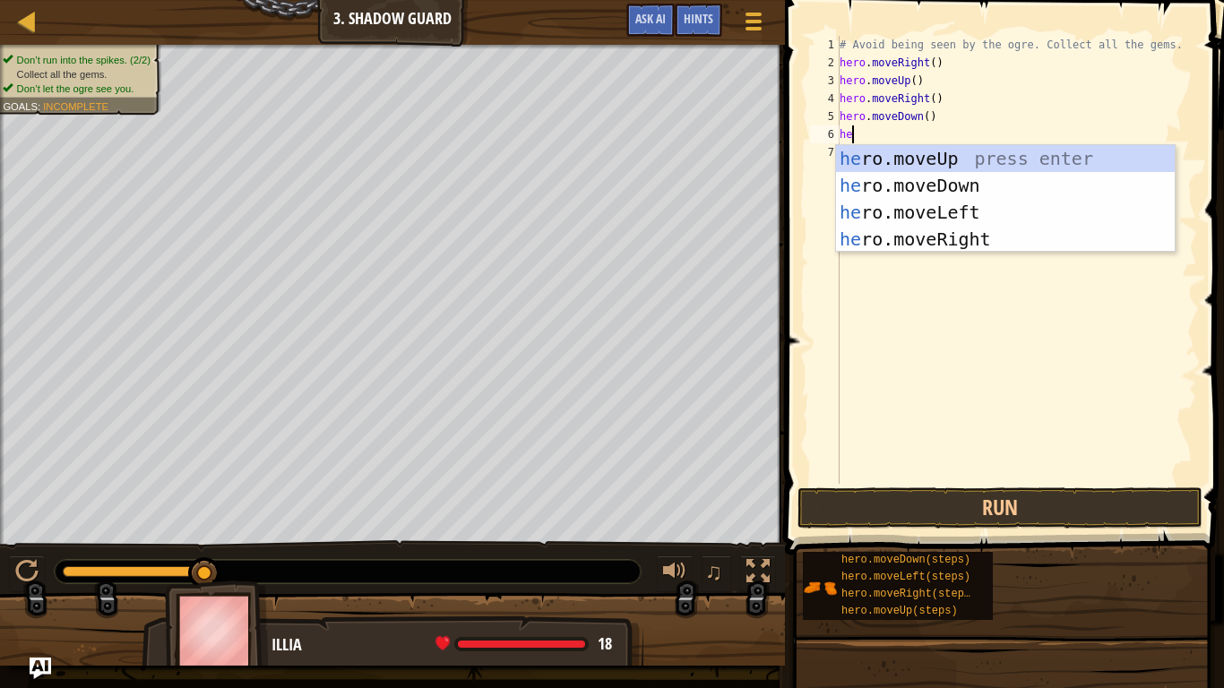
type textarea "he"
click at [949, 238] on div "he ro.moveUp press enter he ro.moveDown press enter he ro.moveLeft press enter …" at bounding box center [1005, 225] width 339 height 161
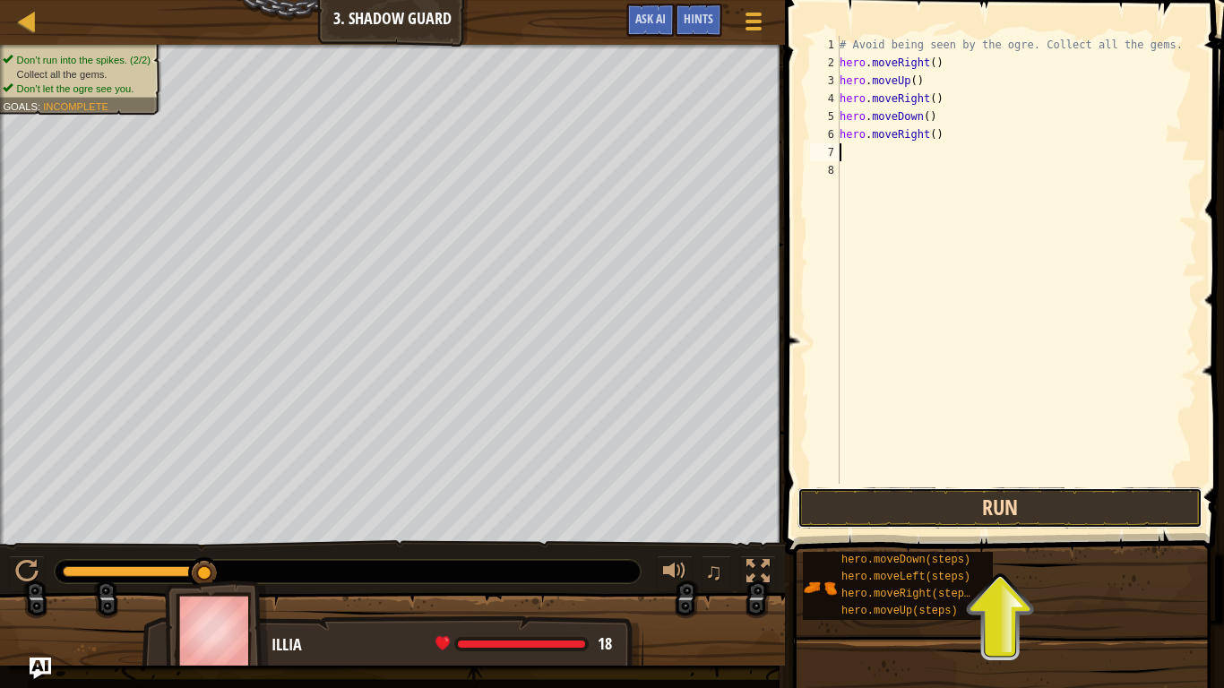
click at [998, 508] on button "Run" at bounding box center [999, 507] width 405 height 41
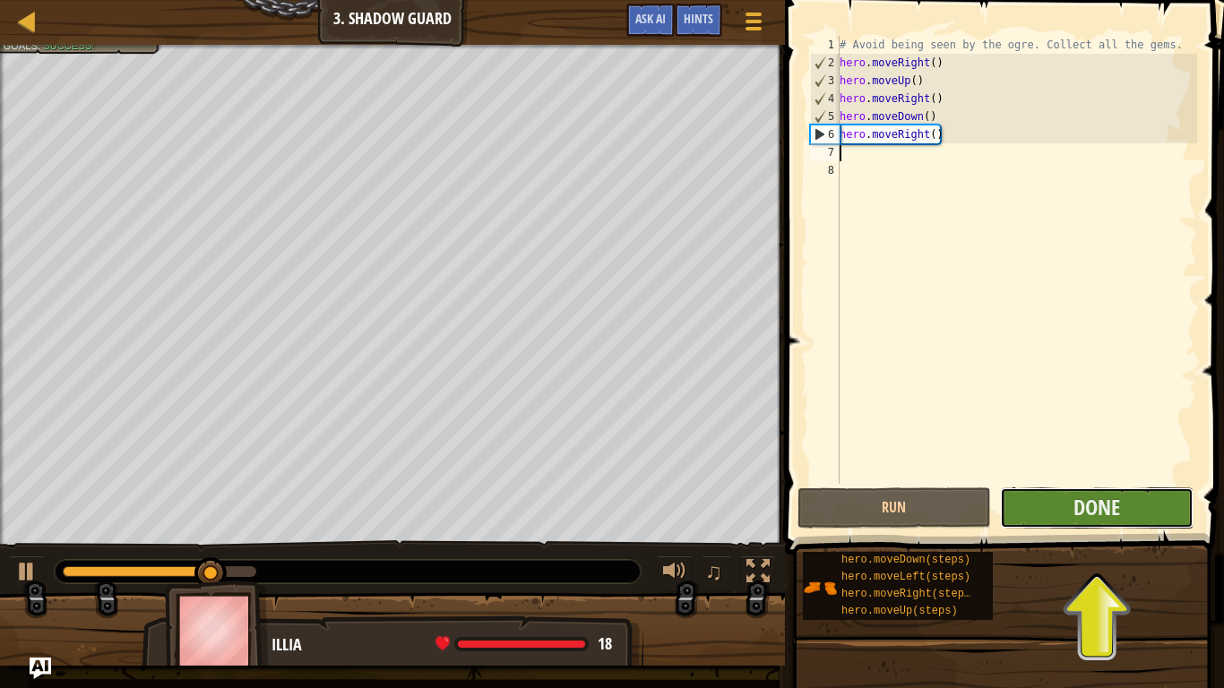
click at [1156, 496] on button "Done" at bounding box center [1096, 507] width 193 height 41
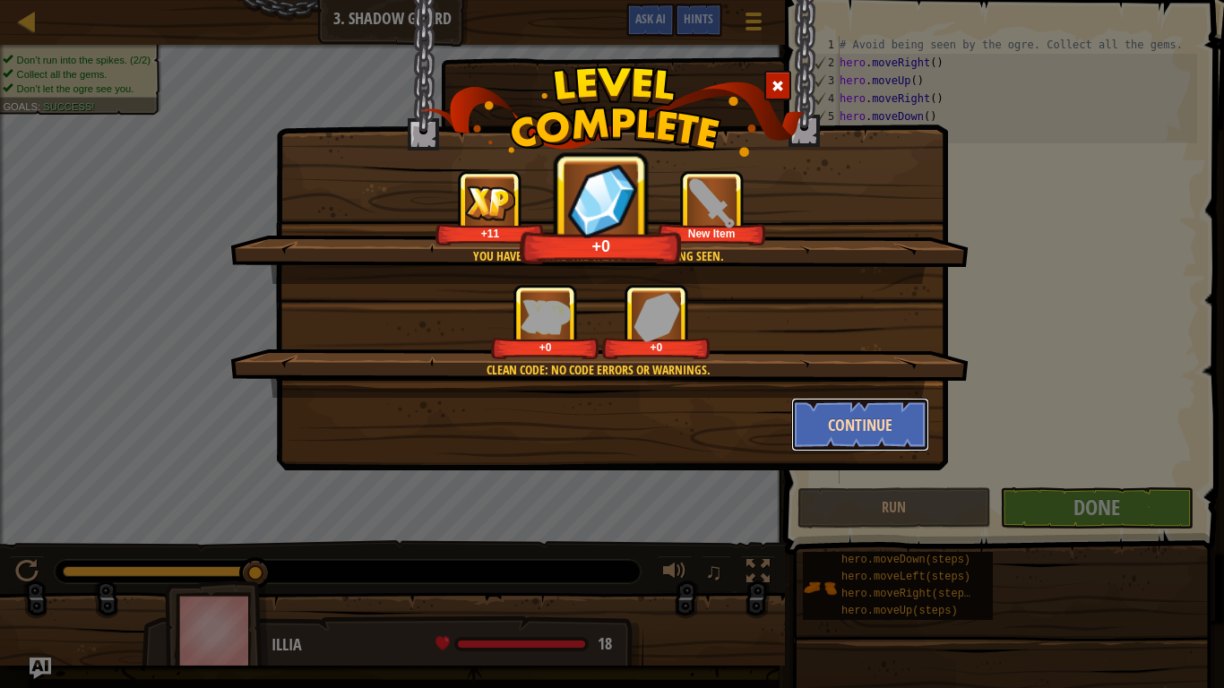
click at [866, 422] on button "Continue" at bounding box center [860, 425] width 139 height 54
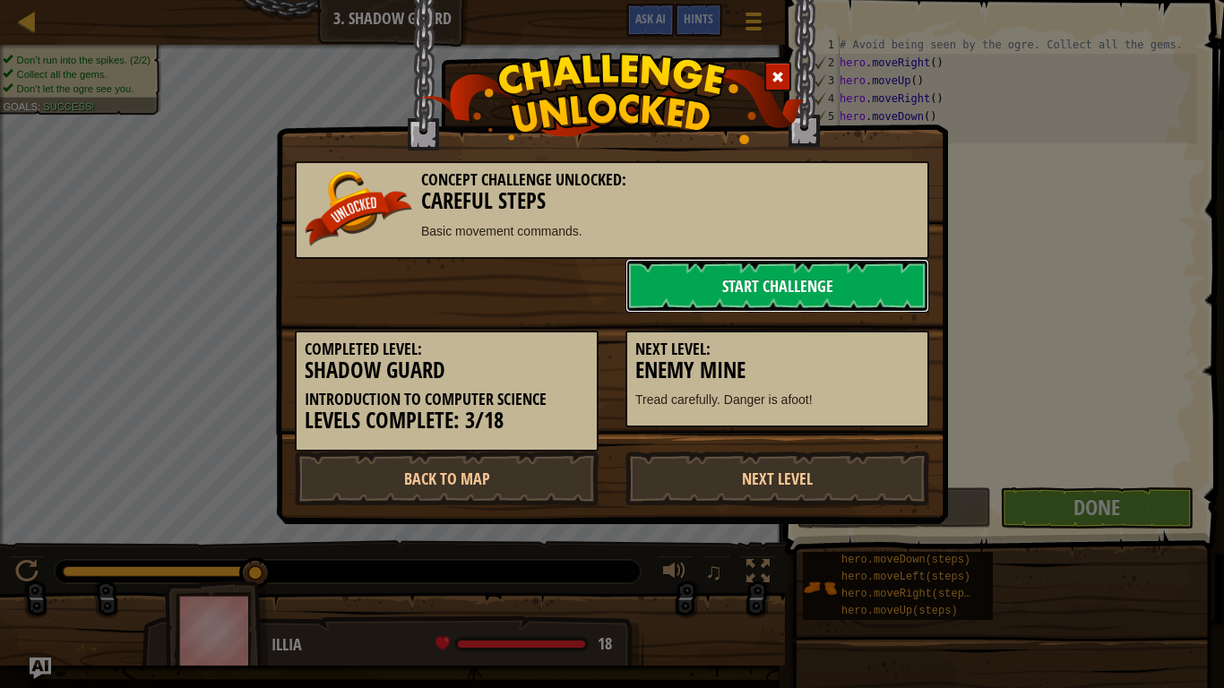
click at [802, 297] on link "Start Challenge" at bounding box center [777, 286] width 304 height 54
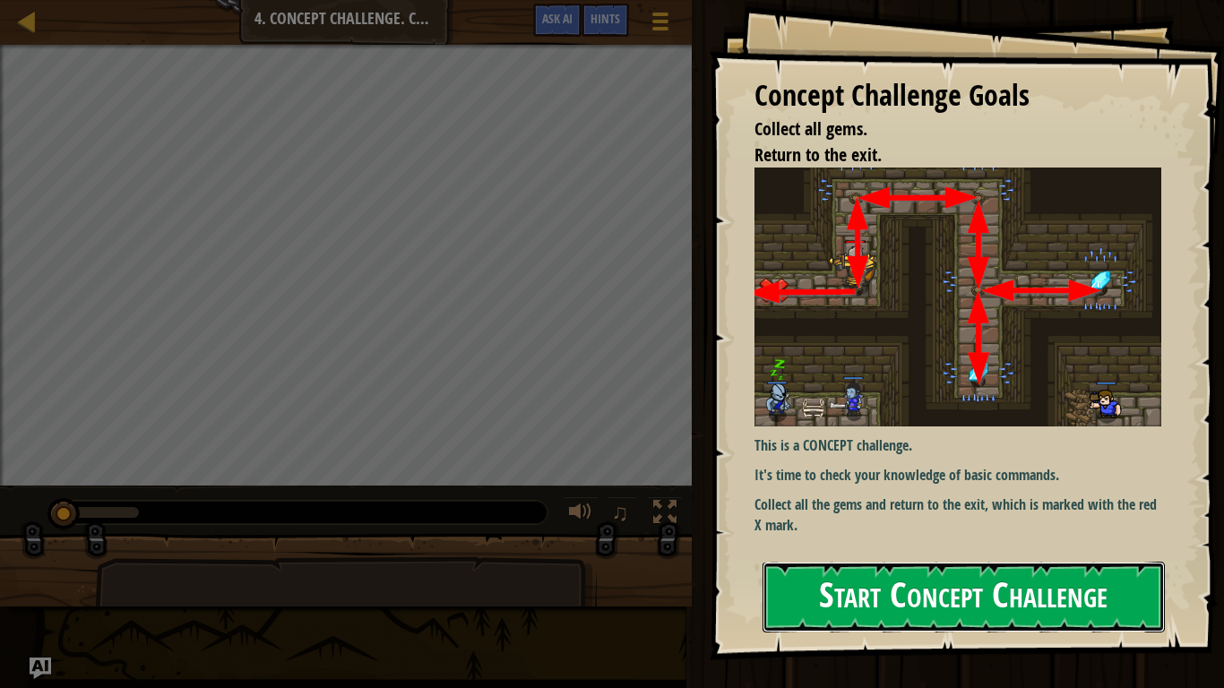
click at [881, 566] on button "Start Concept Challenge" at bounding box center [963, 597] width 402 height 71
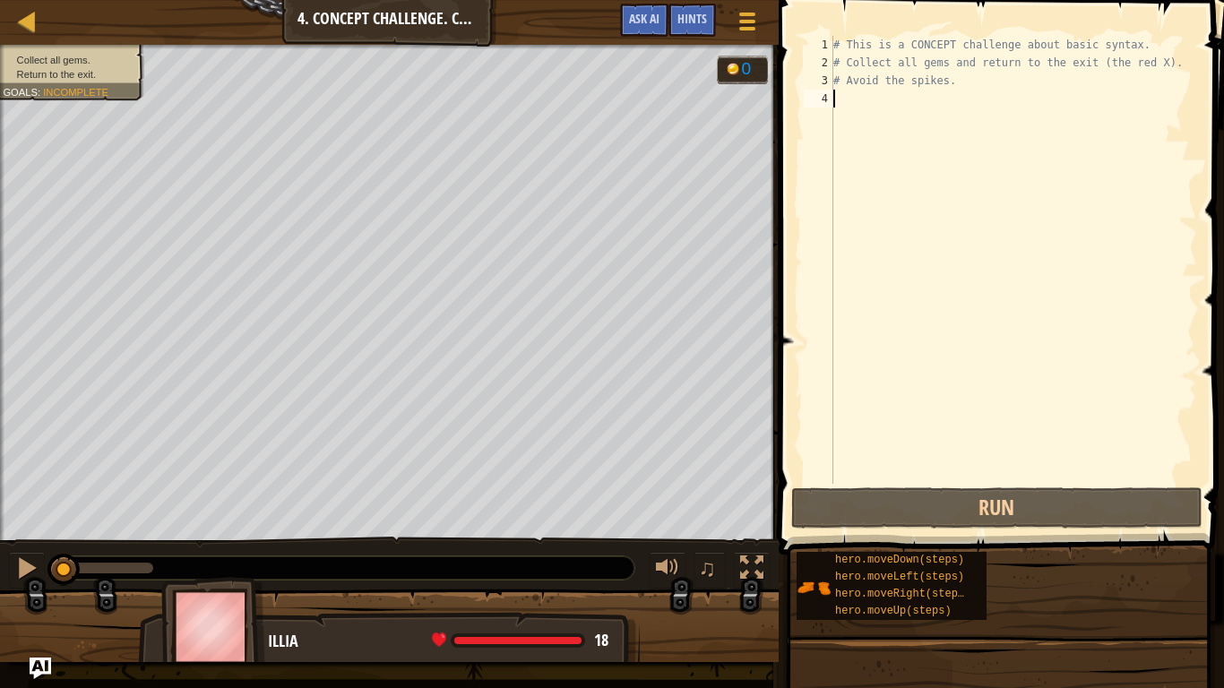
type textarea "m"
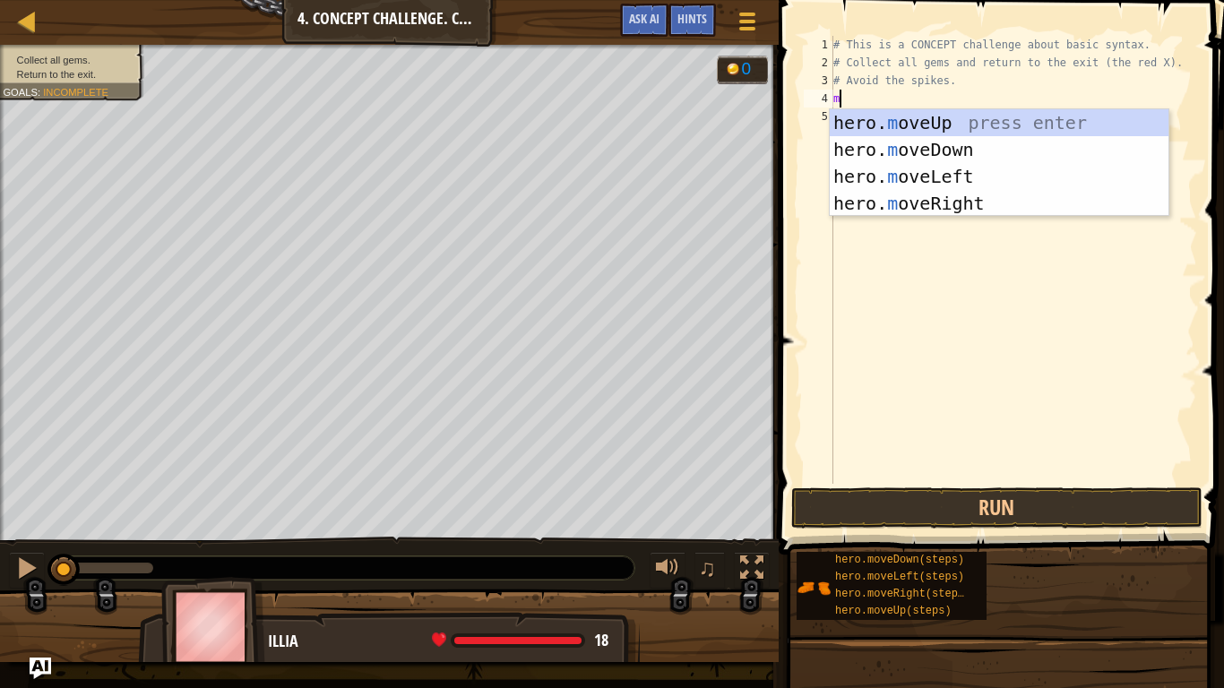
scroll to position [8, 0]
click at [916, 195] on div "hero. m oveUp press enter hero. m oveDown press enter hero. m oveLeft press ent…" at bounding box center [998, 189] width 339 height 161
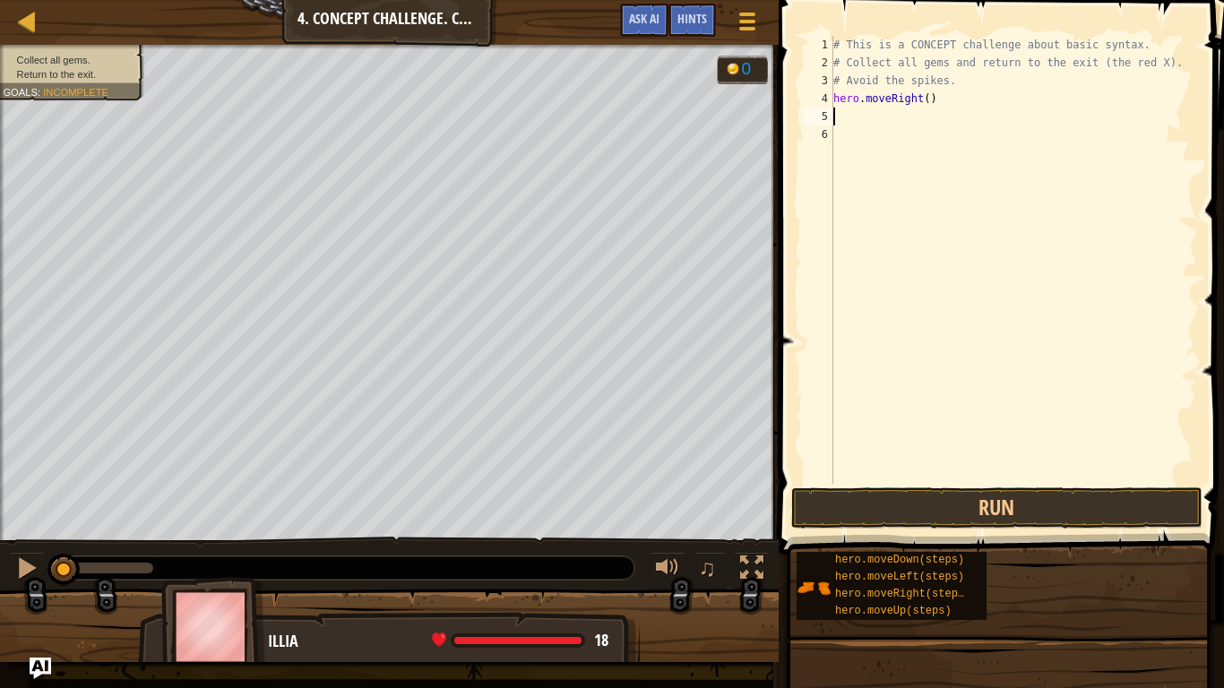
type textarea "h"
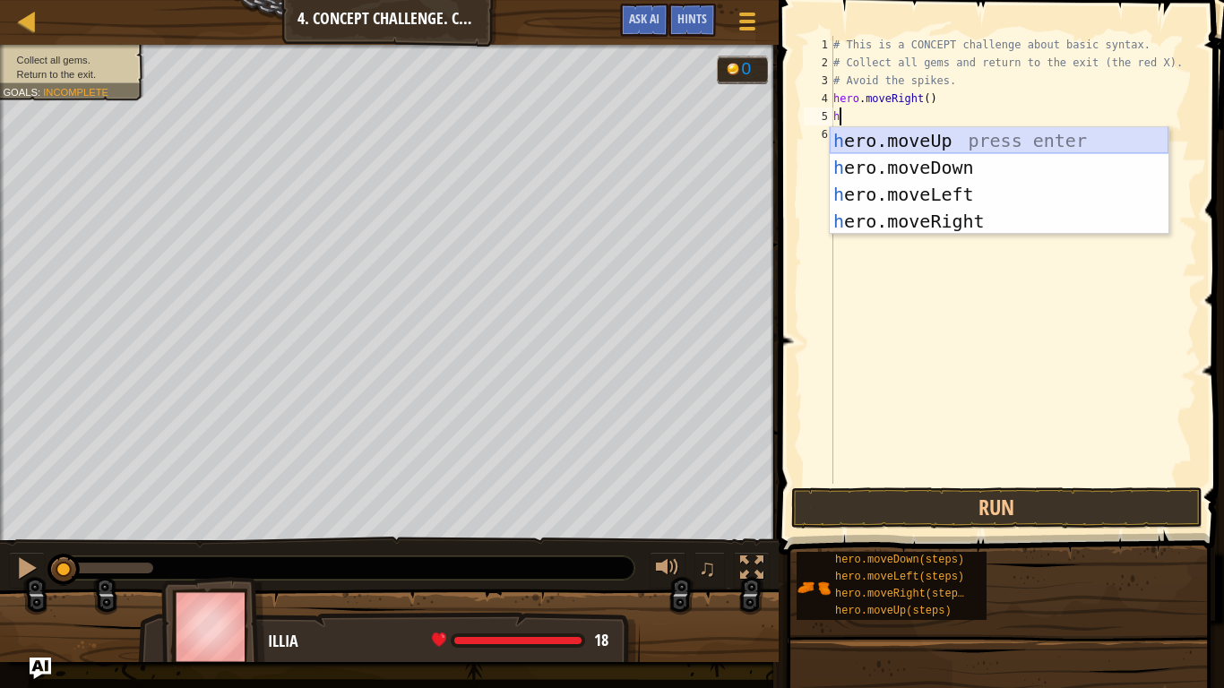
click at [1042, 140] on div "h ero.moveUp press enter h ero.moveDown press enter h ero.moveLeft press enter …" at bounding box center [998, 207] width 339 height 161
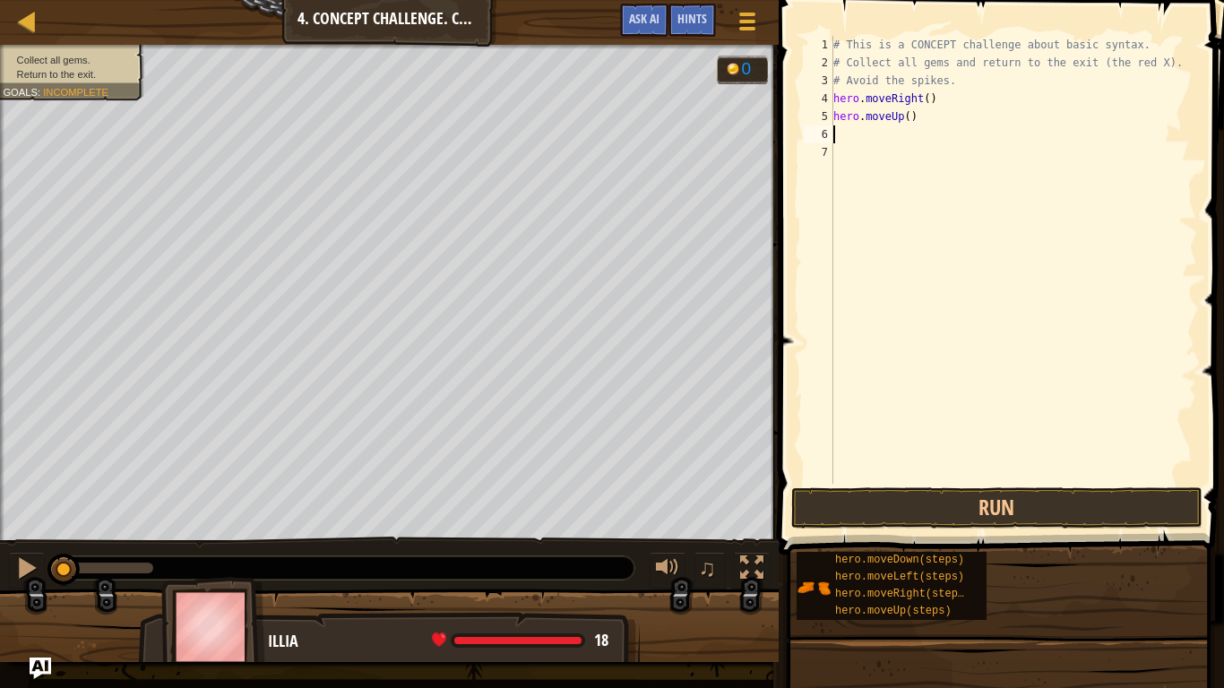
type textarea "h"
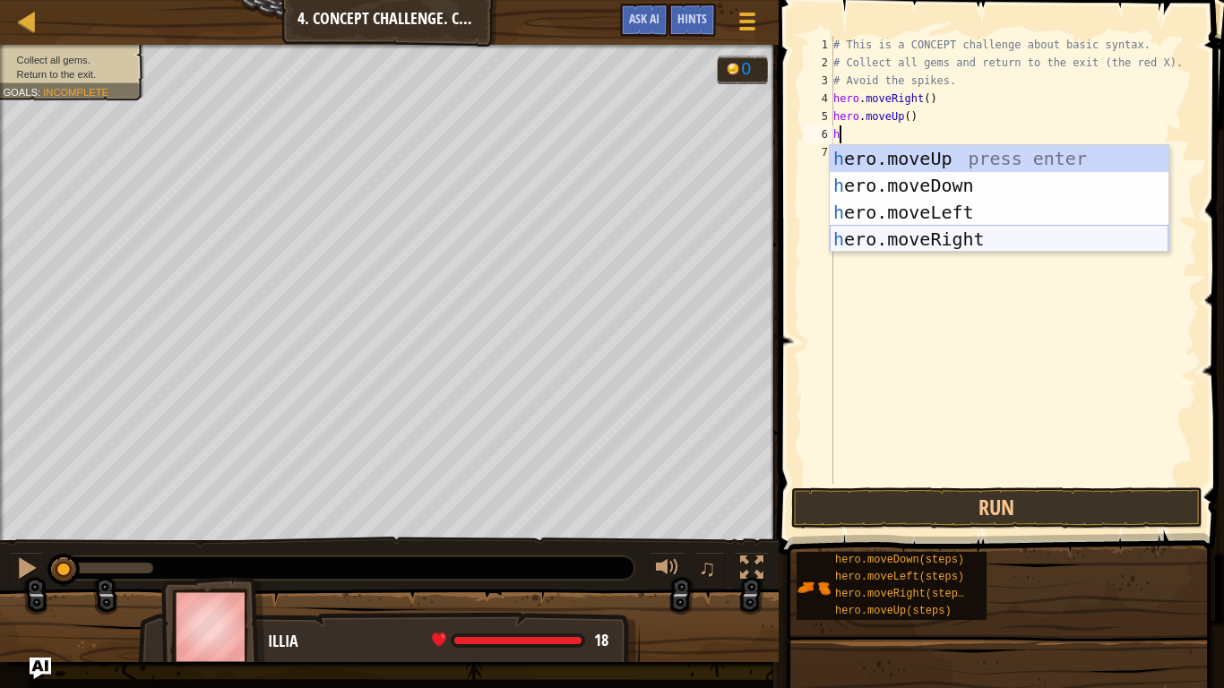
click at [881, 243] on div "h ero.moveUp press enter h ero.moveDown press enter h ero.moveLeft press enter …" at bounding box center [998, 225] width 339 height 161
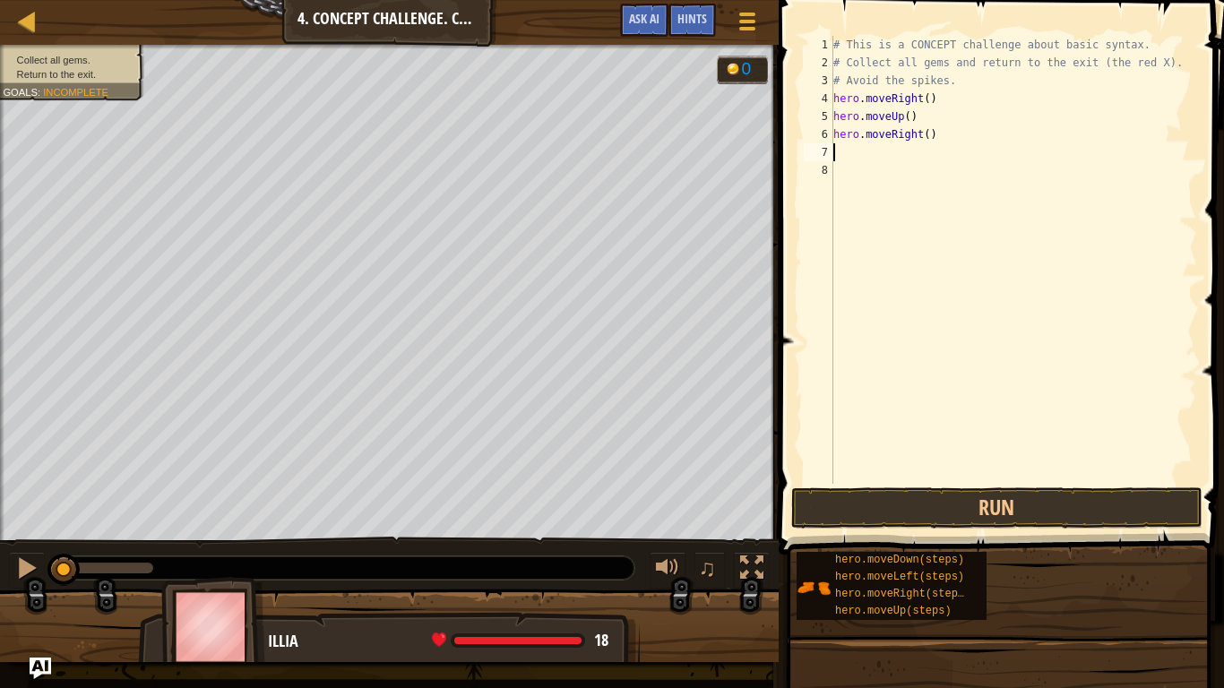
type textarea "h"
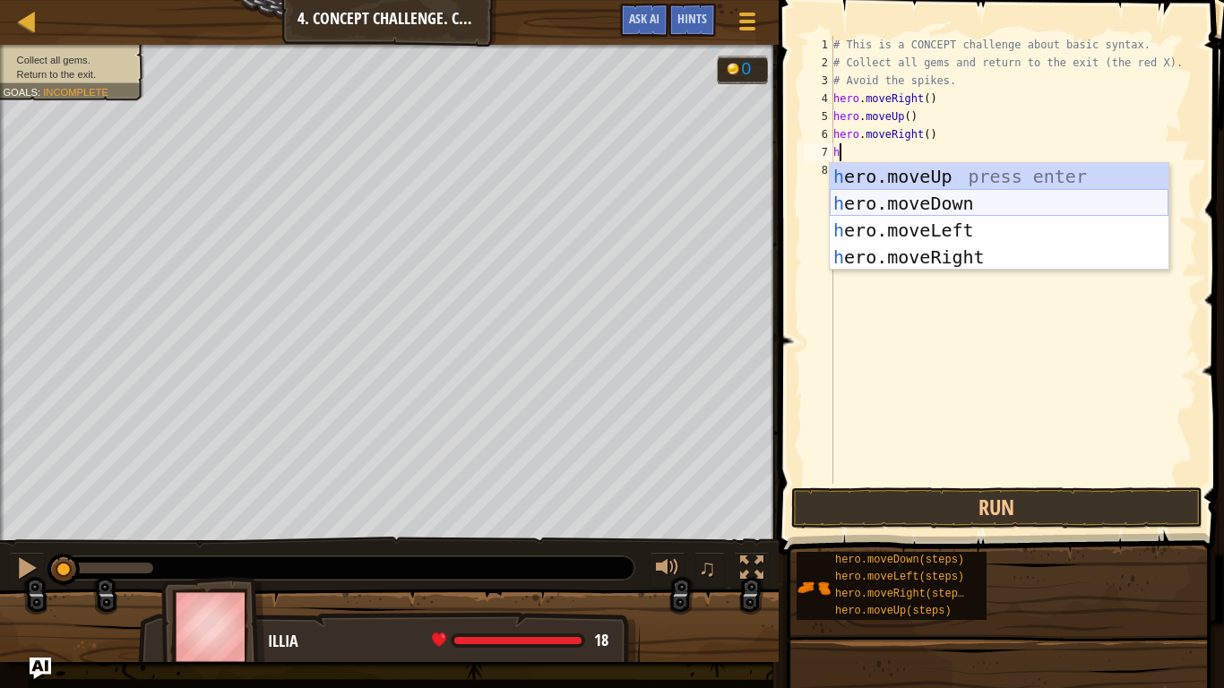
click at [871, 205] on div "h ero.moveUp press enter h ero.moveDown press enter h ero.moveLeft press enter …" at bounding box center [998, 243] width 339 height 161
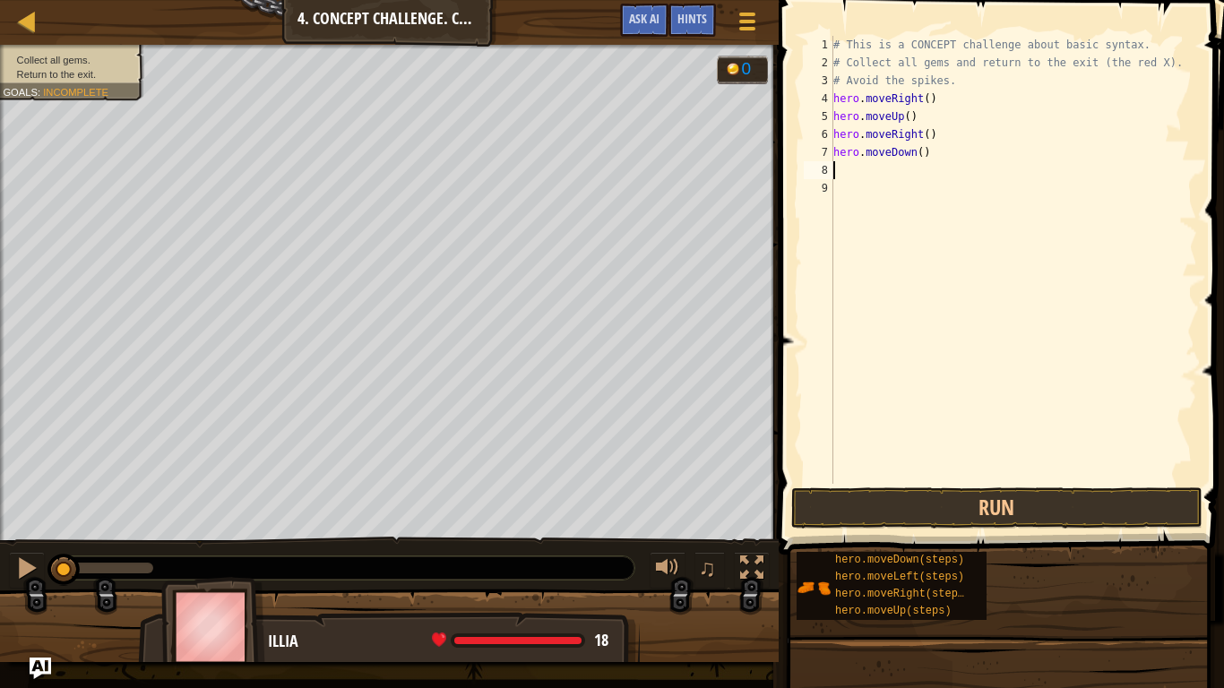
type textarea "h"
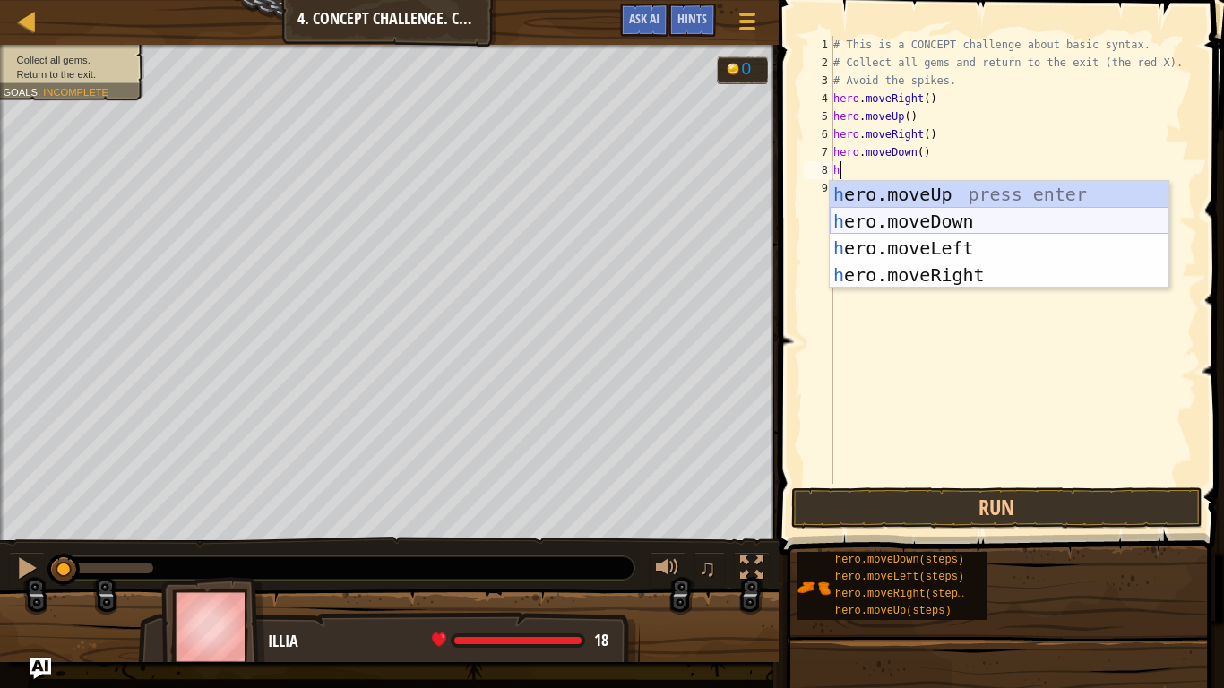
click at [906, 217] on div "h ero.moveUp press enter h ero.moveDown press enter h ero.moveLeft press enter …" at bounding box center [998, 261] width 339 height 161
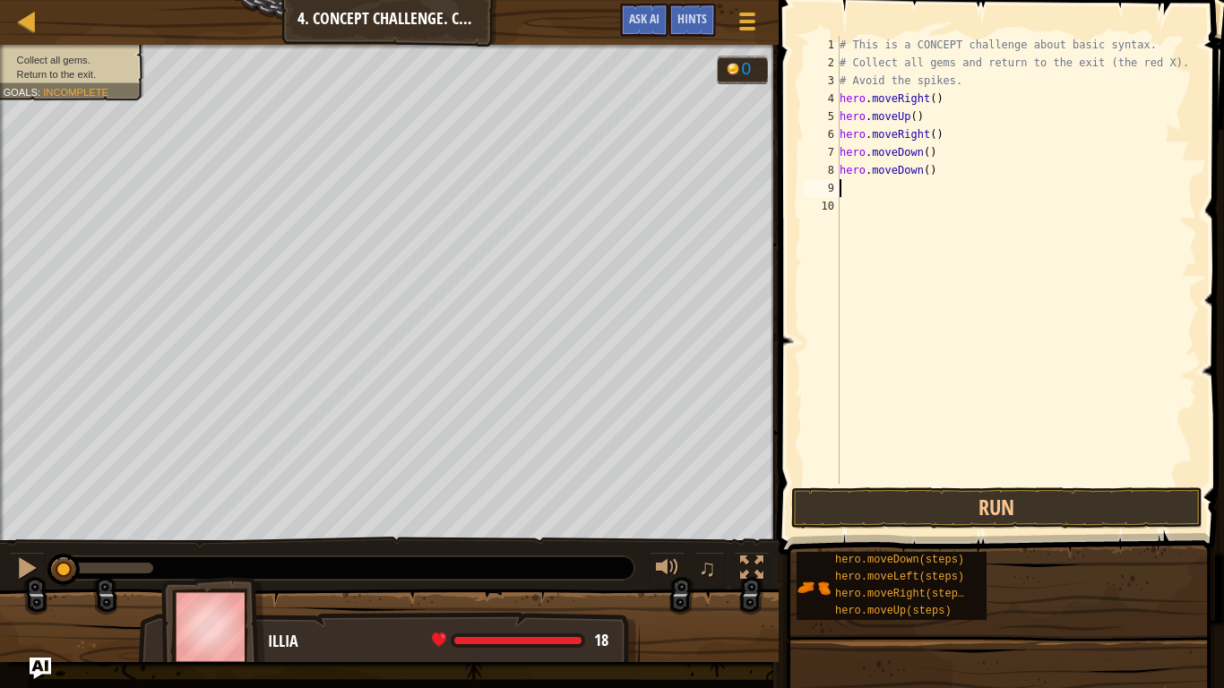
type textarea "h"
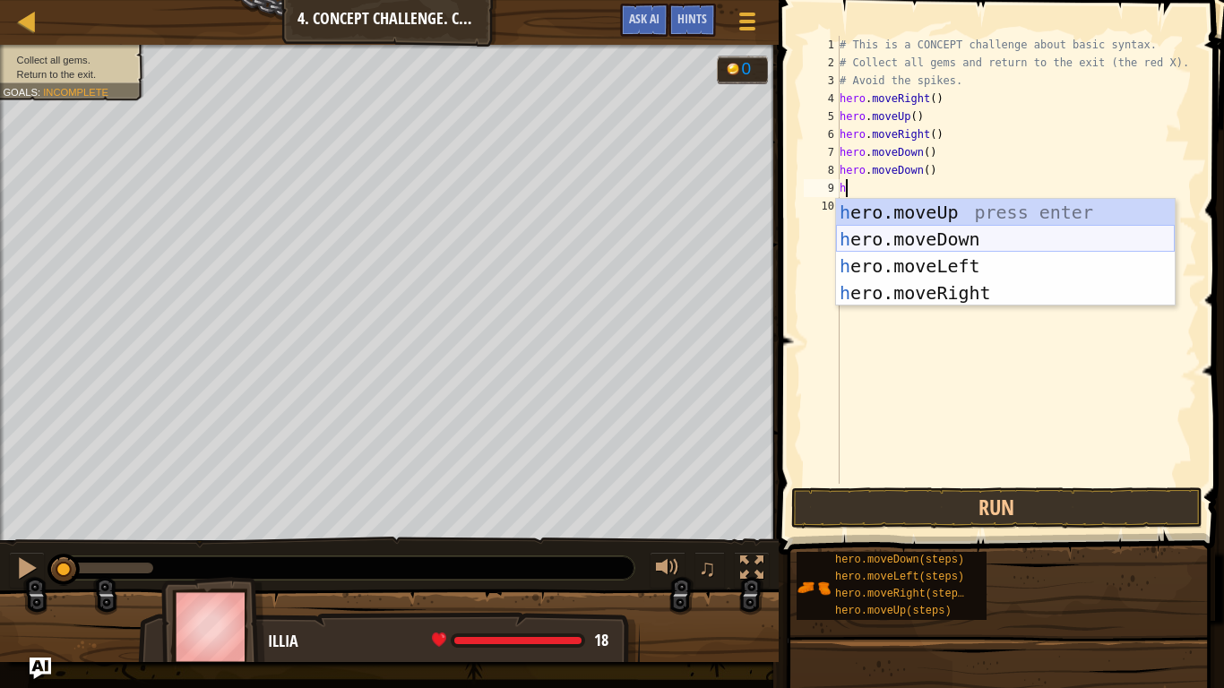
click at [937, 230] on div "h ero.moveUp press enter h ero.moveDown press enter h ero.moveLeft press enter …" at bounding box center [1005, 279] width 339 height 161
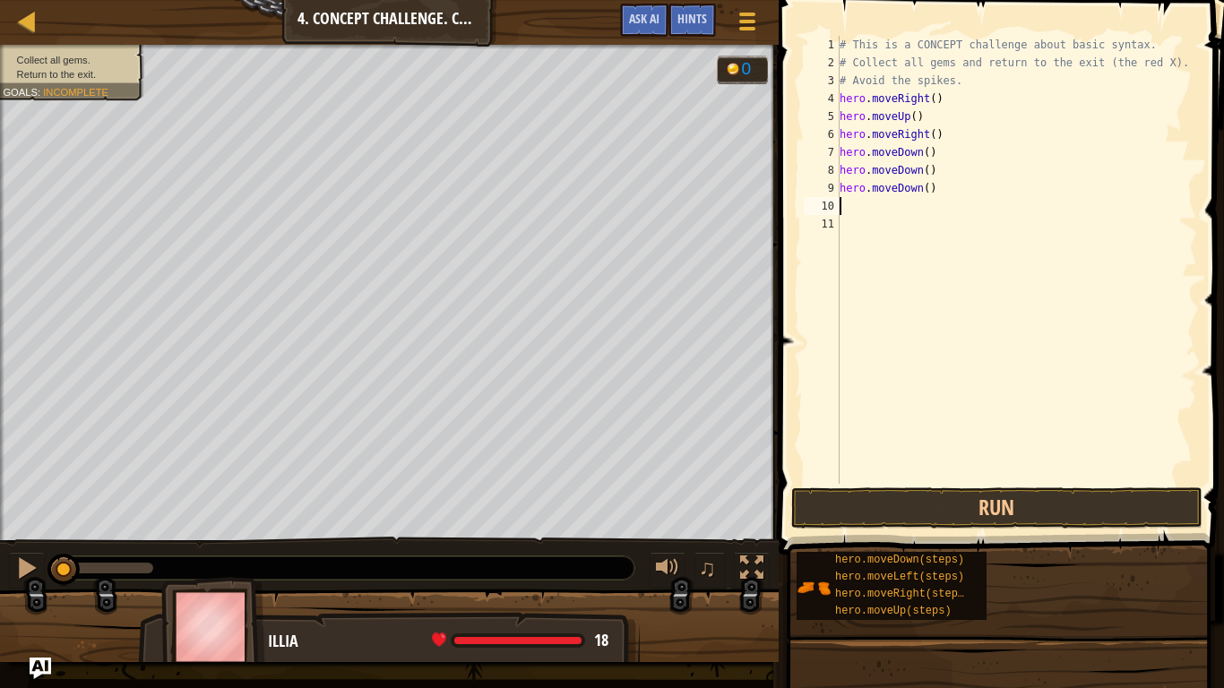
type textarea "h"
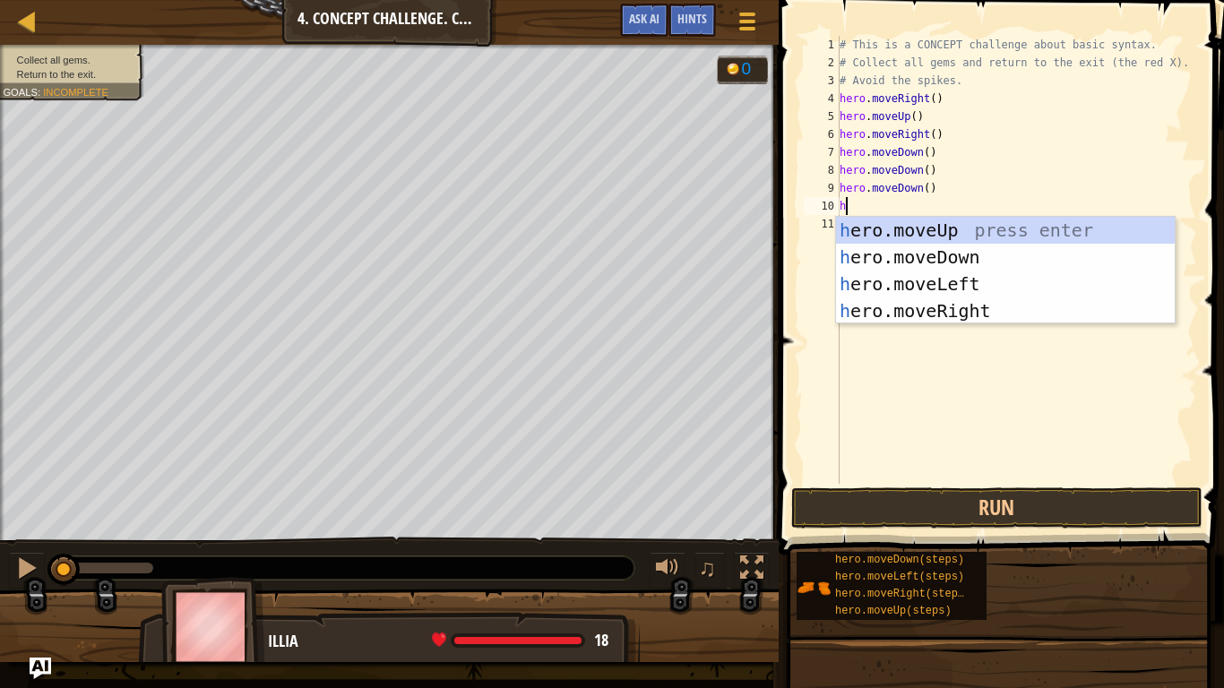
click at [944, 213] on div "# This is a CONCEPT challenge about basic syntax. # Collect all gems and return…" at bounding box center [1016, 278] width 361 height 484
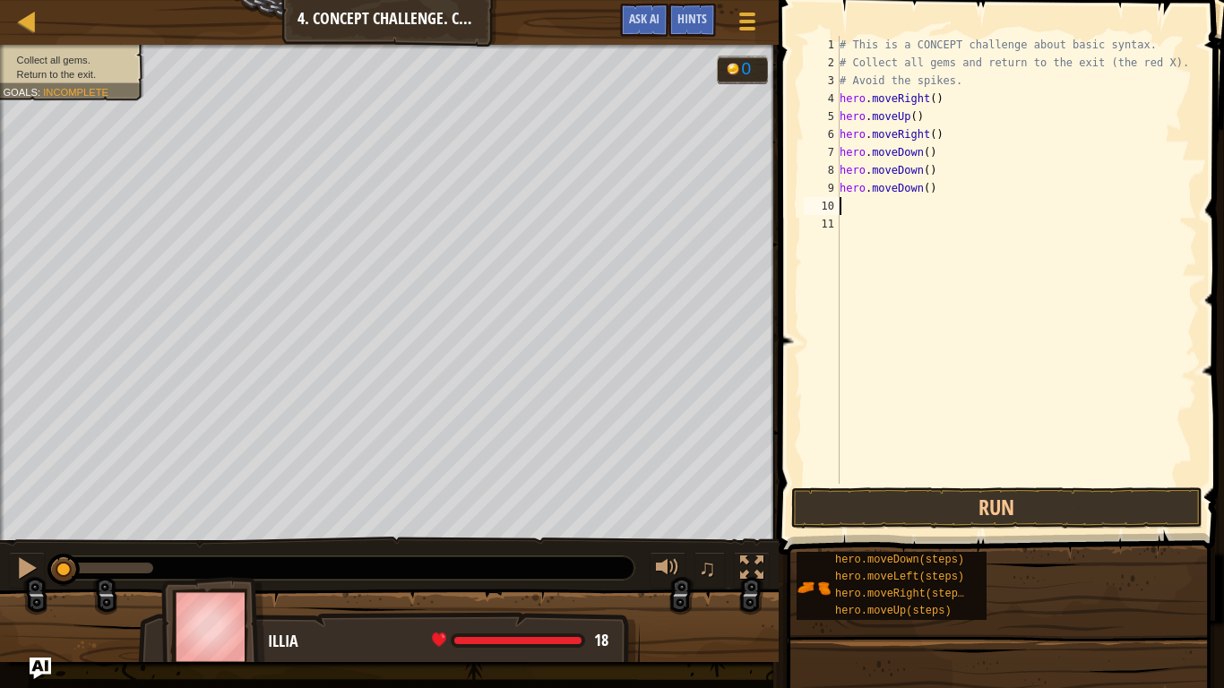
type textarea "h"
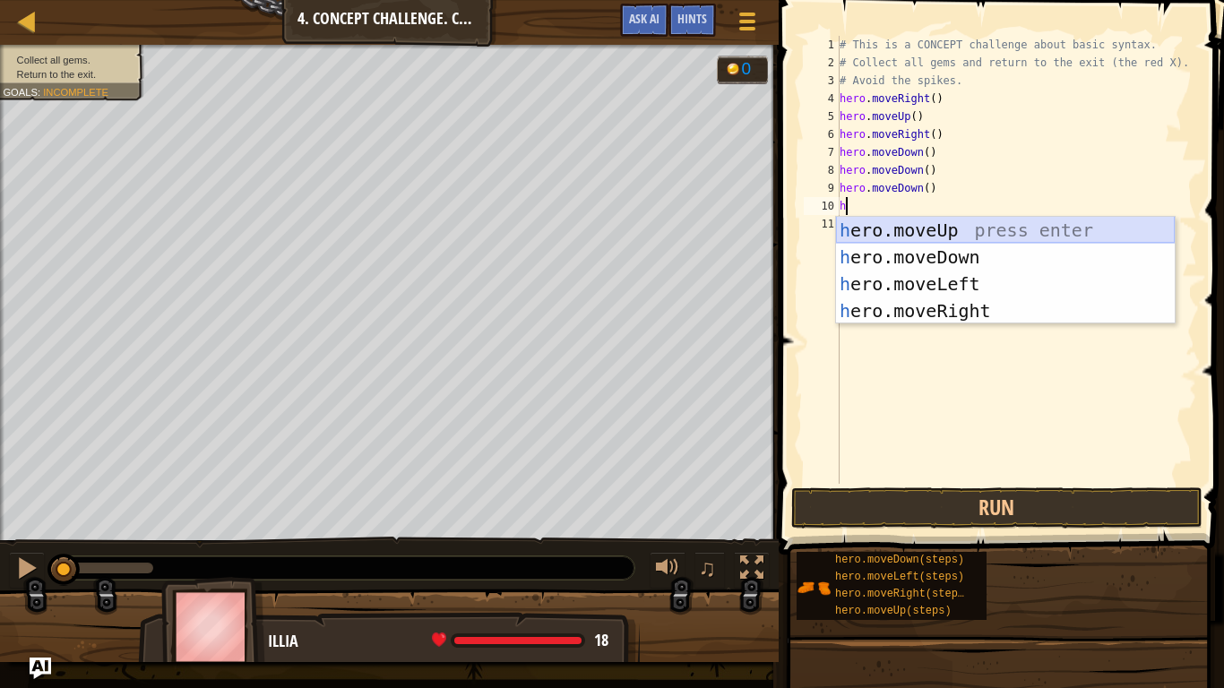
click at [961, 230] on div "h ero.moveUp press enter h ero.moveDown press enter h ero.moveLeft press enter …" at bounding box center [1005, 297] width 339 height 161
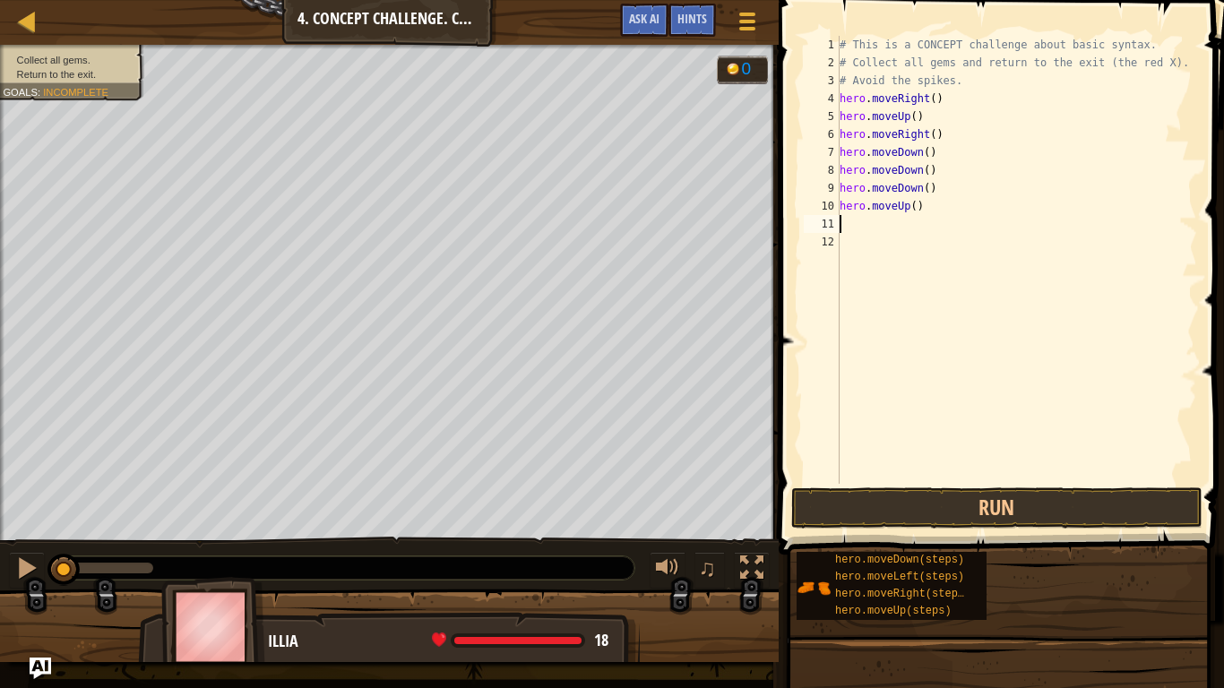
click at [948, 194] on div "# This is a CONCEPT challenge about basic syntax. # Collect all gems and return…" at bounding box center [1016, 278] width 361 height 484
type textarea "h"
click at [843, 210] on div "# This is a CONCEPT challenge about basic syntax. # Collect all gems and return…" at bounding box center [1016, 278] width 361 height 484
type textarea "hero.moveUp()"
click at [840, 204] on div "# This is a CONCEPT challenge about basic syntax. # Collect all gems and return…" at bounding box center [1016, 278] width 361 height 484
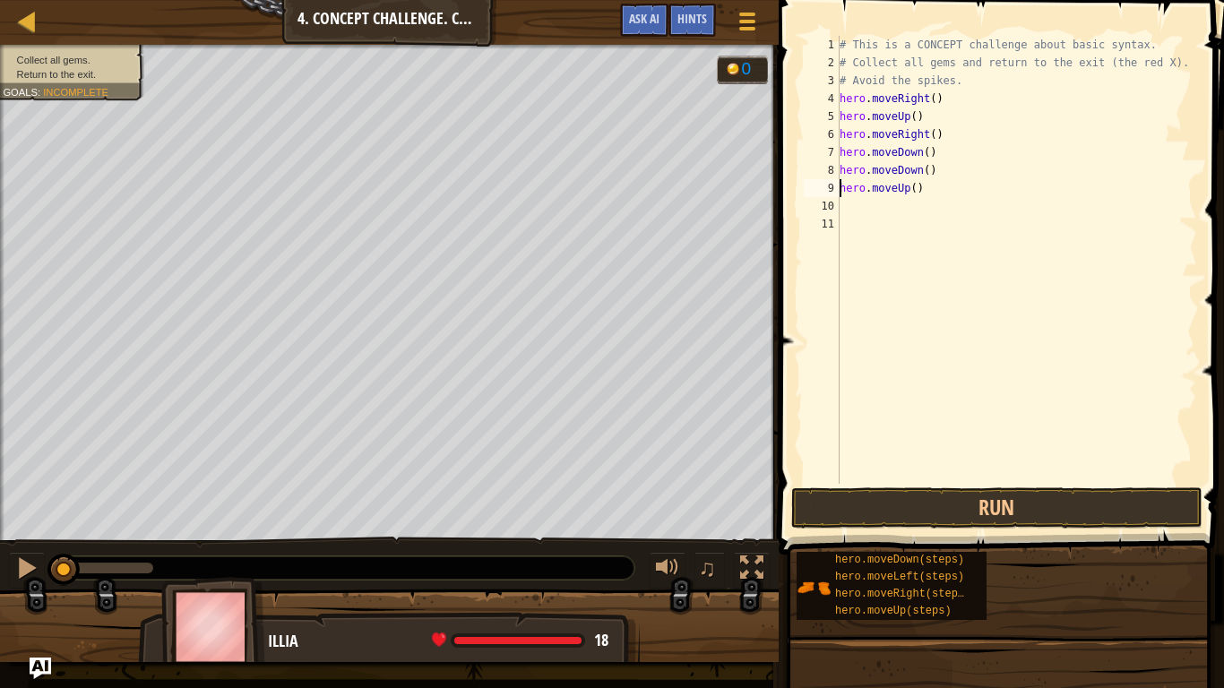
click at [872, 215] on div "# This is a CONCEPT challenge about basic syntax. # Collect all gems and return…" at bounding box center [1016, 278] width 361 height 484
click at [852, 204] on div "# This is a CONCEPT challenge about basic syntax. # Collect all gems and return…" at bounding box center [1016, 278] width 361 height 484
type textarea "h"
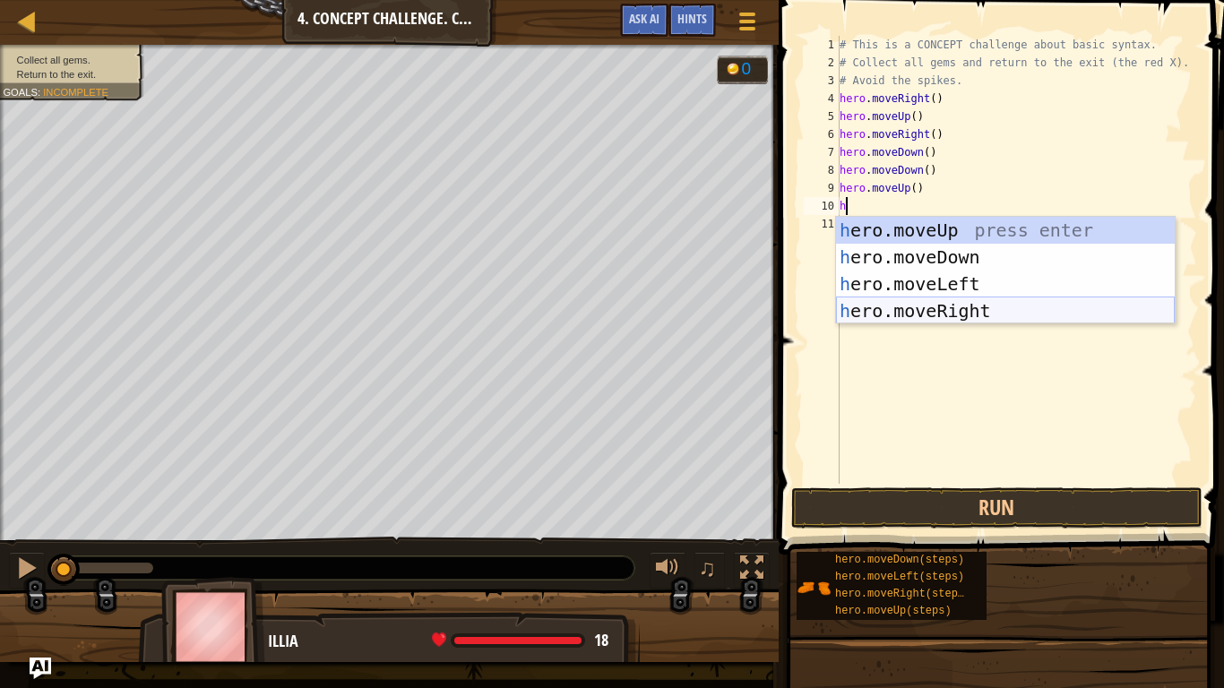
click at [974, 311] on div "h ero.moveUp press enter h ero.moveDown press enter h ero.moveLeft press enter …" at bounding box center [1005, 297] width 339 height 161
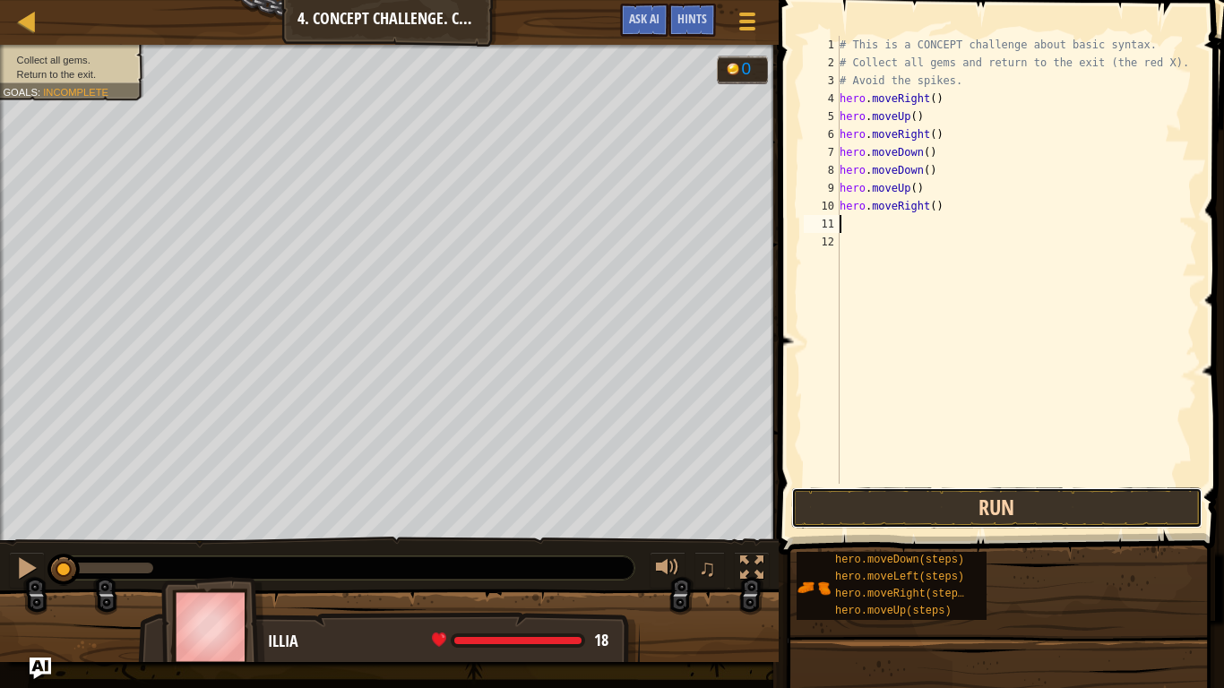
click at [965, 491] on button "Run" at bounding box center [996, 507] width 411 height 41
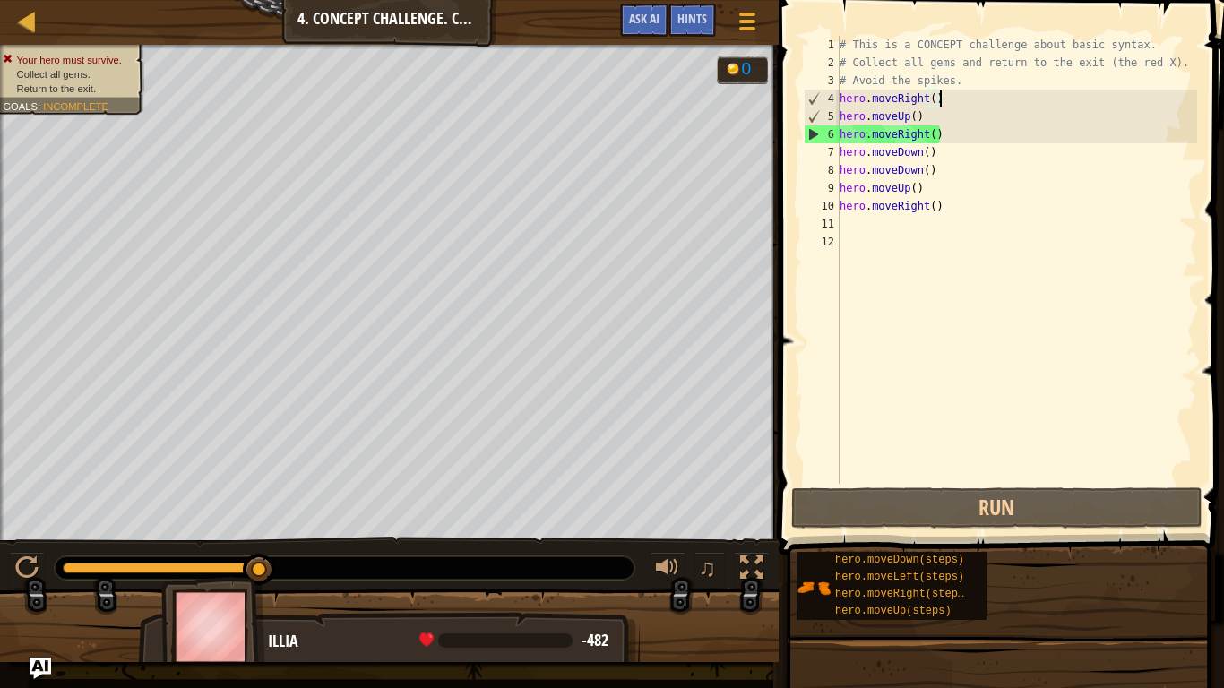
click at [944, 106] on div "# This is a CONCEPT challenge about basic syntax. # Collect all gems and return…" at bounding box center [1016, 278] width 361 height 484
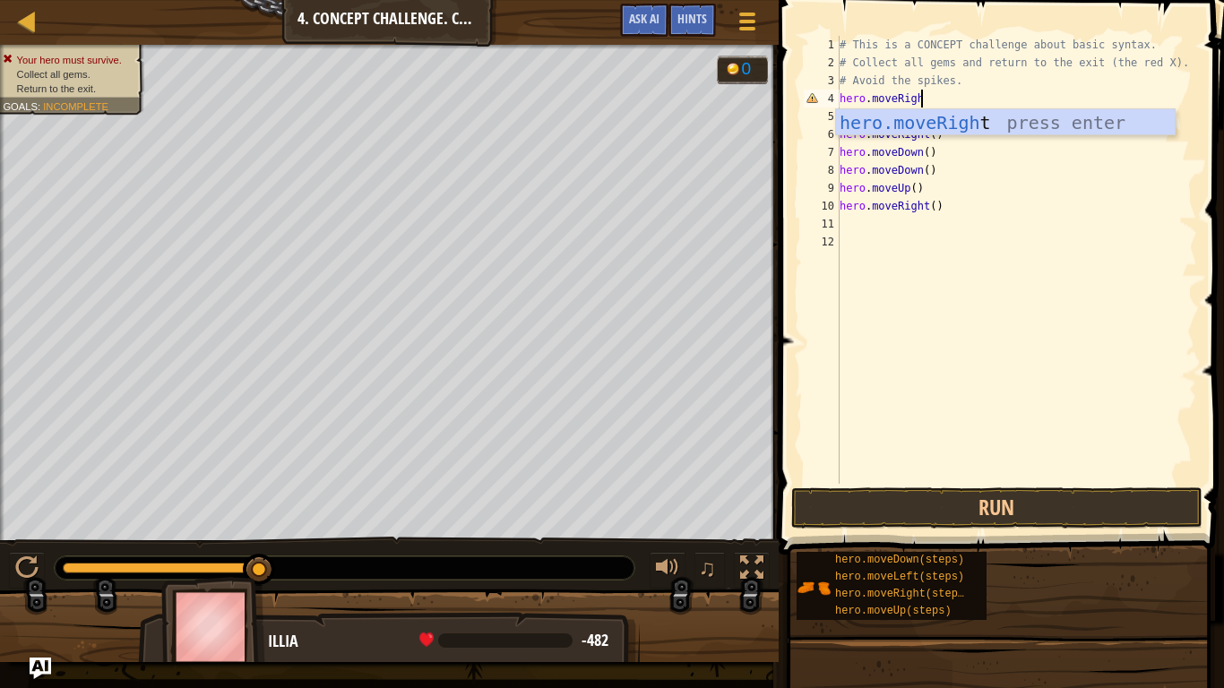
type textarea "hero.moveRight"
click at [1137, 133] on div "hero.moveRight press enter" at bounding box center [1005, 149] width 339 height 81
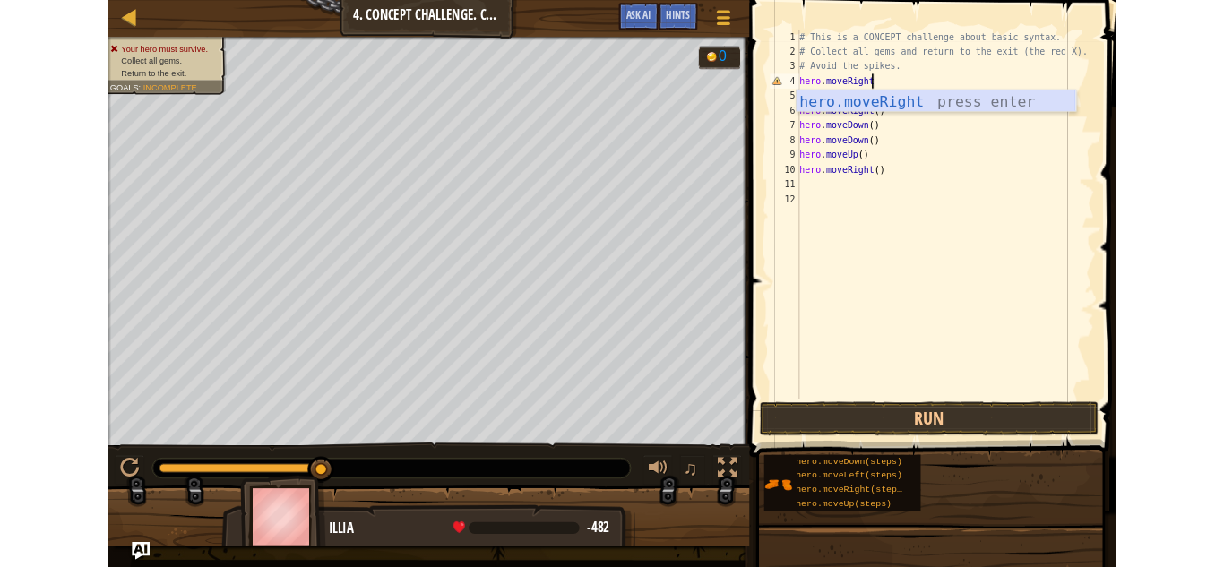
scroll to position [8, 0]
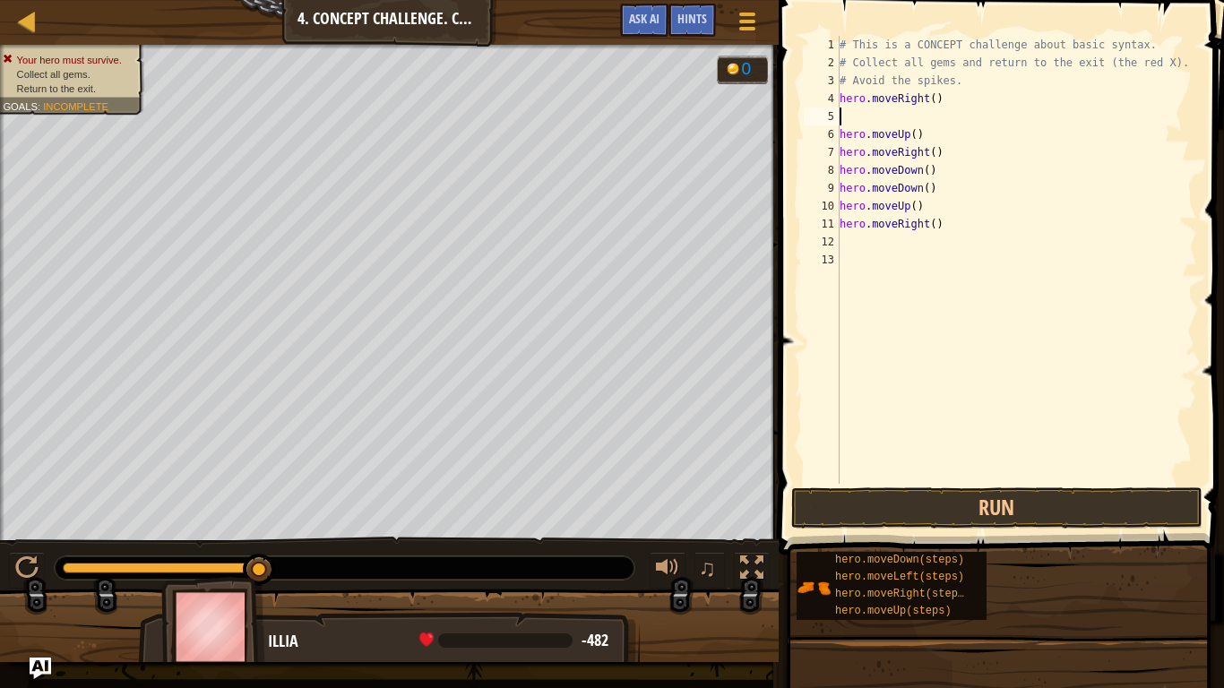
click at [846, 140] on div "# This is a CONCEPT challenge about basic syntax. # Collect all gems and return…" at bounding box center [1016, 278] width 361 height 484
click at [841, 139] on div "# This is a CONCEPT challenge about basic syntax. # Collect all gems and return…" at bounding box center [1016, 278] width 361 height 484
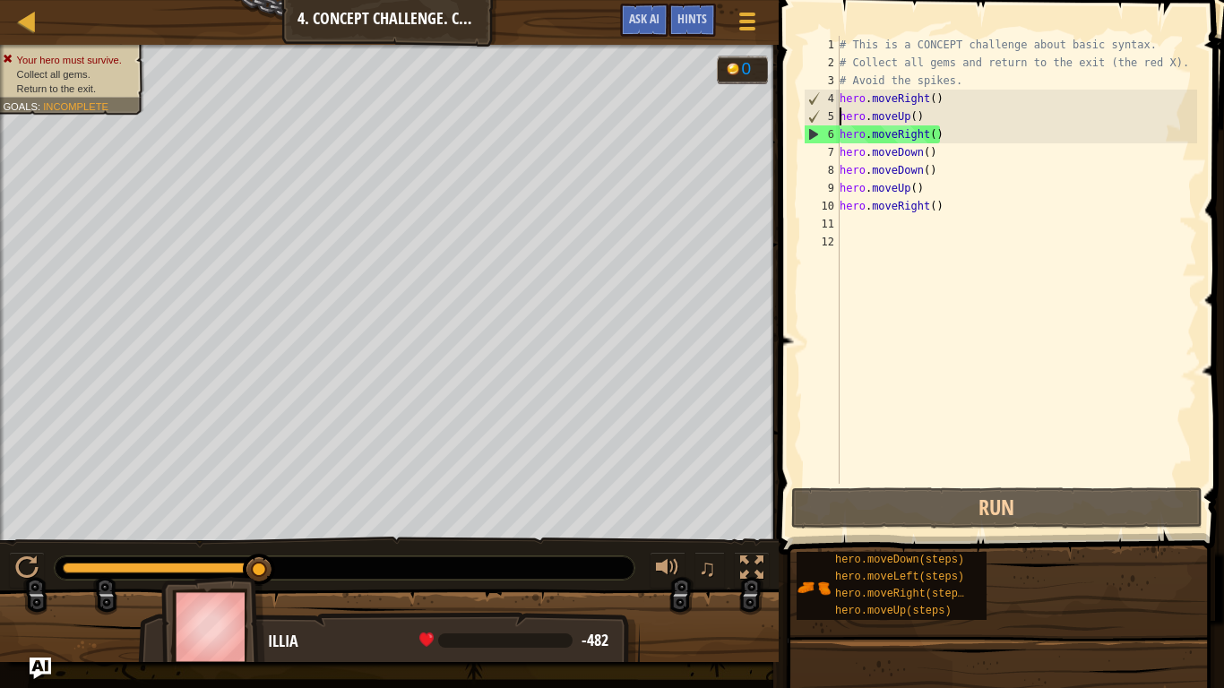
click at [973, 89] on div "# This is a CONCEPT challenge about basic syntax. # Collect all gems and return…" at bounding box center [1016, 278] width 361 height 484
click at [958, 110] on div "# This is a CONCEPT challenge about basic syntax. # Collect all gems and return…" at bounding box center [1016, 278] width 361 height 484
click at [945, 105] on div "# This is a CONCEPT challenge about basic syntax. # Collect all gems and return…" at bounding box center [1016, 278] width 361 height 484
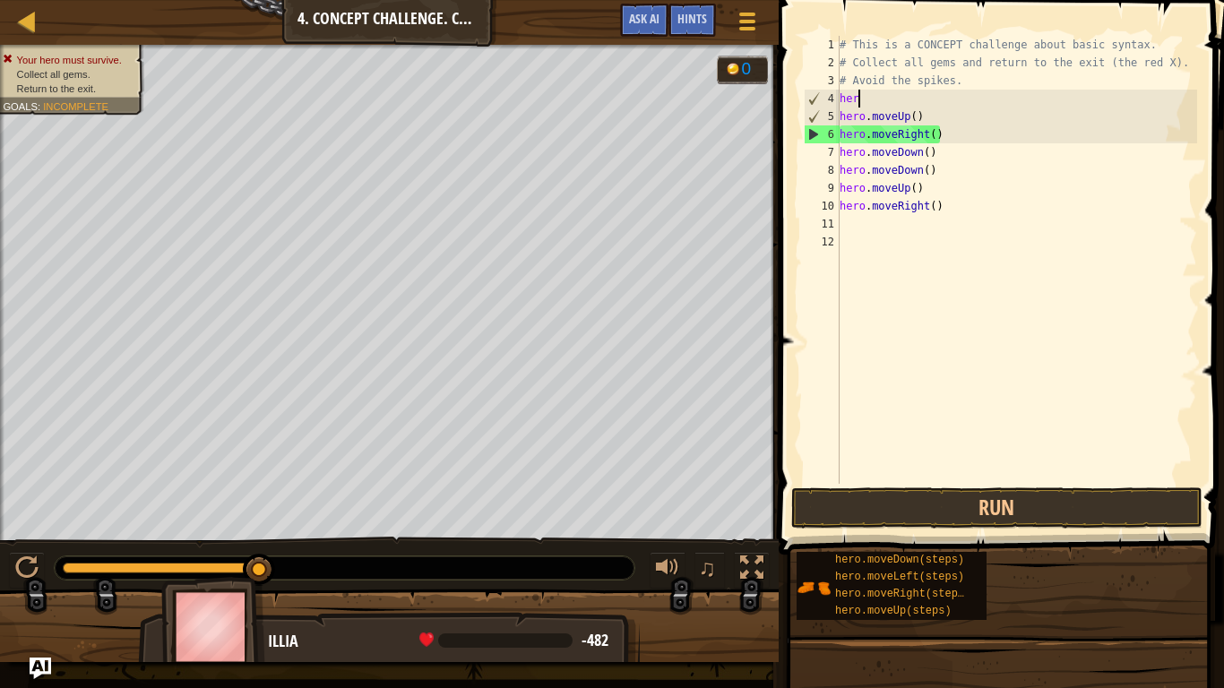
type textarea "h"
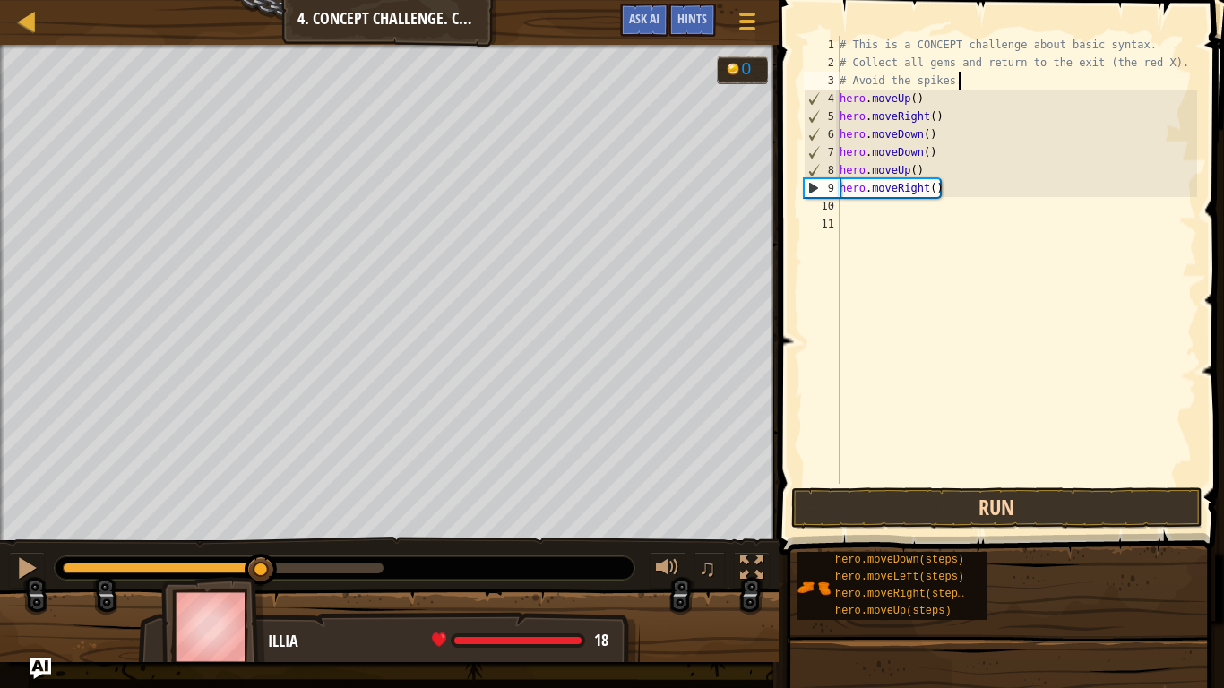
type textarea "# Avoid the spikes."
click at [889, 488] on button "Run" at bounding box center [996, 507] width 411 height 41
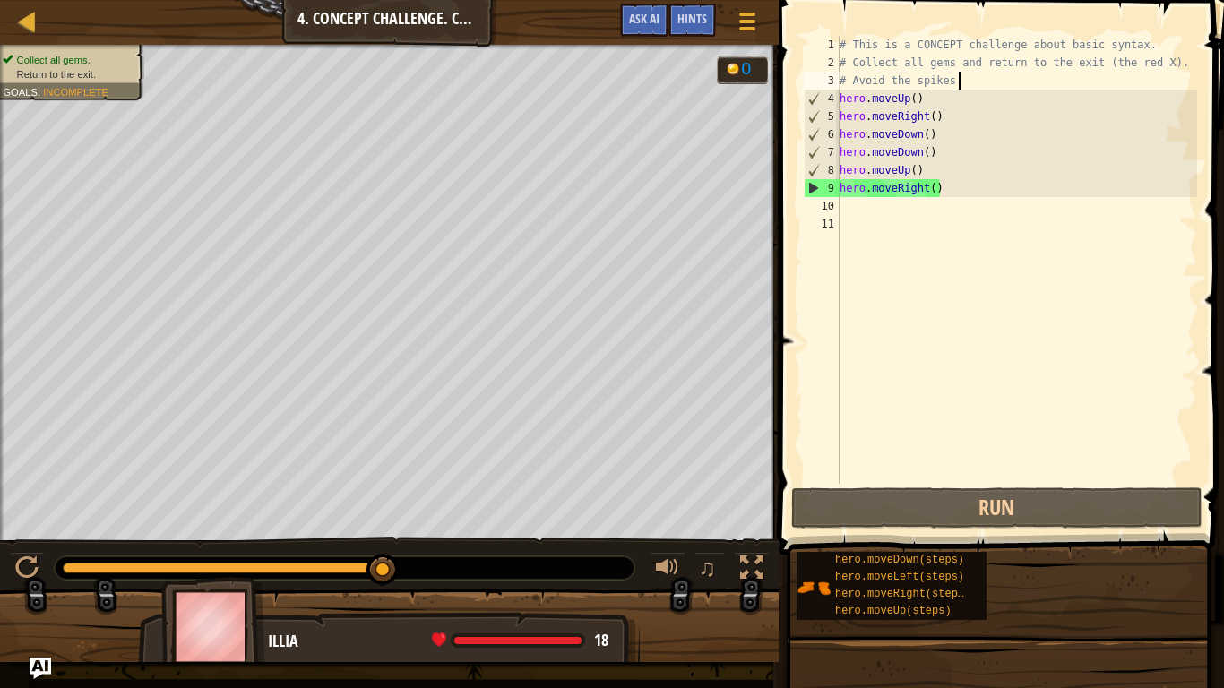
click at [939, 434] on div "# This is a CONCEPT challenge about basic syntax. # Collect all gems and return…" at bounding box center [1016, 278] width 361 height 484
click at [846, 209] on div "# This is a CONCEPT challenge about basic syntax. # Collect all gems and return…" at bounding box center [1016, 278] width 361 height 484
type textarea "h"
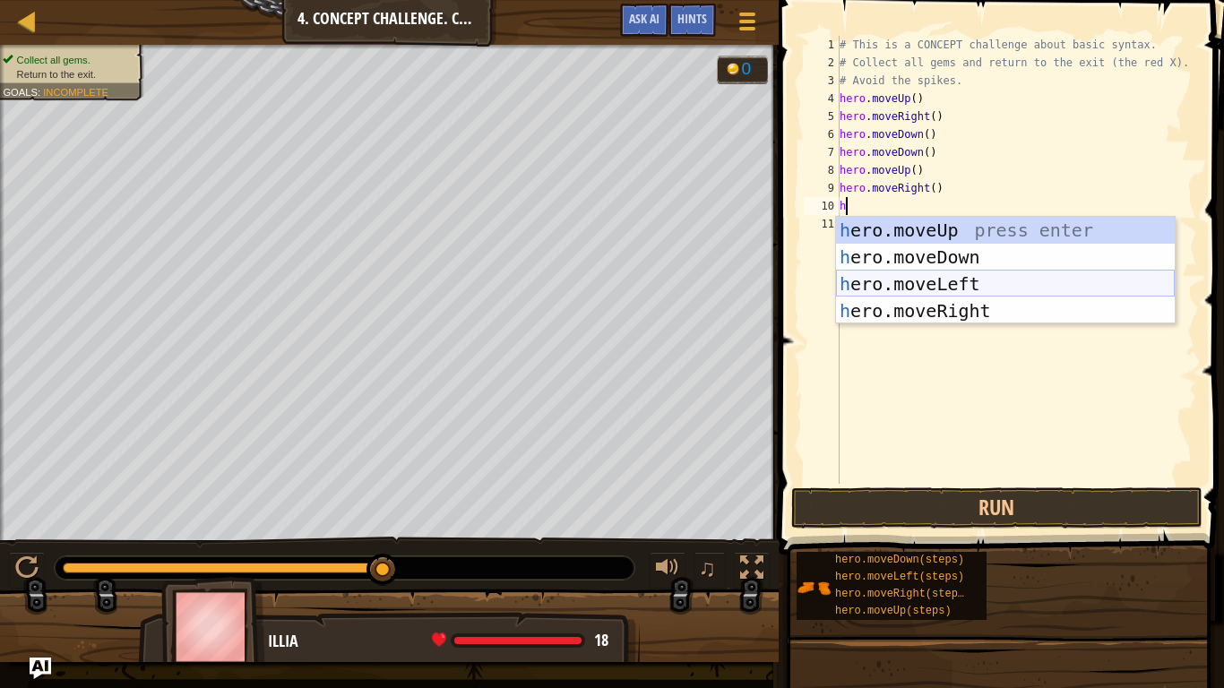
click at [925, 282] on div "h ero.moveUp press enter h ero.moveDown press enter h ero.moveLeft press enter …" at bounding box center [1005, 297] width 339 height 161
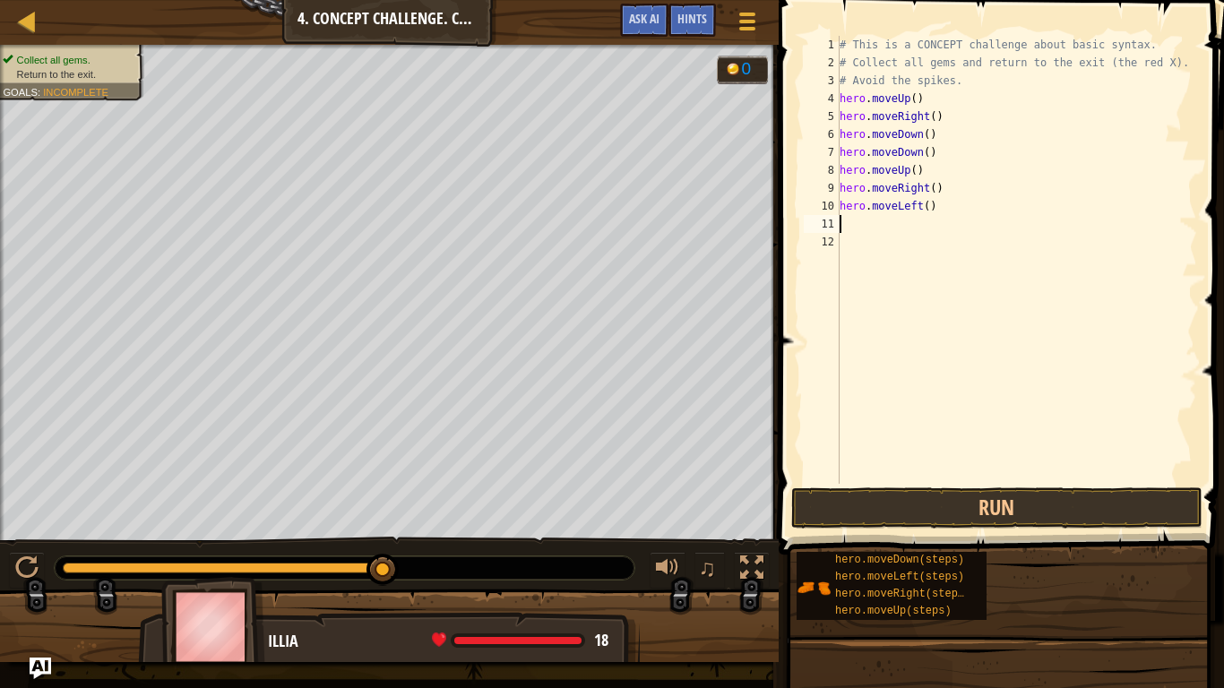
type textarea "h"
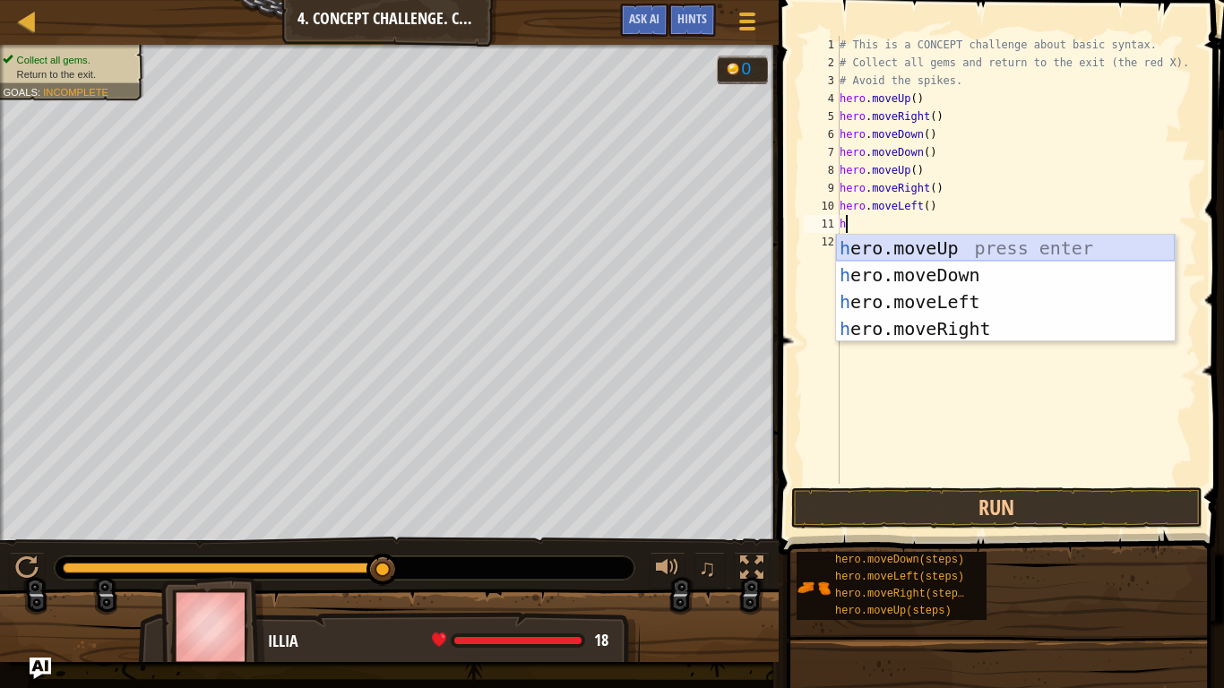
click at [938, 246] on div "h ero.moveUp press enter h ero.moveDown press enter h ero.moveLeft press enter …" at bounding box center [1005, 315] width 339 height 161
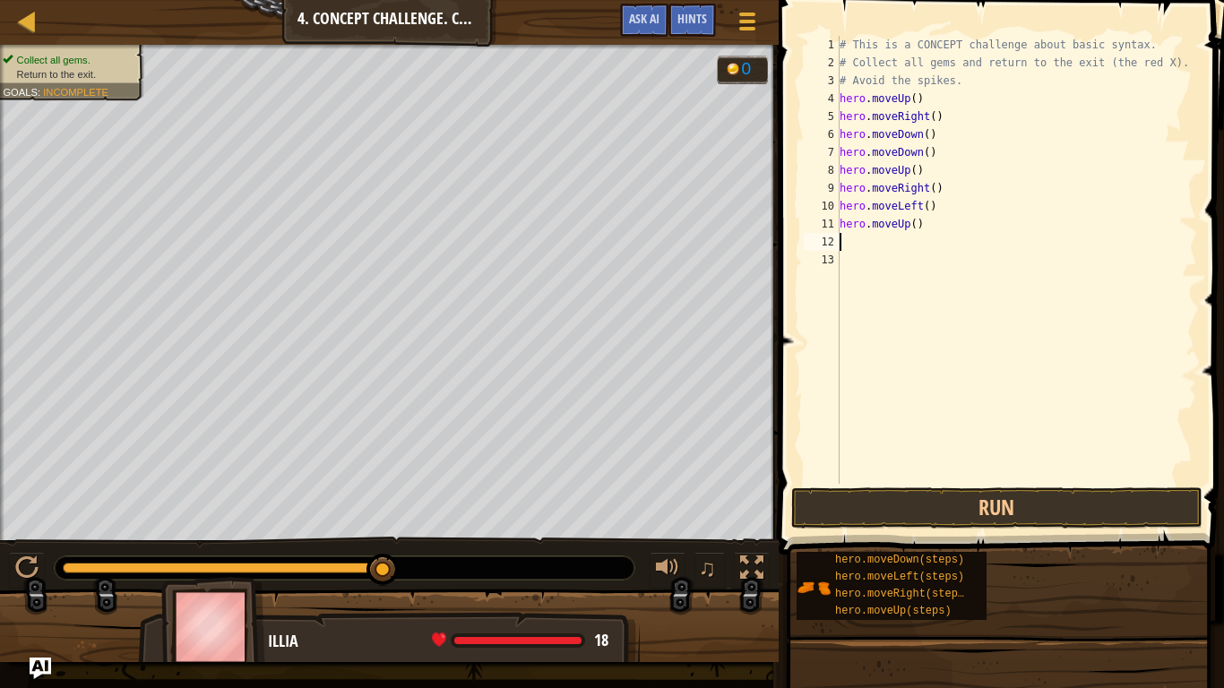
type textarea "h"
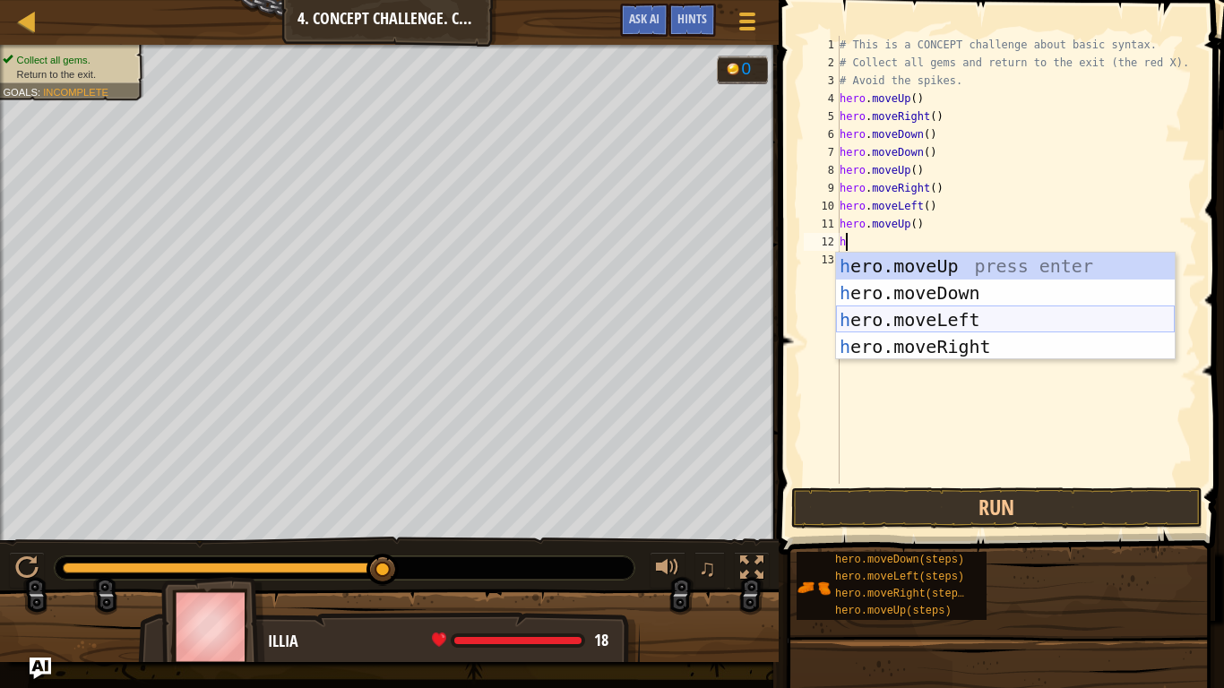
click at [874, 306] on div "h ero.moveUp press enter h ero.moveDown press enter h ero.moveLeft press enter …" at bounding box center [1005, 333] width 339 height 161
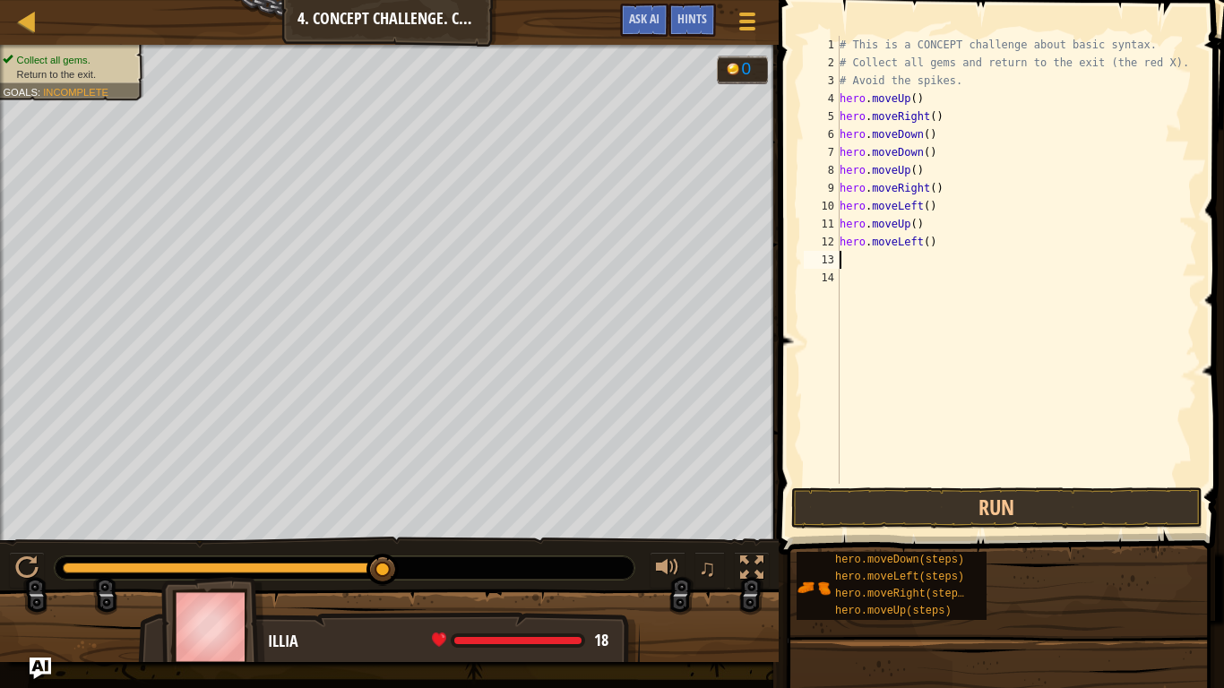
type textarea "h"
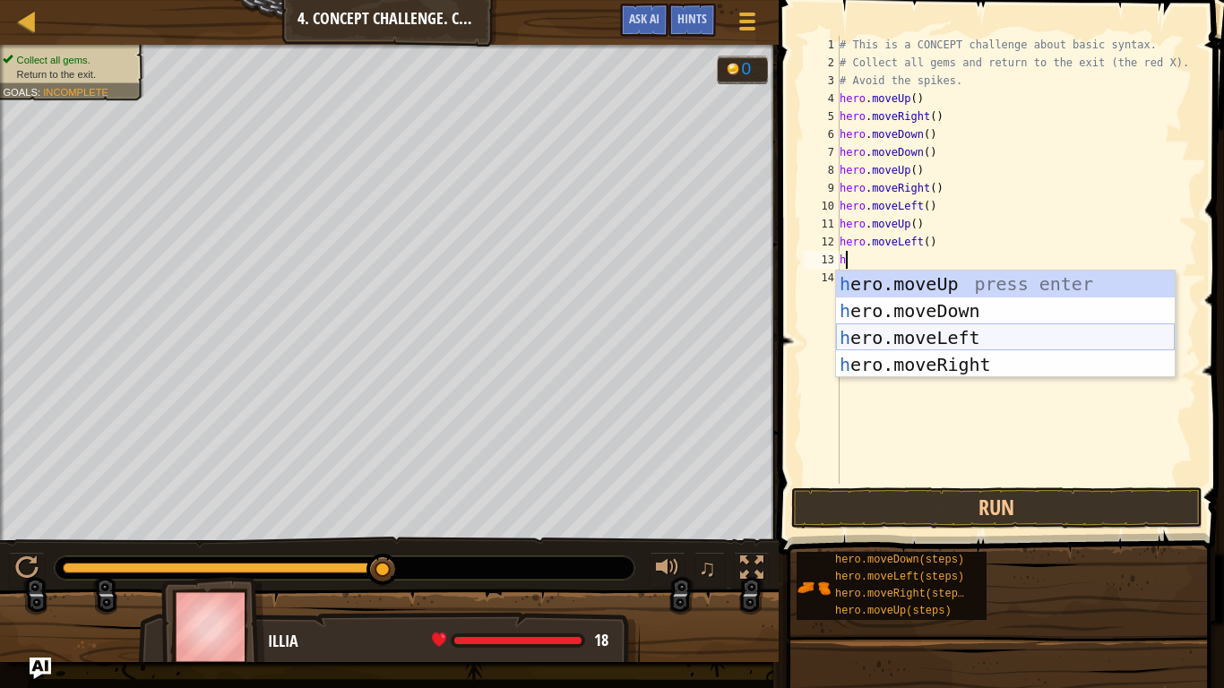
click at [899, 328] on div "h ero.moveUp press enter h ero.moveDown press enter h ero.moveLeft press enter …" at bounding box center [1005, 351] width 339 height 161
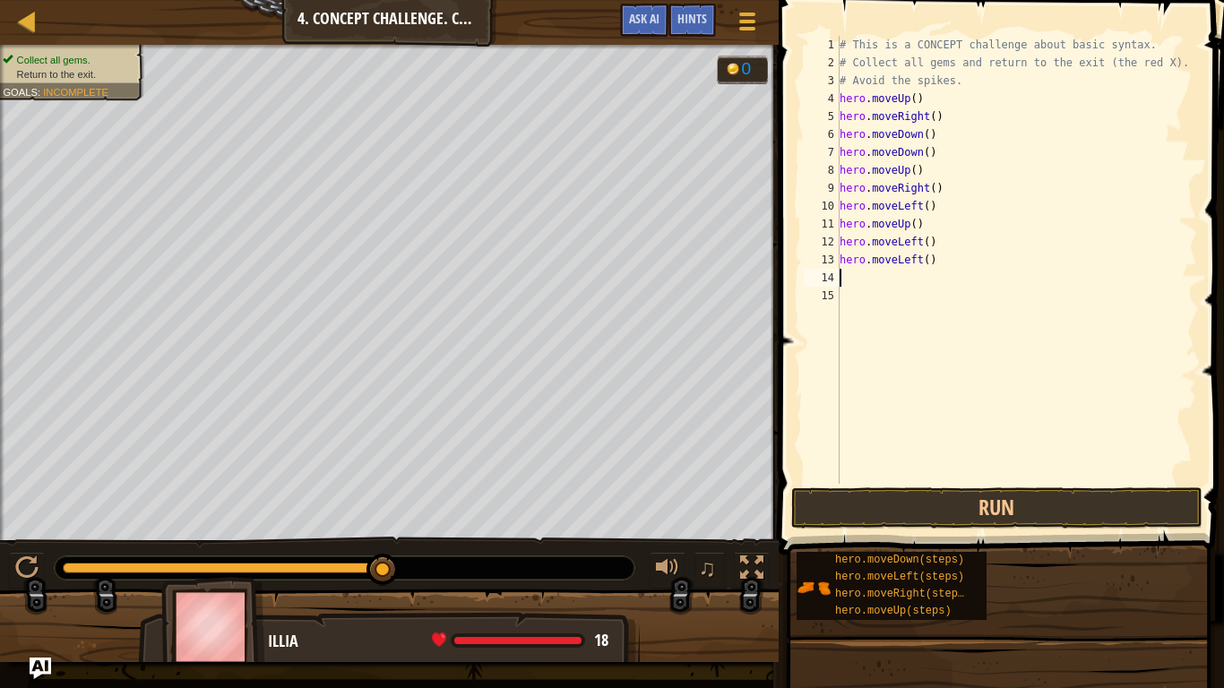
type textarea "h"
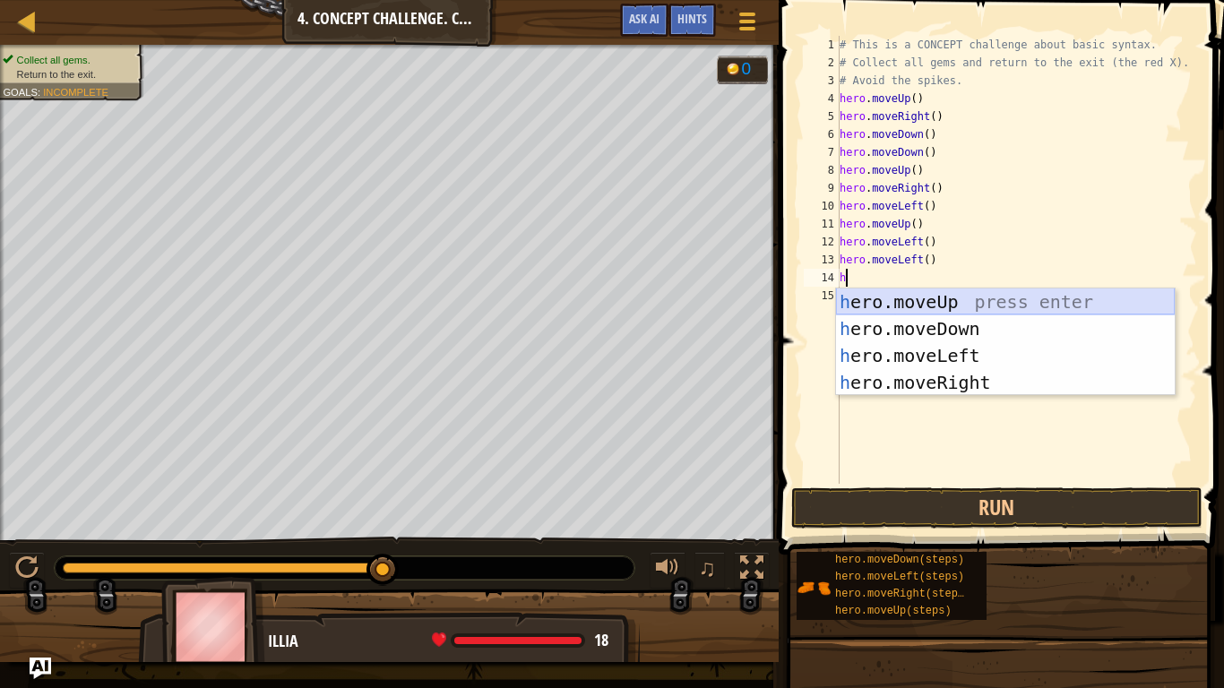
click at [908, 313] on div "h ero.moveUp press enter h ero.moveDown press enter h ero.moveLeft press enter …" at bounding box center [1005, 368] width 339 height 161
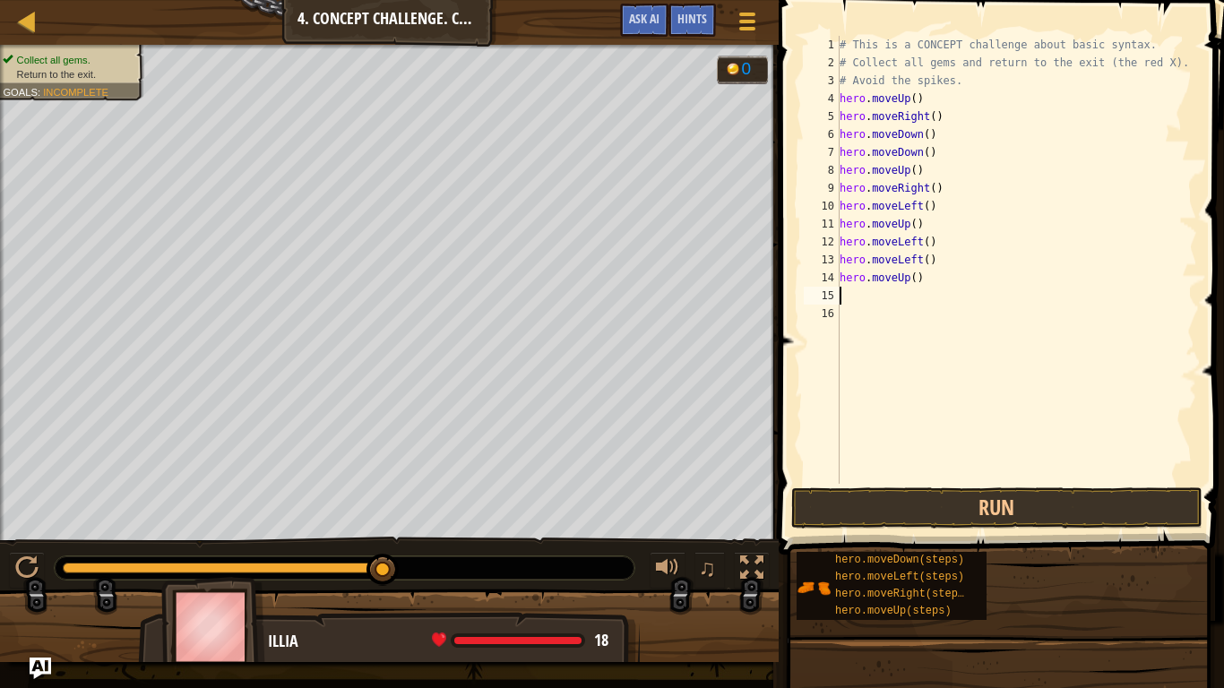
type textarea "h"
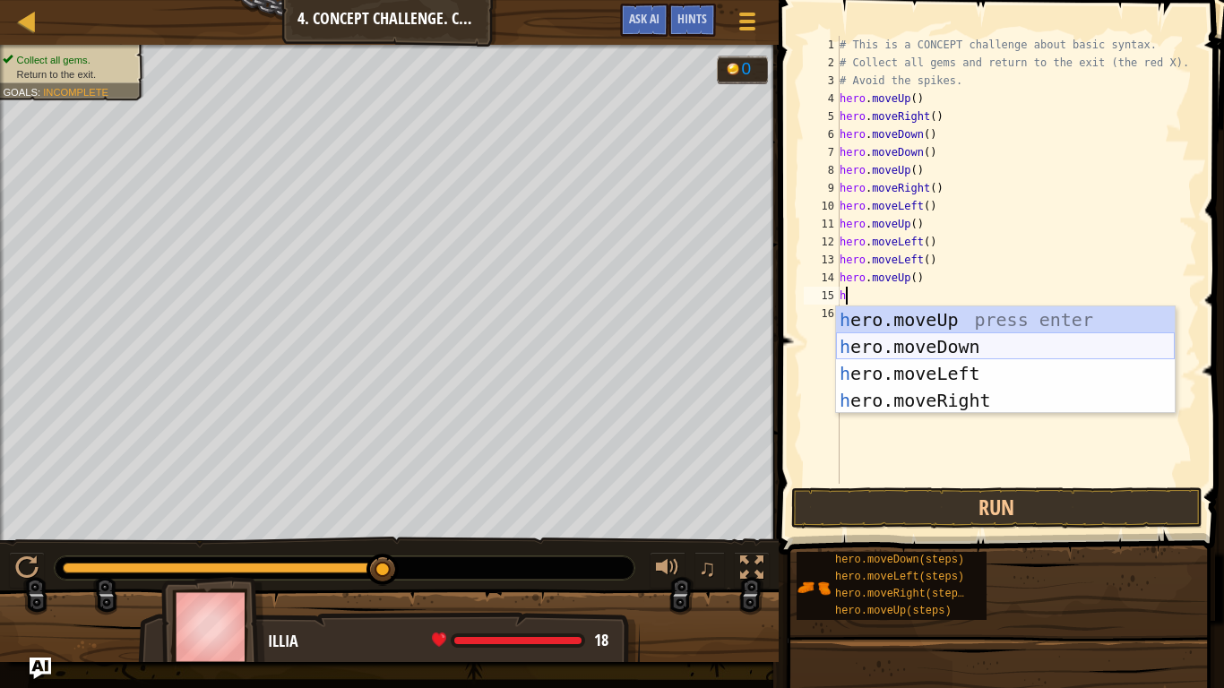
click at [921, 336] on div "h ero.moveUp press enter h ero.moveDown press enter h ero.moveLeft press enter …" at bounding box center [1005, 386] width 339 height 161
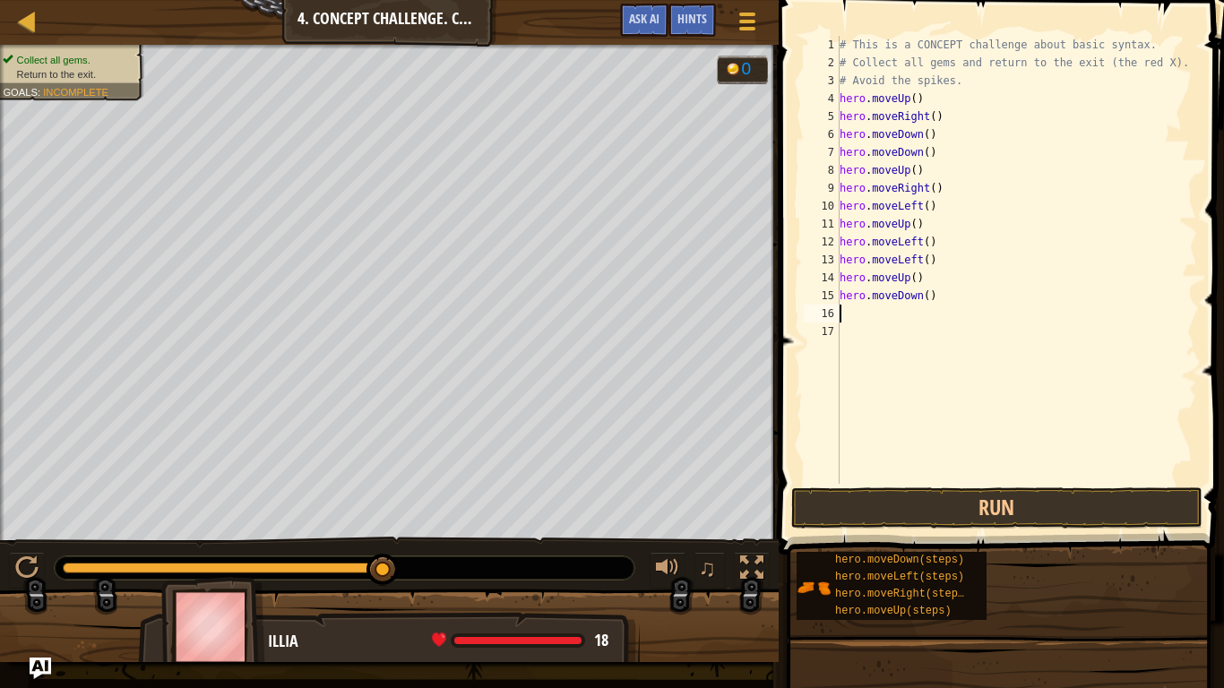
type textarea "h"
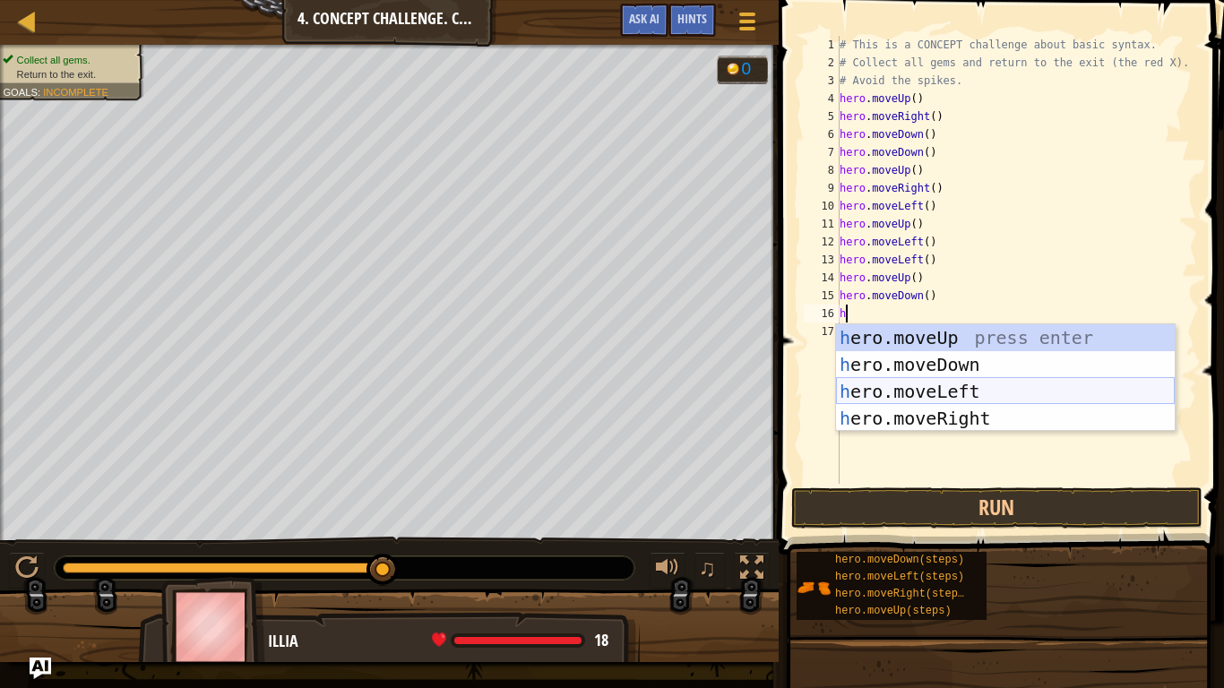
click at [958, 382] on div "h ero.moveUp press enter h ero.moveDown press enter h ero.moveLeft press enter …" at bounding box center [1005, 404] width 339 height 161
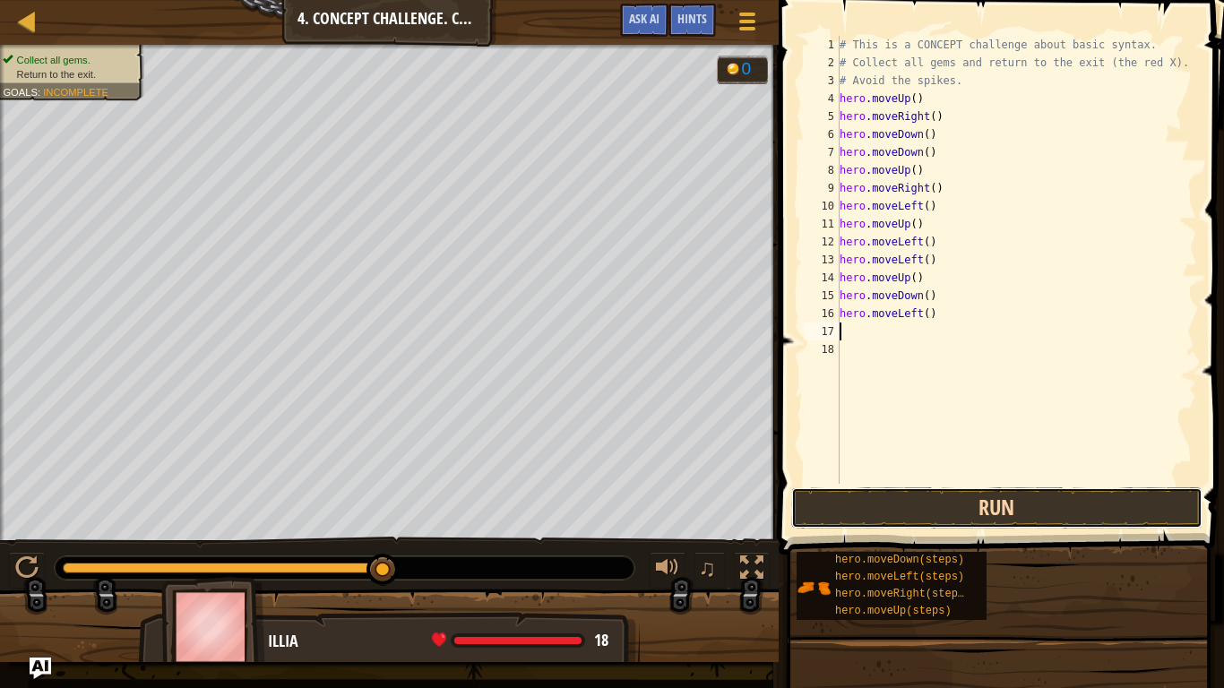
click at [949, 506] on button "Run" at bounding box center [996, 507] width 411 height 41
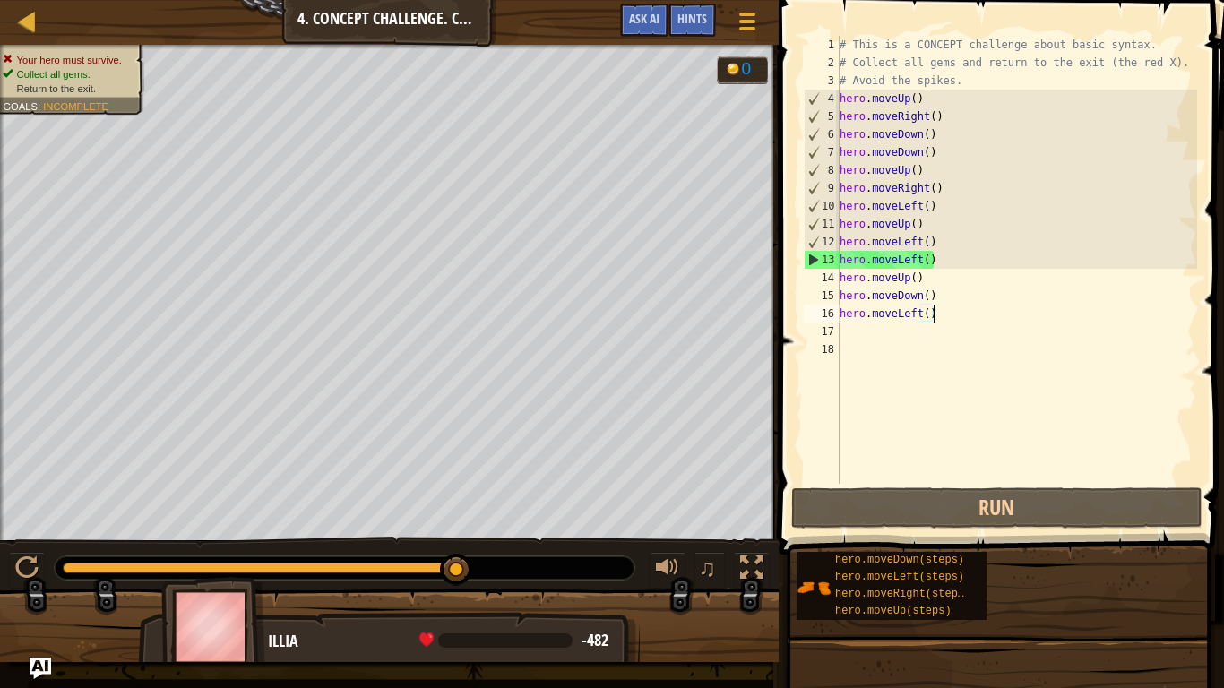
click at [1032, 305] on div "# This is a CONCEPT challenge about basic syntax. # Collect all gems and return…" at bounding box center [1016, 278] width 361 height 484
click at [1032, 307] on div "# This is a CONCEPT challenge about basic syntax. # Collect all gems and return…" at bounding box center [1016, 278] width 361 height 484
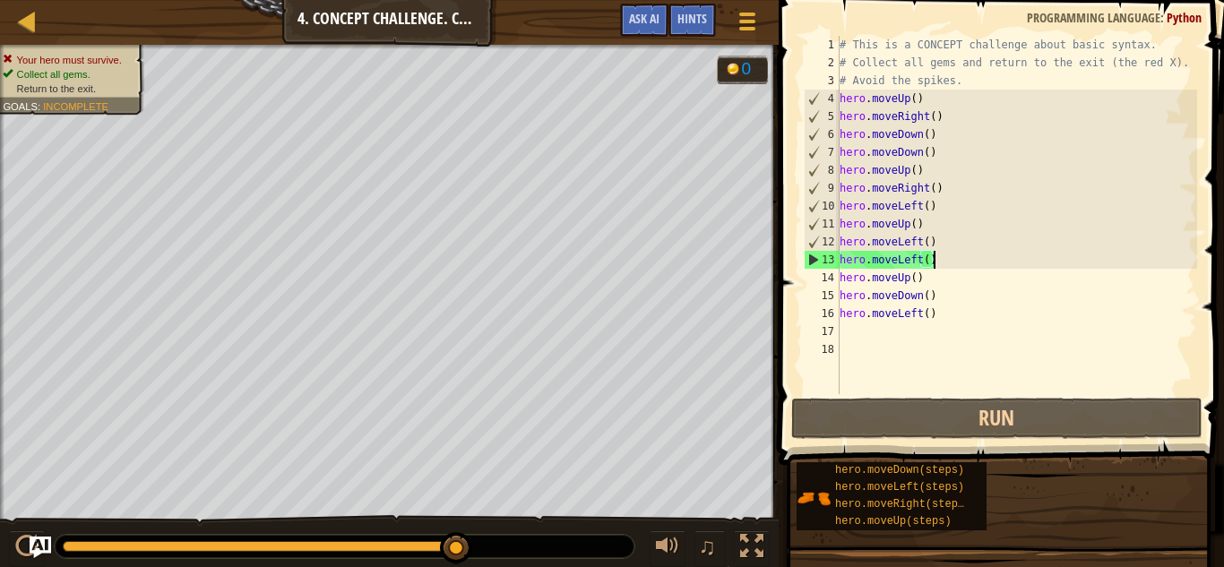
click at [968, 256] on div "# This is a CONCEPT challenge about basic syntax. # Collect all gems and return…" at bounding box center [1016, 233] width 361 height 394
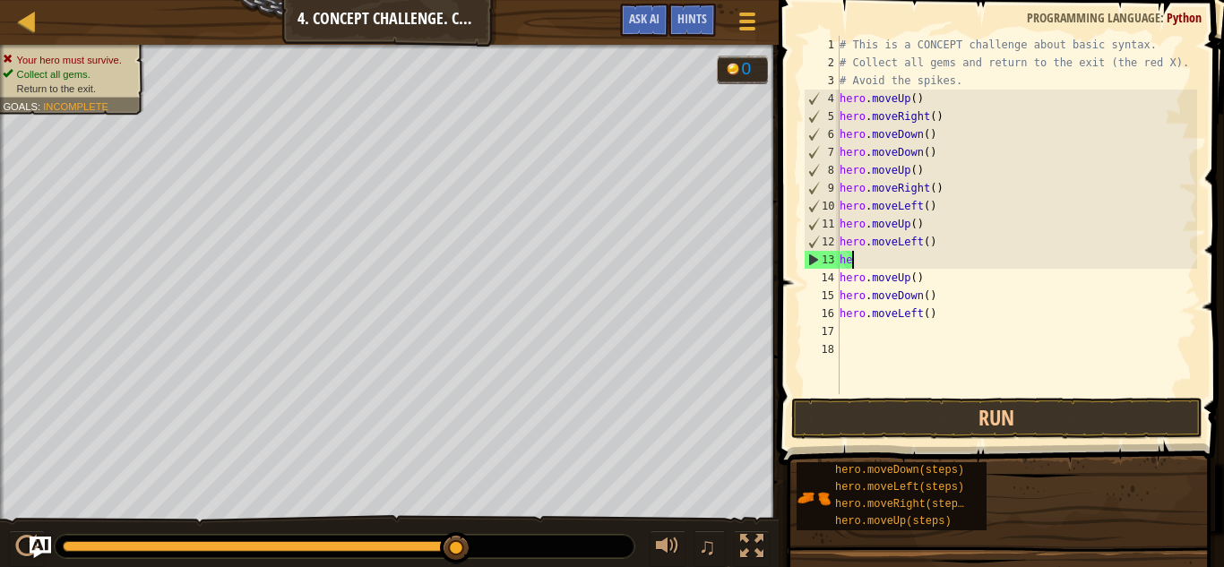
type textarea "h"
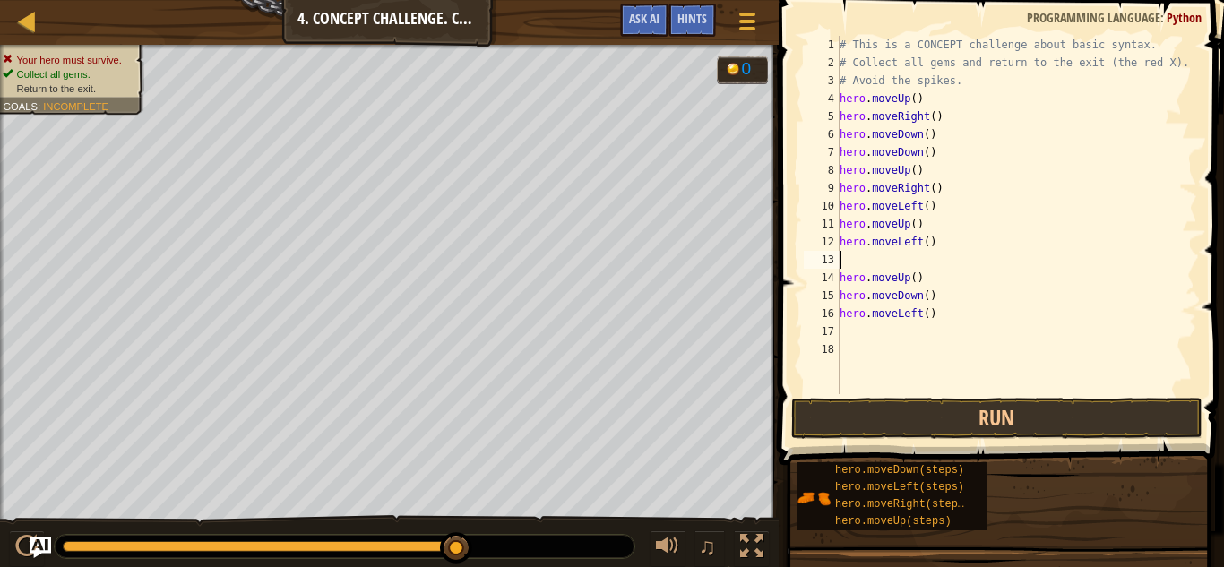
click at [844, 281] on div "# This is a CONCEPT challenge about basic syntax. # Collect all gems and return…" at bounding box center [1016, 233] width 361 height 394
click at [841, 281] on div "# This is a CONCEPT challenge about basic syntax. # Collect all gems and return…" at bounding box center [1016, 233] width 361 height 394
click at [921, 262] on div "# This is a CONCEPT challenge about basic syntax. # Collect all gems and return…" at bounding box center [1016, 233] width 361 height 394
type textarea "h"
click at [842, 278] on div "# This is a CONCEPT challenge about basic syntax. # Collect all gems and return…" at bounding box center [1016, 233] width 361 height 394
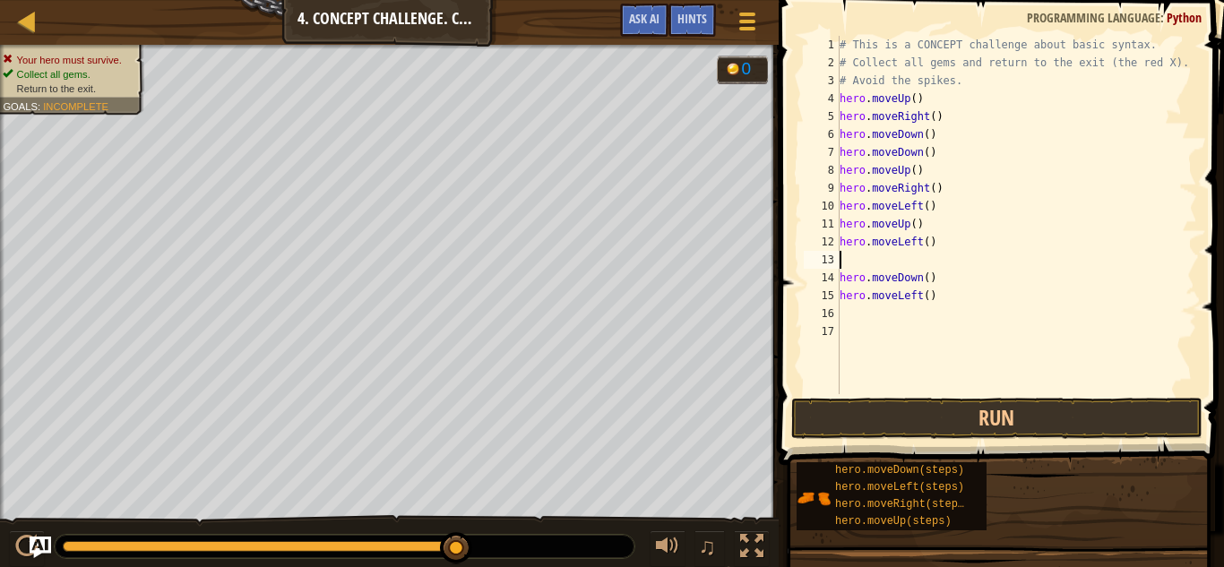
type textarea "hero.moveDown()"
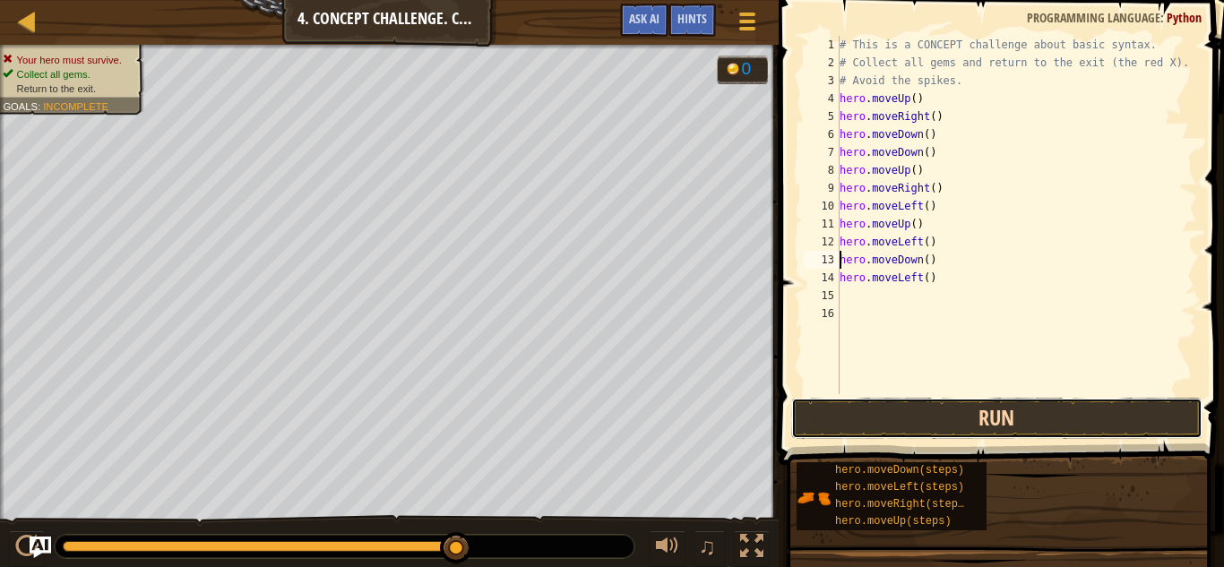
click at [1036, 410] on button "Run" at bounding box center [996, 418] width 411 height 41
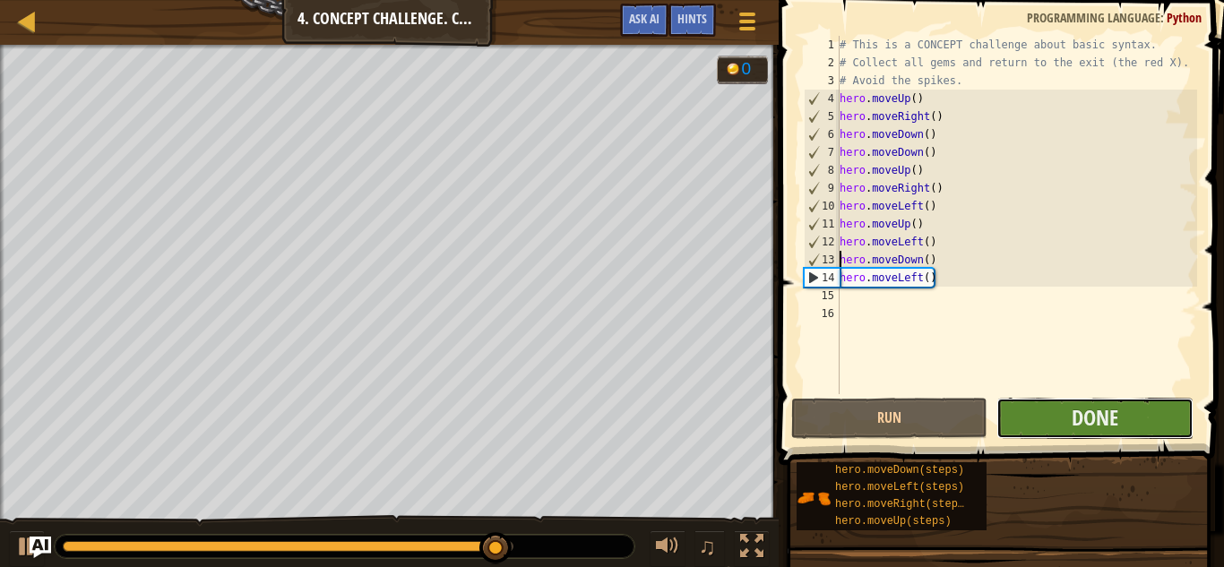
click at [1175, 433] on button "Done" at bounding box center [1094, 418] width 196 height 41
